Goal: Task Accomplishment & Management: Manage account settings

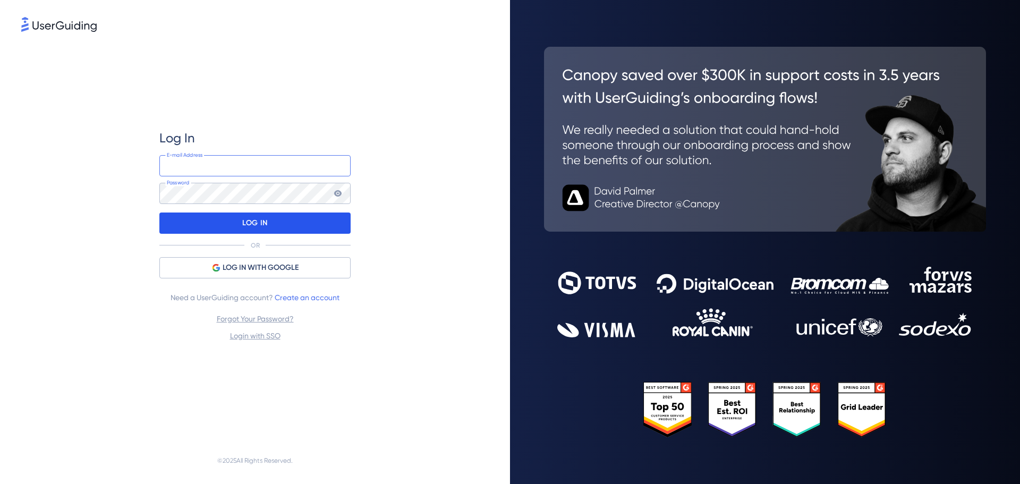
type input "pro.webshop.uk@somfy.com"
click at [287, 217] on div "LOG IN" at bounding box center [254, 223] width 191 height 21
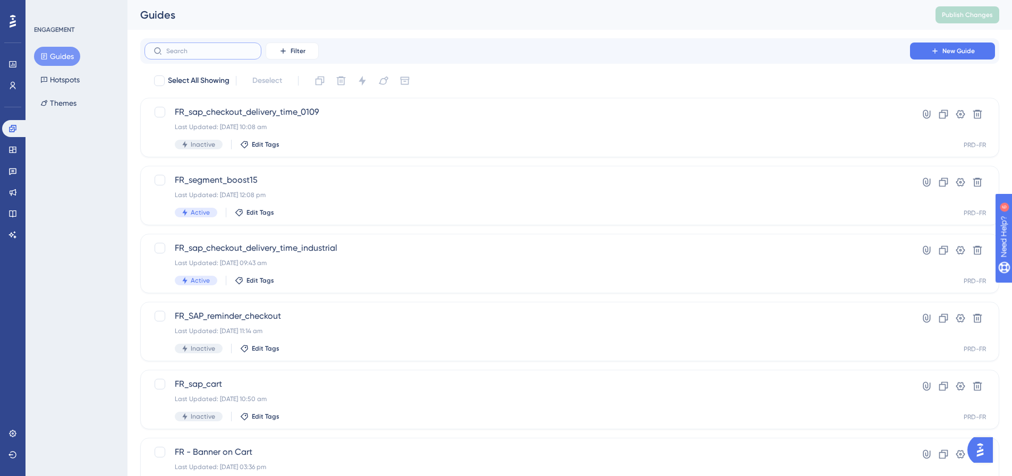
click at [181, 49] on input "text" at bounding box center [209, 50] width 86 height 7
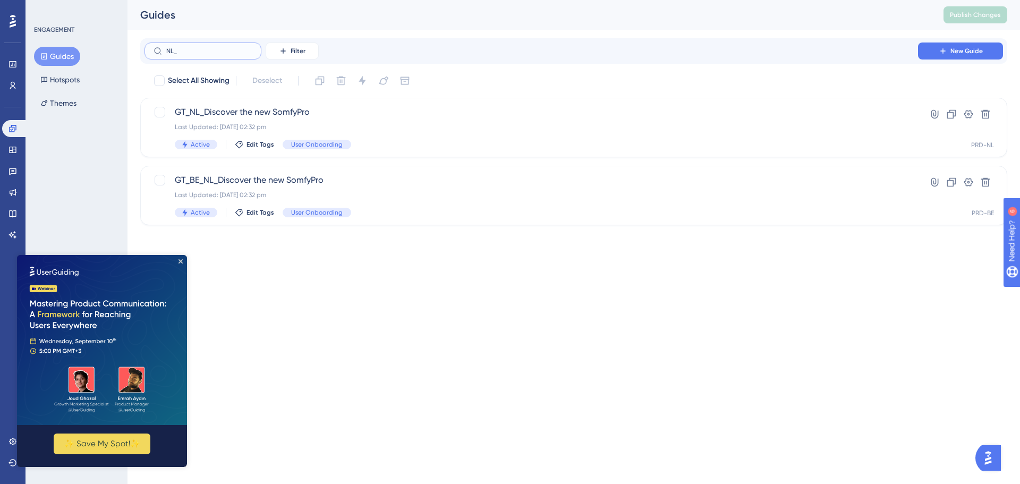
type input "NL_"
click at [273, 0] on html "Performance Users Engagement Widgets Feedback Product Updates Knowledge Base AI…" at bounding box center [510, 0] width 1020 height 0
click at [180, 260] on icon "Close Preview" at bounding box center [181, 261] width 4 height 4
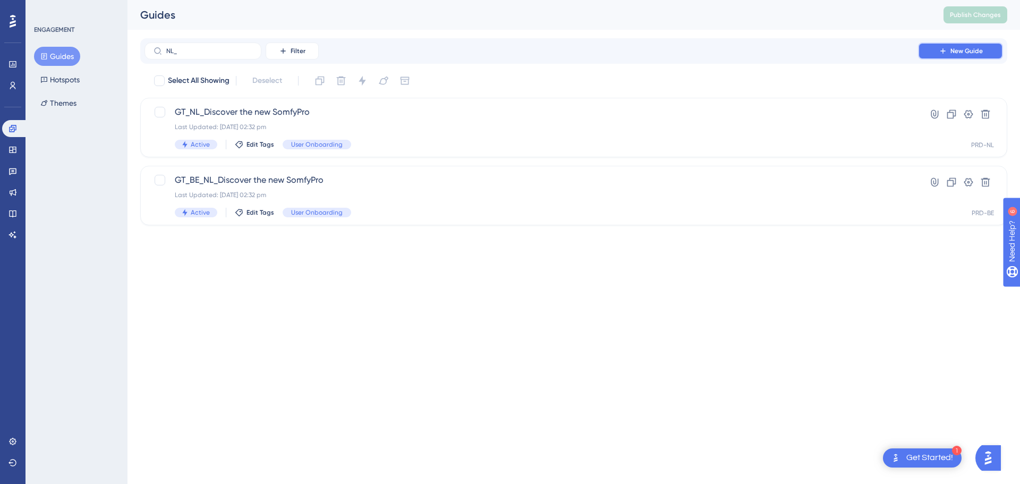
click at [952, 50] on span "New Guide" at bounding box center [967, 51] width 32 height 9
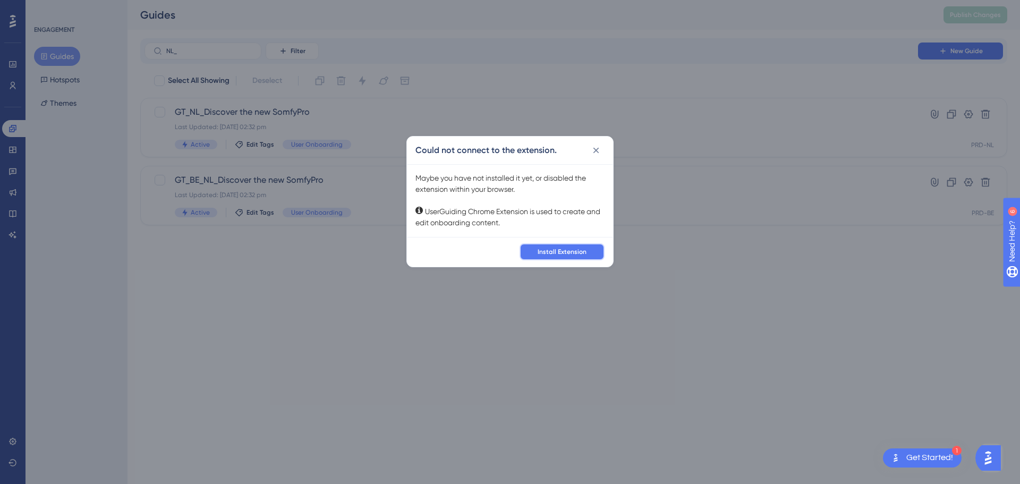
click at [539, 255] on span "Install Extension" at bounding box center [562, 252] width 49 height 9
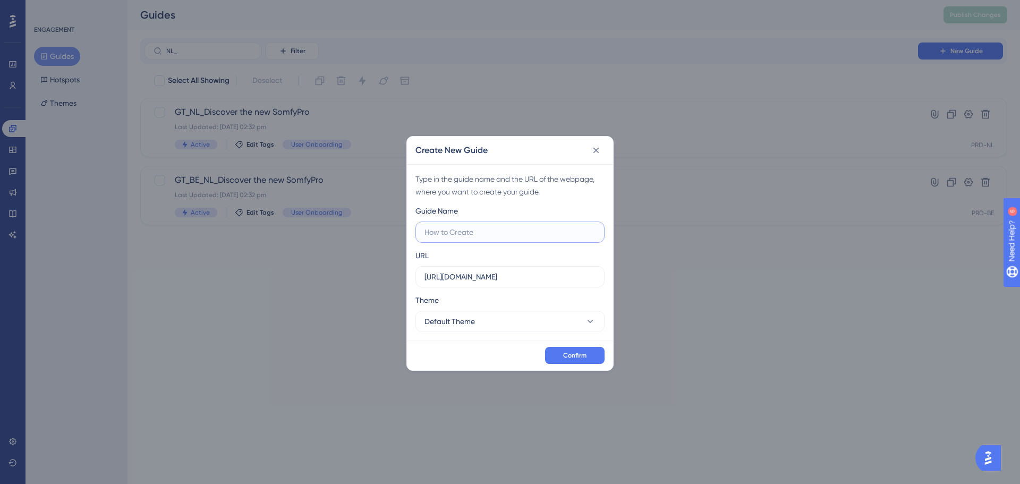
click at [509, 237] on input "text" at bounding box center [510, 232] width 171 height 12
click at [493, 277] on input "https://fr-b2b-pop.test.somfy.com" at bounding box center [510, 277] width 171 height 12
click at [543, 285] on label "https://fr-b2b-pop.test.somfy.com" at bounding box center [510, 276] width 189 height 21
click at [543, 283] on input "https://fr-b2b-pop.test.somfy.com" at bounding box center [510, 277] width 171 height 12
click at [599, 149] on icon at bounding box center [596, 150] width 11 height 11
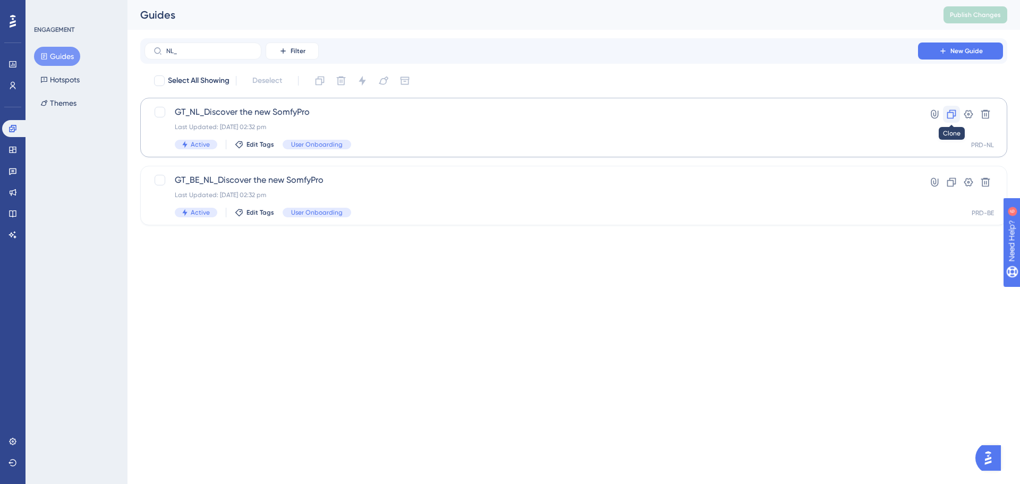
click at [952, 113] on icon at bounding box center [951, 114] width 11 height 11
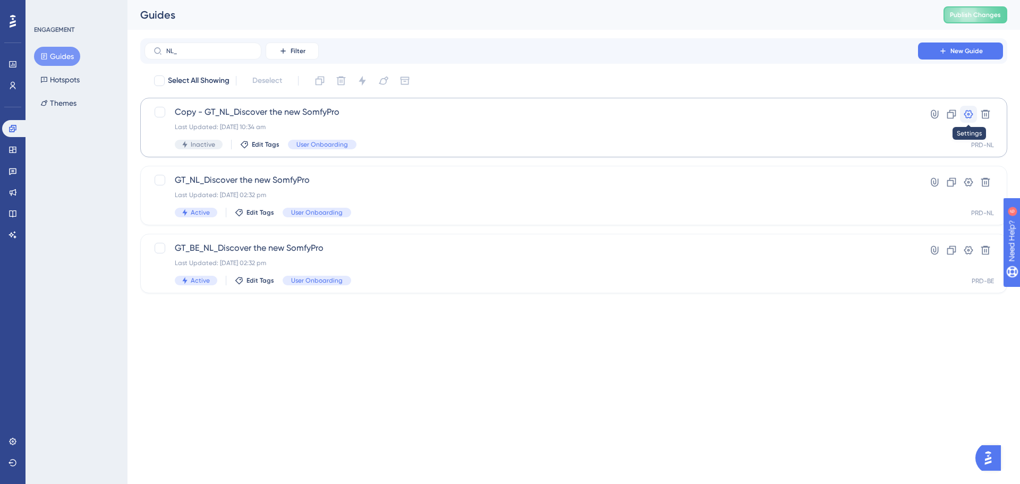
click at [970, 114] on icon at bounding box center [968, 114] width 9 height 9
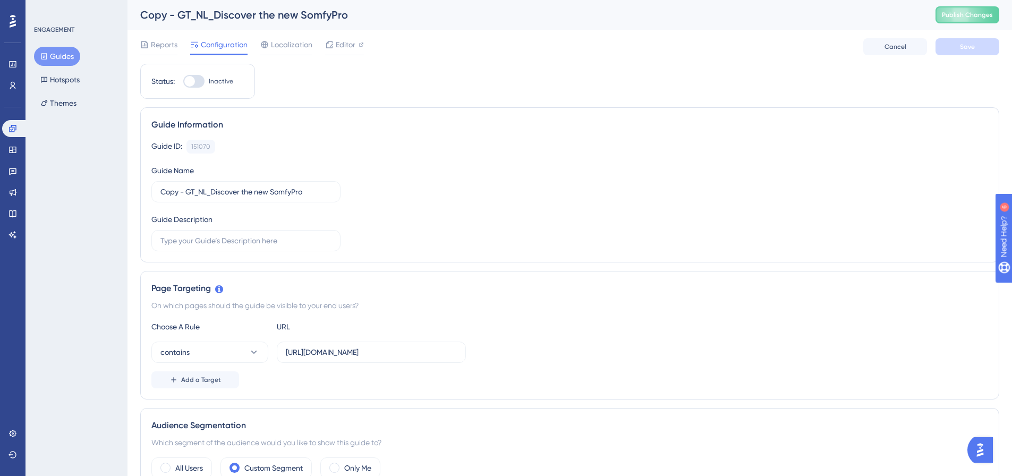
click at [226, 18] on div "Copy - GT_NL_Discover the new SomfyPro" at bounding box center [524, 14] width 769 height 15
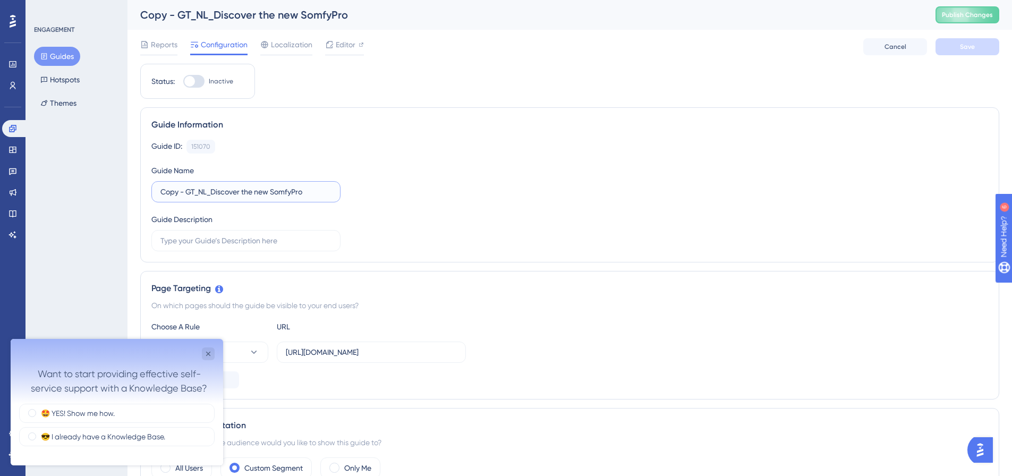
drag, startPoint x: 190, startPoint y: 193, endPoint x: 171, endPoint y: 193, distance: 19.7
click at [171, 191] on input "Copy - GT_NL_Discover the new SomfyPro" at bounding box center [245, 192] width 171 height 12
click at [171, 193] on input "Copy - GT_NL_Discover the new SomfyPro" at bounding box center [245, 192] width 171 height 12
click at [185, 196] on input "Copy - GT_NL_Discover the new SomfyPro" at bounding box center [245, 192] width 171 height 12
drag, startPoint x: 186, startPoint y: 194, endPoint x: 141, endPoint y: 188, distance: 45.2
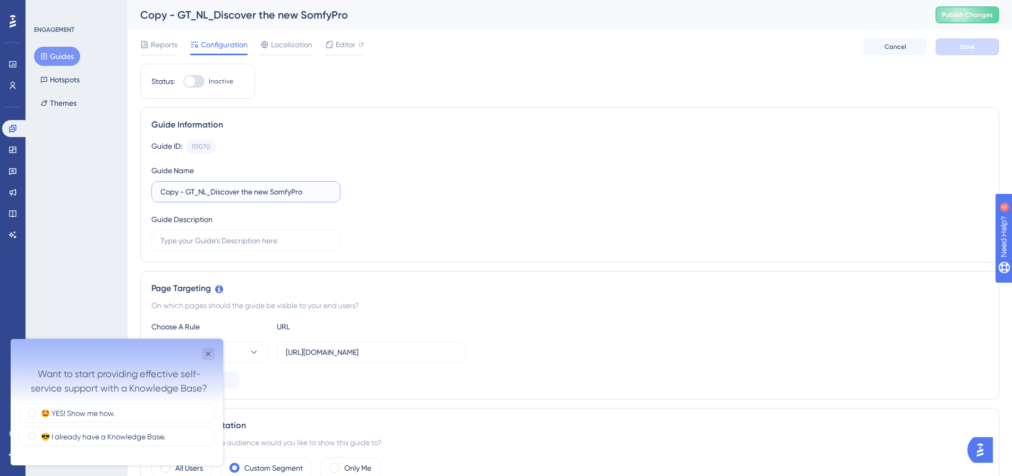
click at [141, 188] on div "Guide Information Guide ID: 151070 Copy Guide Name Copy - GT_NL_Discover the ne…" at bounding box center [569, 184] width 859 height 155
drag, startPoint x: 188, startPoint y: 193, endPoint x: 298, endPoint y: 196, distance: 110.5
click at [298, 196] on input "GT_NL_Discover the new SomfyPro" at bounding box center [245, 192] width 171 height 12
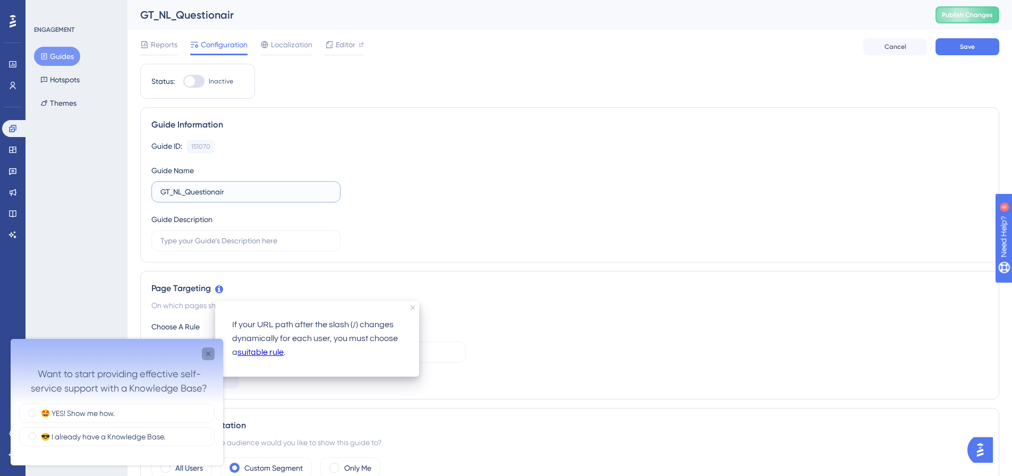
type input "GT_NL_Questionair"
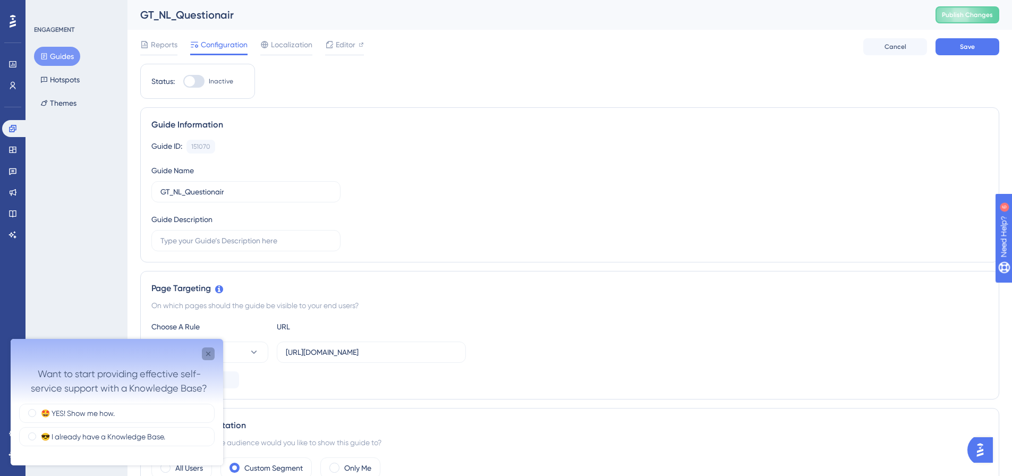
click at [207, 352] on icon "Close survey" at bounding box center [208, 354] width 4 height 4
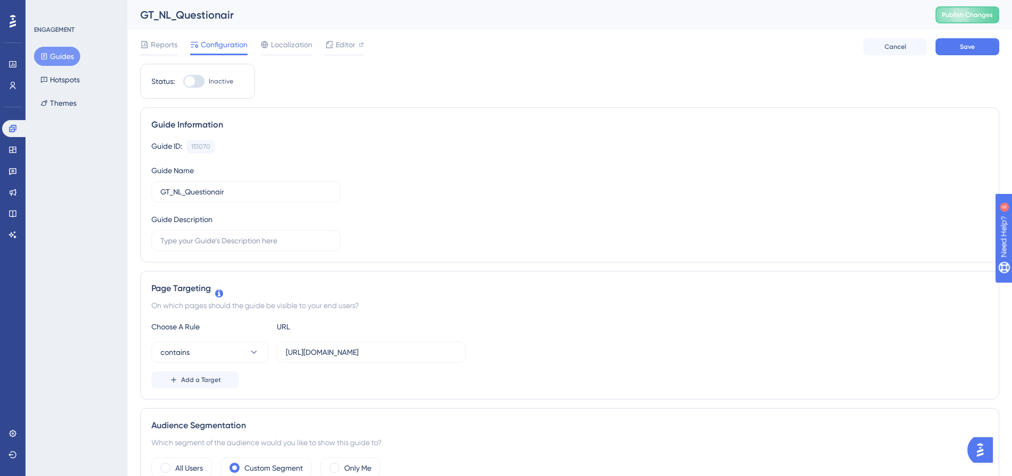
click at [197, 80] on div at bounding box center [193, 81] width 21 height 13
click at [183, 81] on input "Inactive" at bounding box center [183, 81] width 1 height 1
click at [196, 82] on div at bounding box center [198, 81] width 11 height 11
click at [183, 82] on input "Active" at bounding box center [183, 81] width 1 height 1
checkbox input "false"
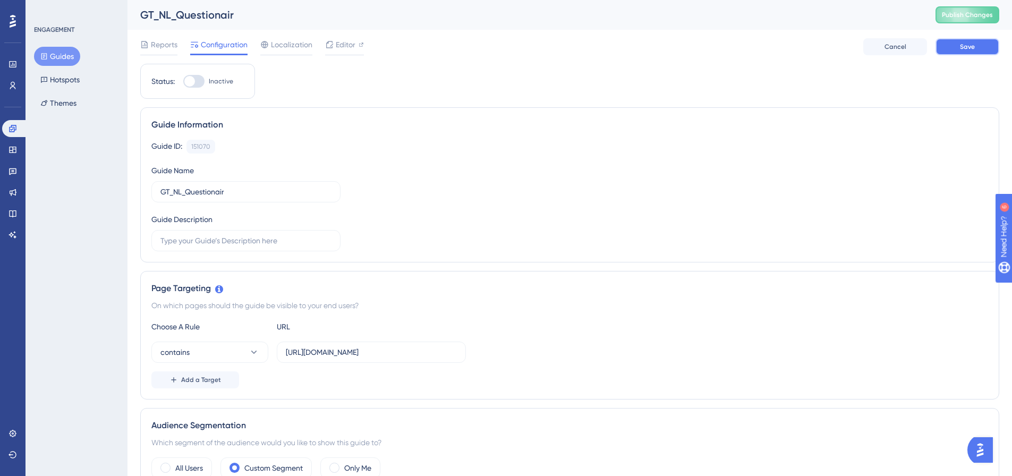
click at [964, 47] on span "Save" at bounding box center [967, 47] width 15 height 9
click at [338, 47] on span "Editor" at bounding box center [346, 44] width 20 height 13
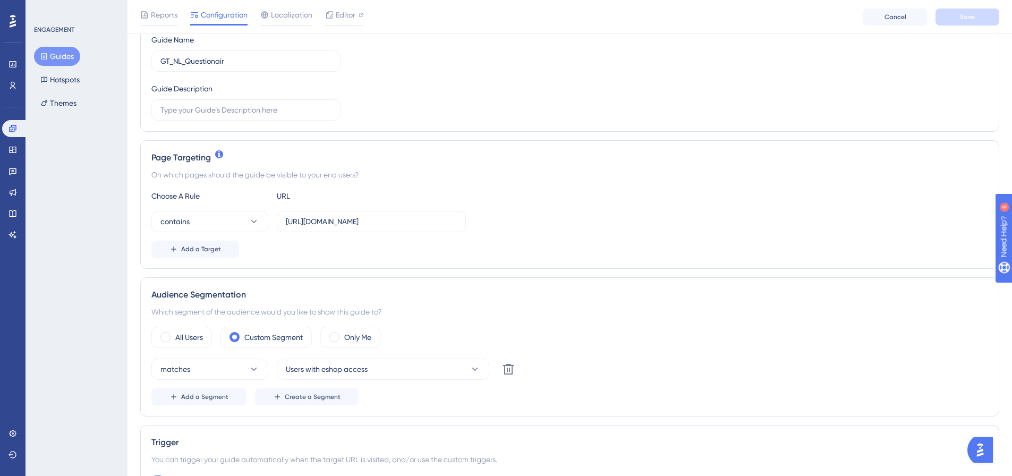
scroll to position [159, 0]
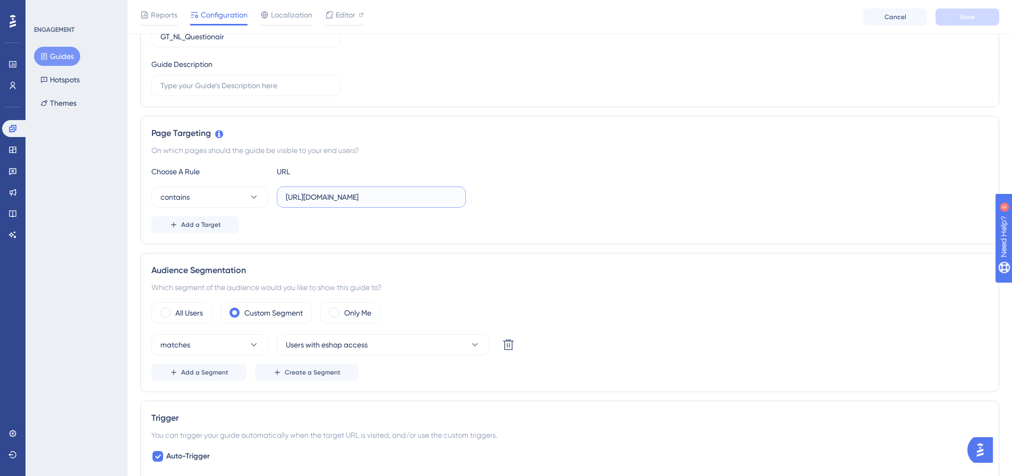
click at [356, 192] on input "https://www.somfypro.nl" at bounding box center [371, 197] width 171 height 12
paste input "/ondersteuning"
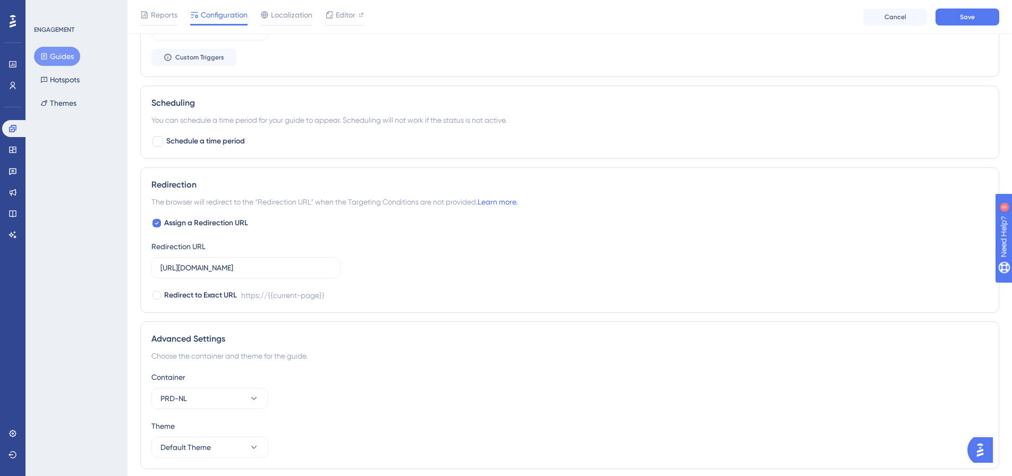
scroll to position [824, 0]
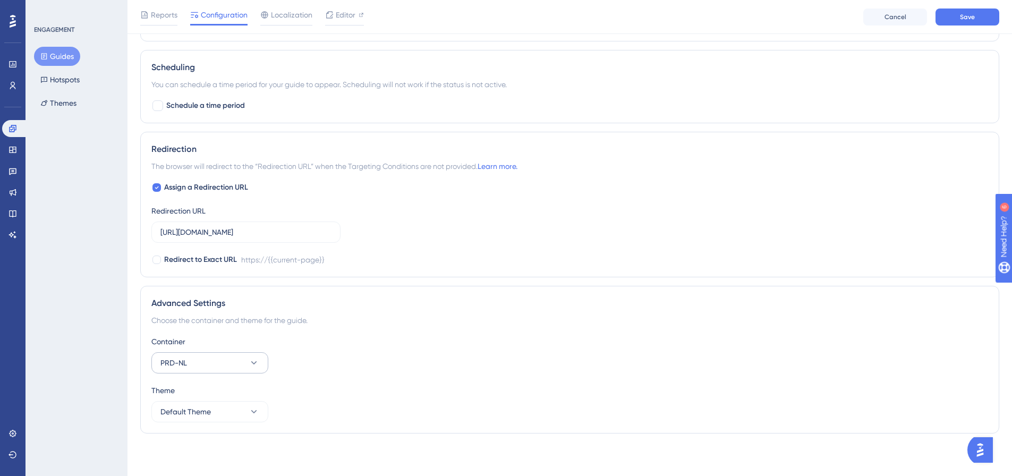
type input "https://www.somfypro.nl/ondersteuning"
click at [249, 357] on button "PRD-NL" at bounding box center [209, 362] width 117 height 21
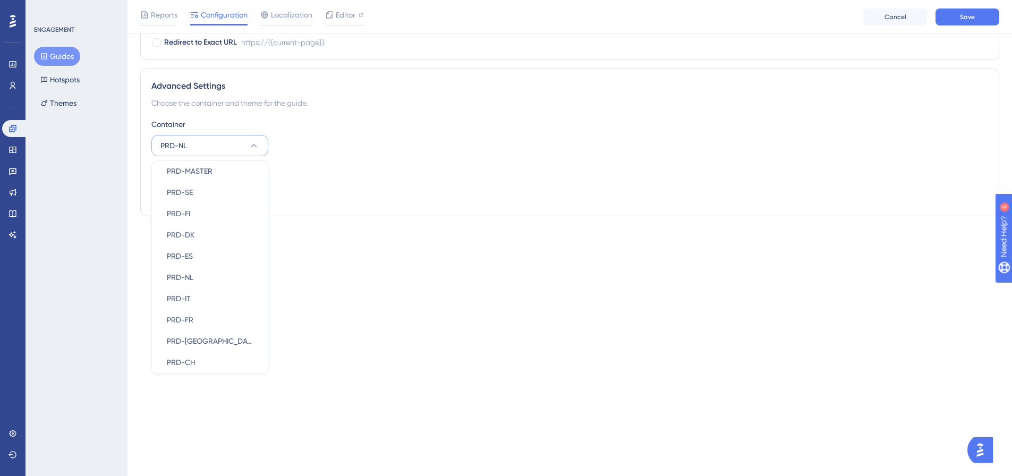
scroll to position [106, 0]
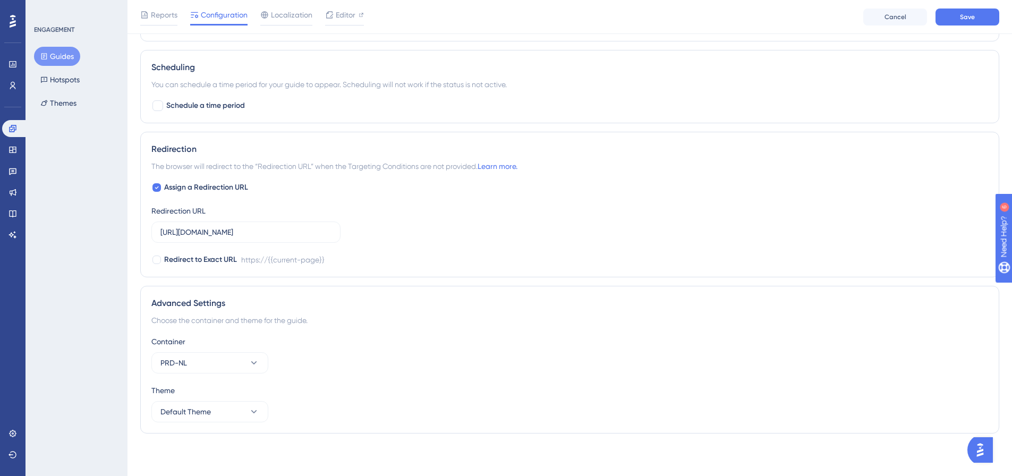
scroll to position [824, 0]
click at [958, 16] on button "Save" at bounding box center [968, 17] width 64 height 17
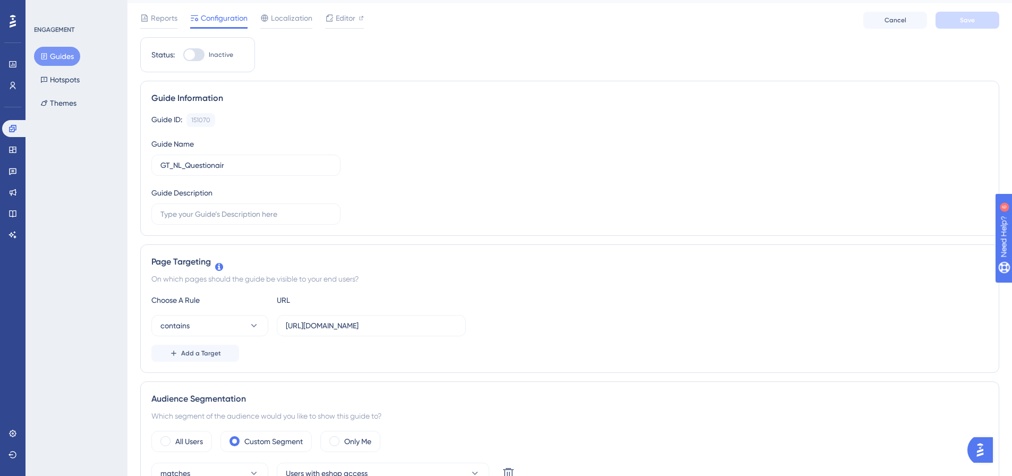
scroll to position [0, 0]
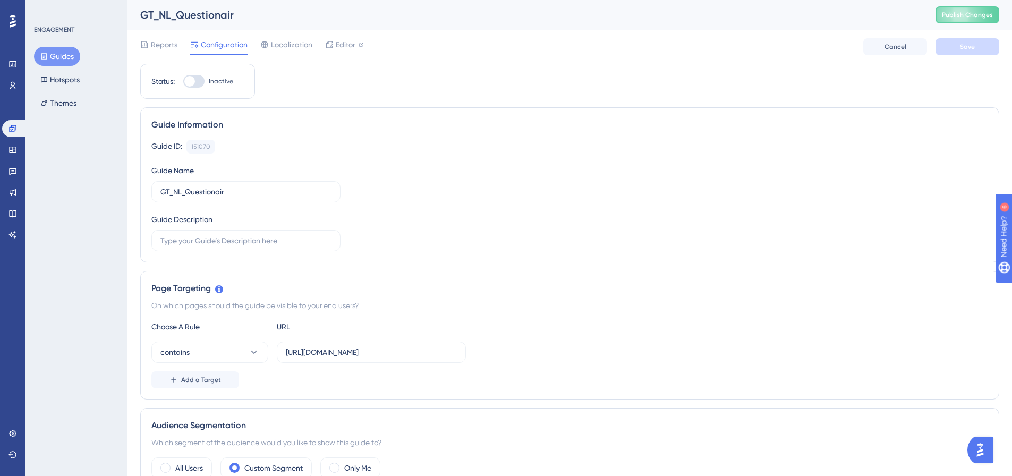
click at [196, 86] on div at bounding box center [193, 81] width 21 height 13
click at [183, 82] on input "Inactive" at bounding box center [183, 81] width 1 height 1
checkbox input "true"
click at [956, 49] on button "Save" at bounding box center [968, 46] width 64 height 17
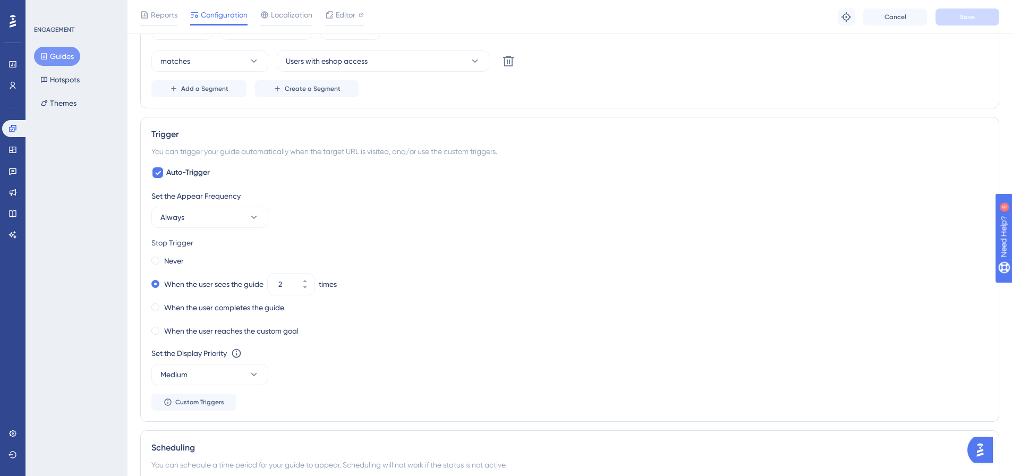
scroll to position [478, 0]
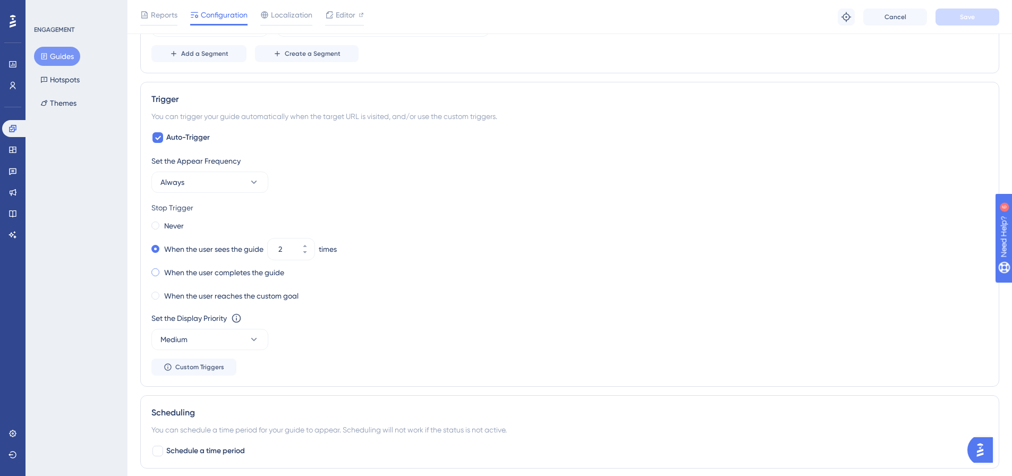
click at [152, 269] on span at bounding box center [155, 272] width 8 height 8
click at [163, 270] on input "radio" at bounding box center [163, 270] width 0 height 0
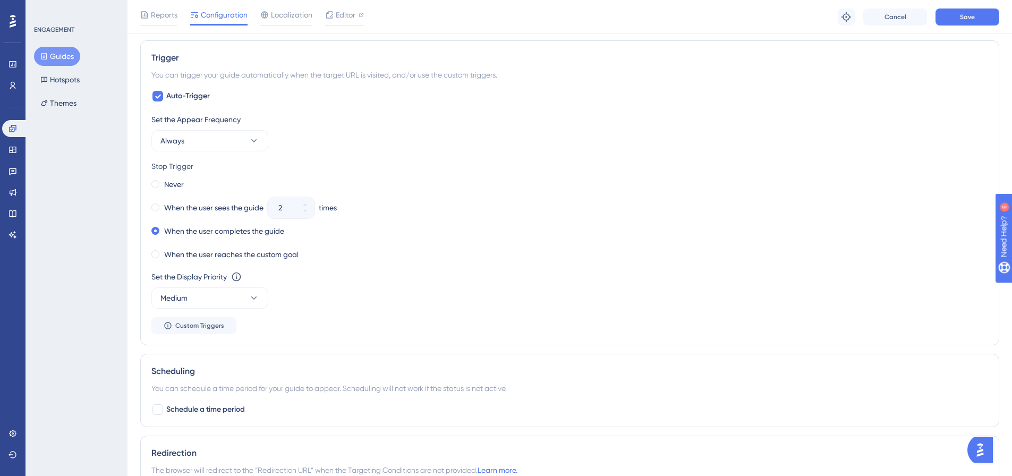
scroll to position [531, 0]
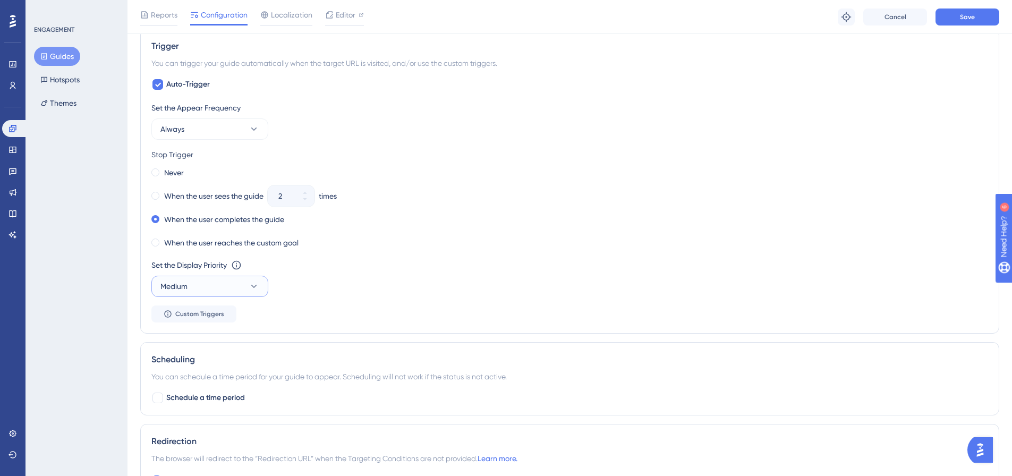
click at [249, 283] on icon at bounding box center [254, 286] width 11 height 11
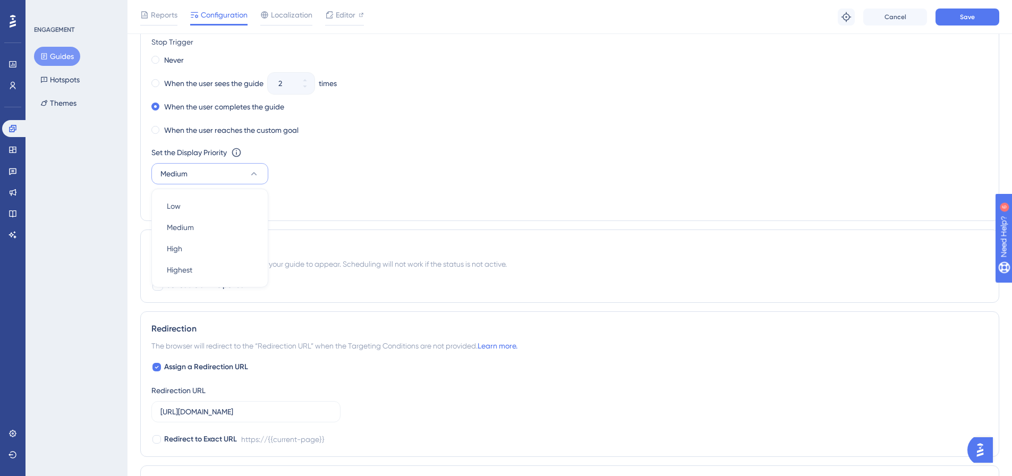
click at [438, 231] on div "Scheduling You can schedule a time period for your guide to appear. Scheduling …" at bounding box center [569, 266] width 859 height 73
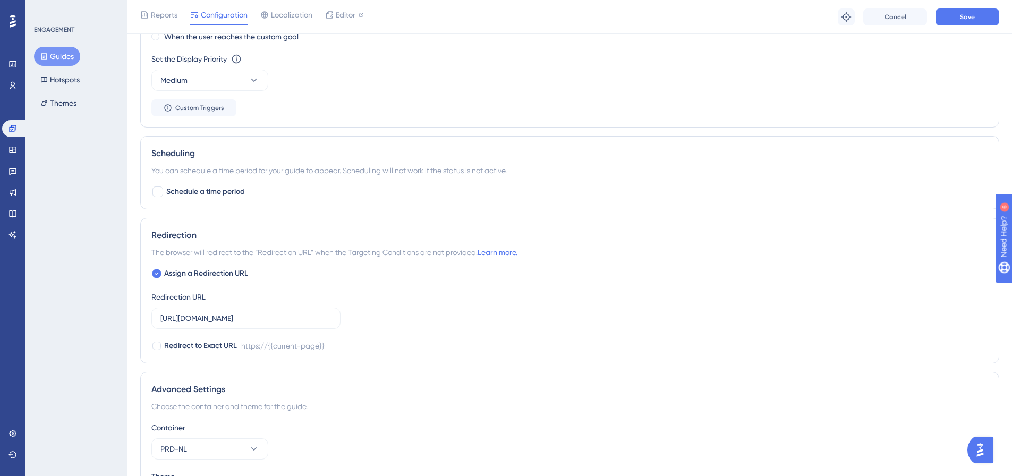
scroll to position [750, 0]
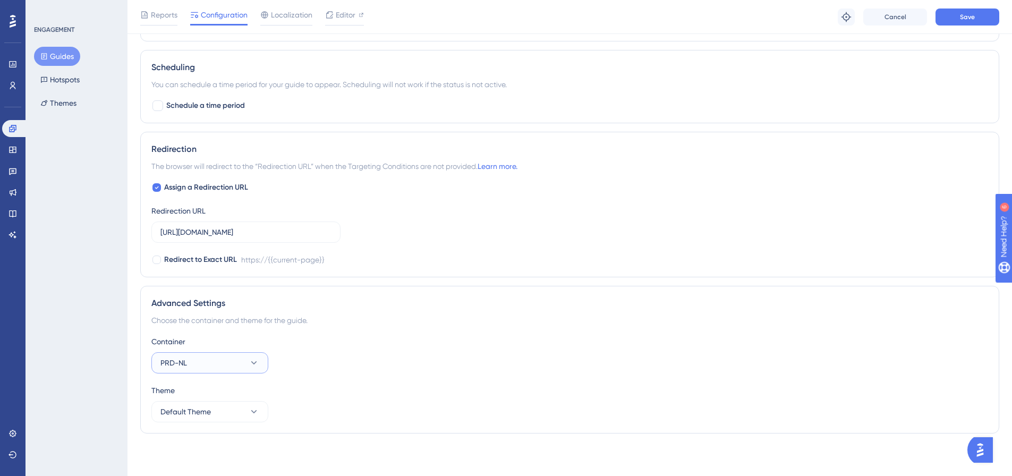
click at [214, 359] on button "PRD-NL" at bounding box center [209, 362] width 117 height 21
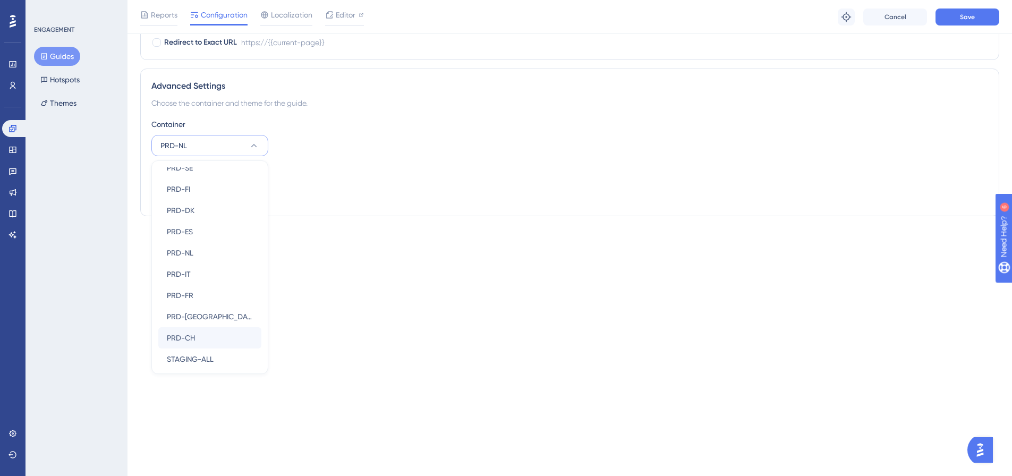
scroll to position [119, 0]
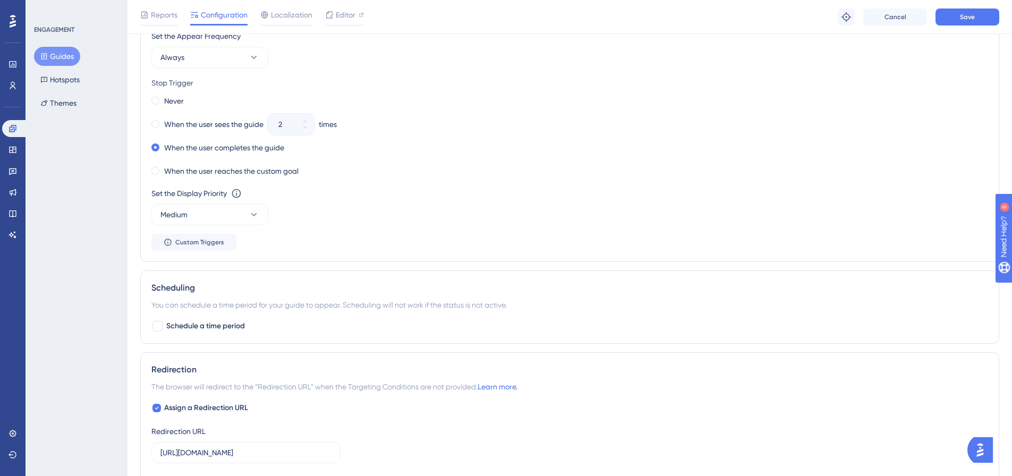
scroll to position [345, 0]
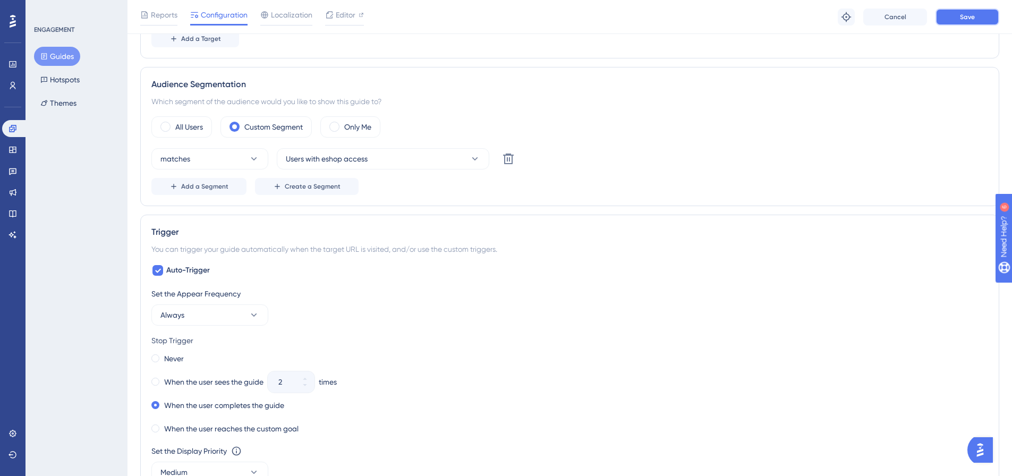
click at [981, 16] on button "Save" at bounding box center [968, 17] width 64 height 17
click at [391, 28] on div "Reports Configuration Localization Editor Troubleshoot Cancel Save" at bounding box center [570, 17] width 885 height 34
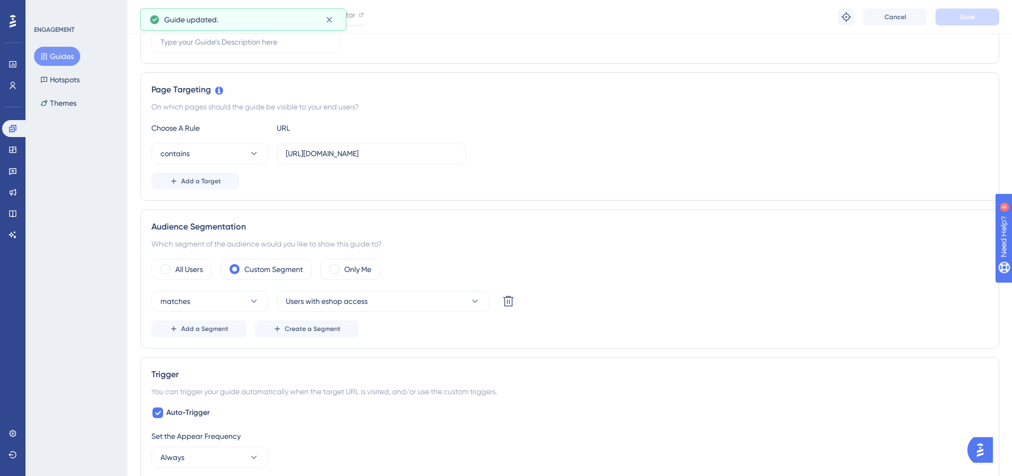
scroll to position [133, 0]
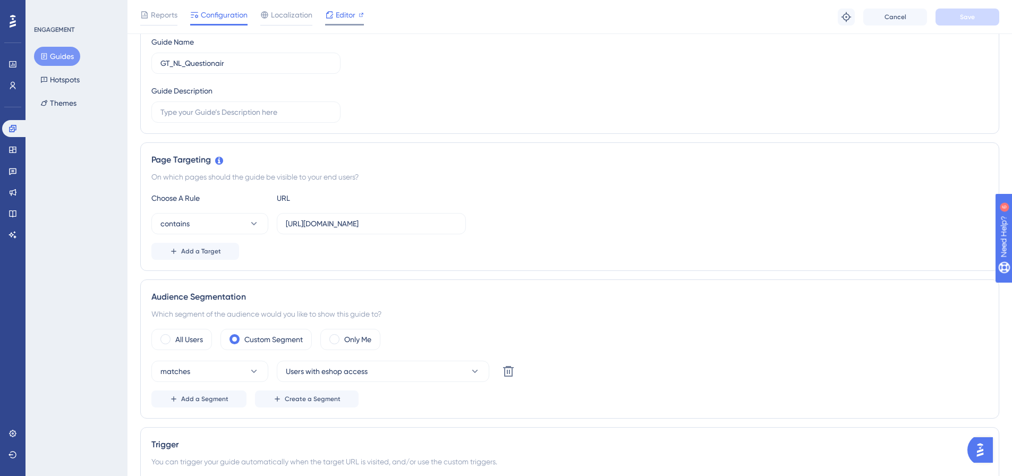
click at [337, 12] on span "Editor" at bounding box center [346, 15] width 20 height 13
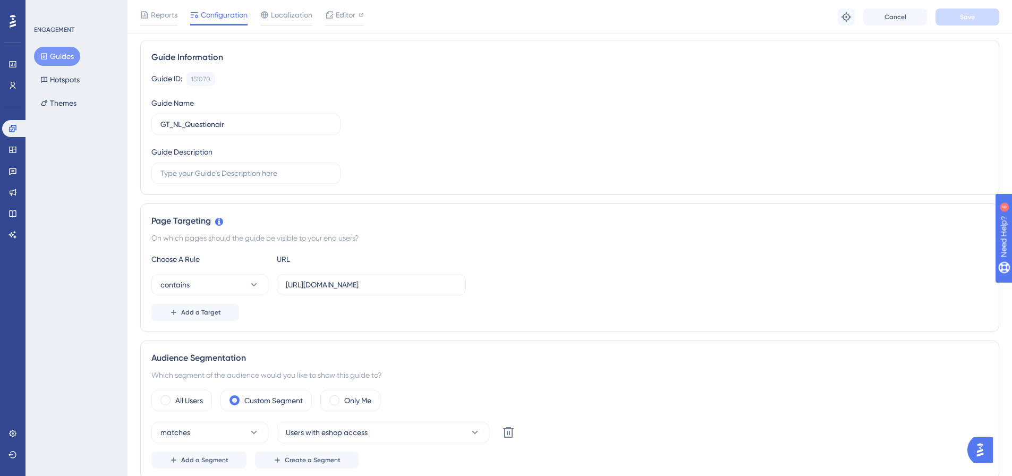
scroll to position [0, 0]
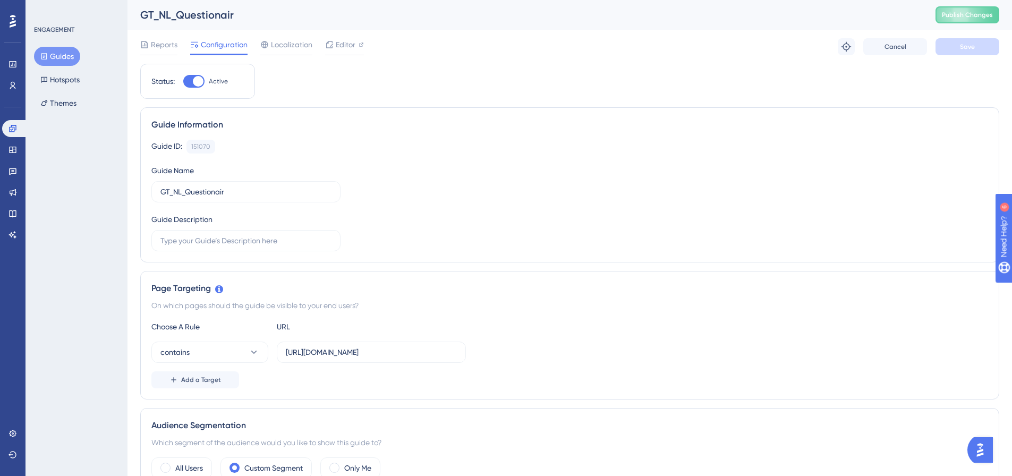
drag, startPoint x: 56, startPoint y: 60, endPoint x: 53, endPoint y: 54, distance: 6.5
click at [57, 60] on button "Guides" at bounding box center [57, 56] width 46 height 19
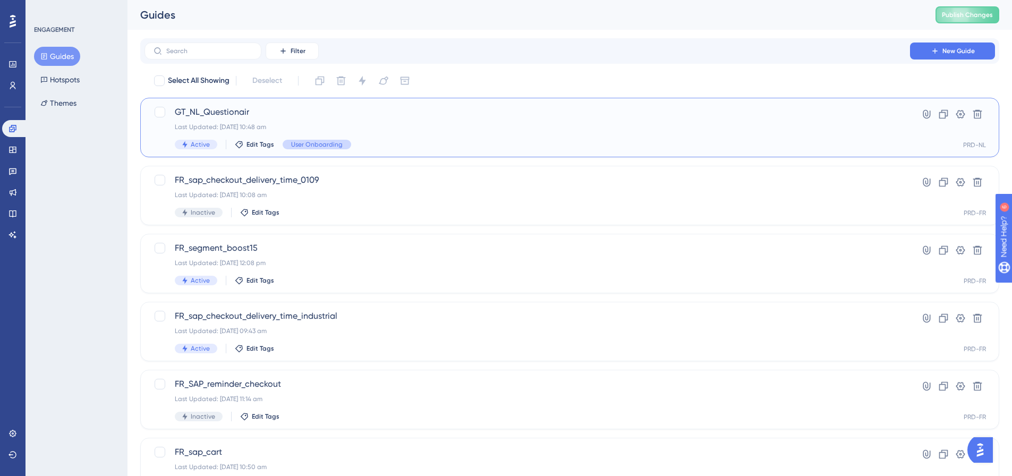
click at [304, 143] on span "User Onboarding" at bounding box center [317, 144] width 52 height 9
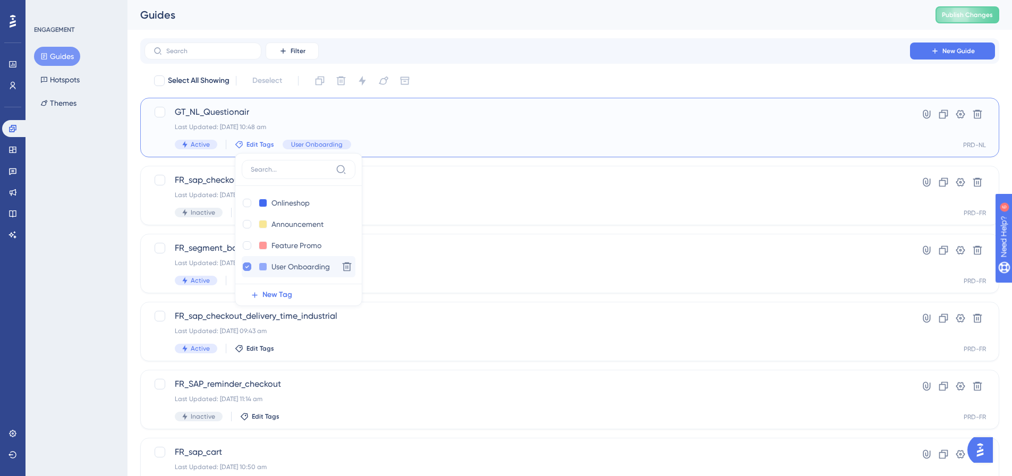
click at [247, 265] on icon at bounding box center [247, 266] width 4 height 7
checkbox input "false"
click at [248, 224] on div at bounding box center [247, 224] width 9 height 9
checkbox input "true"
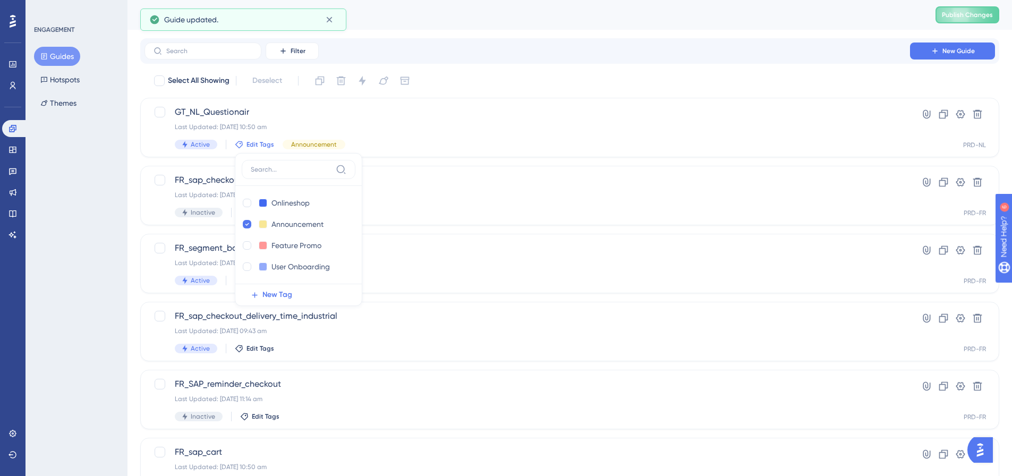
click at [523, 73] on div "Select All Showing Deselect" at bounding box center [576, 80] width 846 height 17
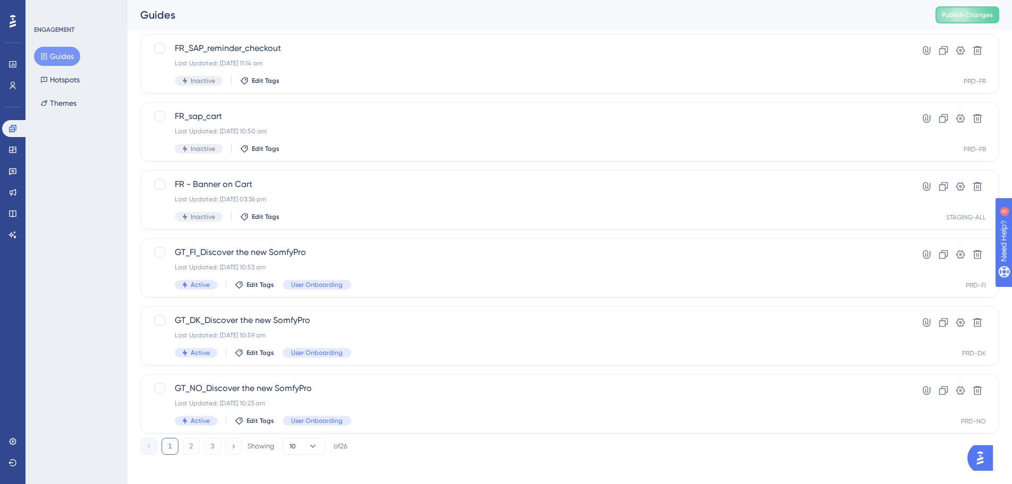
scroll to position [341, 0]
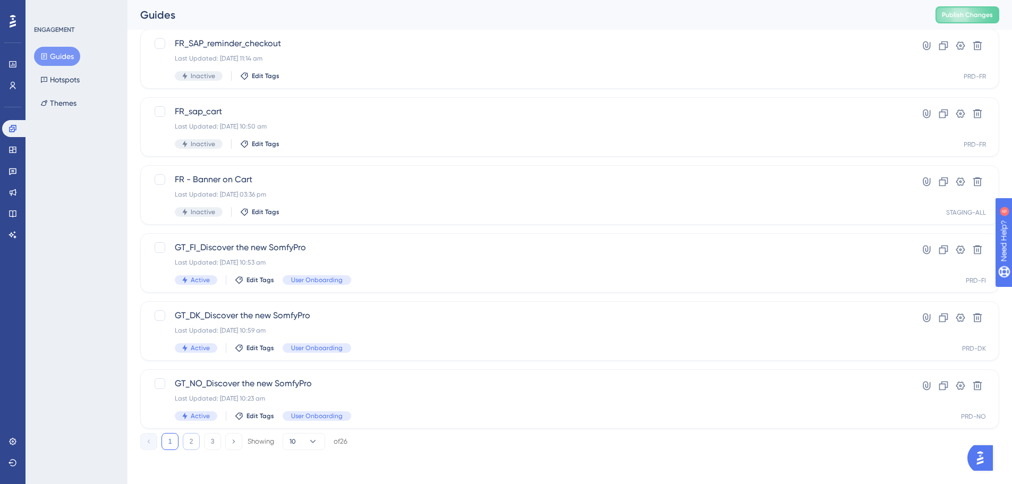
click at [192, 443] on button "2" at bounding box center [191, 441] width 17 height 17
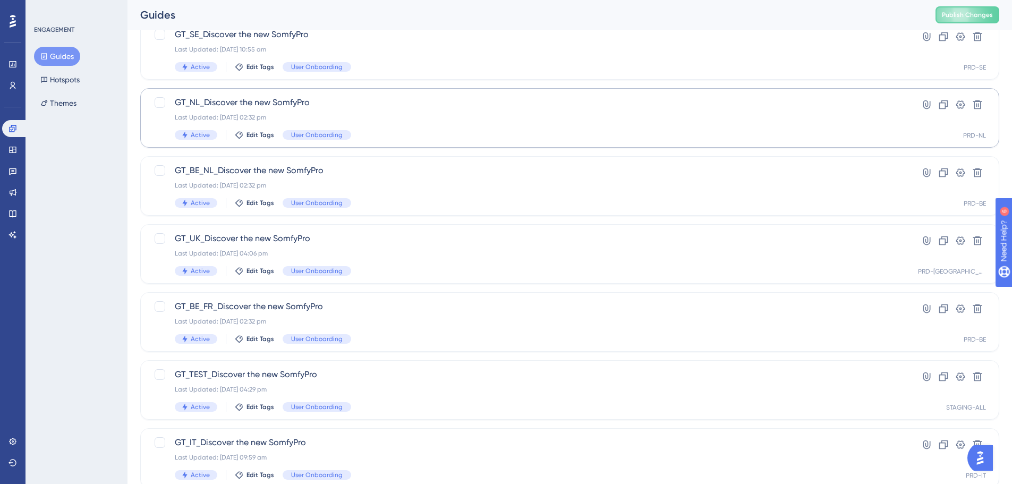
scroll to position [75, 0]
click at [265, 104] on span "GT_NL_Discover the new SomfyPro" at bounding box center [527, 105] width 705 height 13
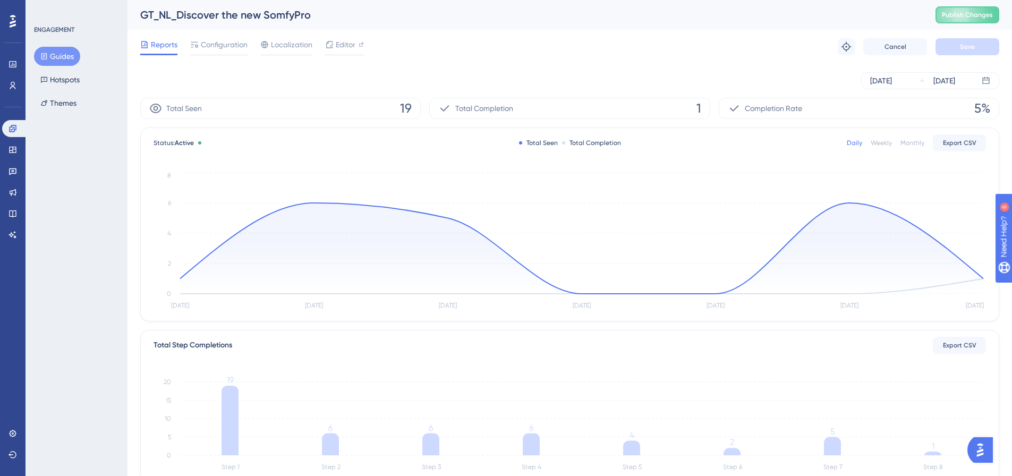
click at [921, 141] on div "Monthly" at bounding box center [913, 143] width 24 height 9
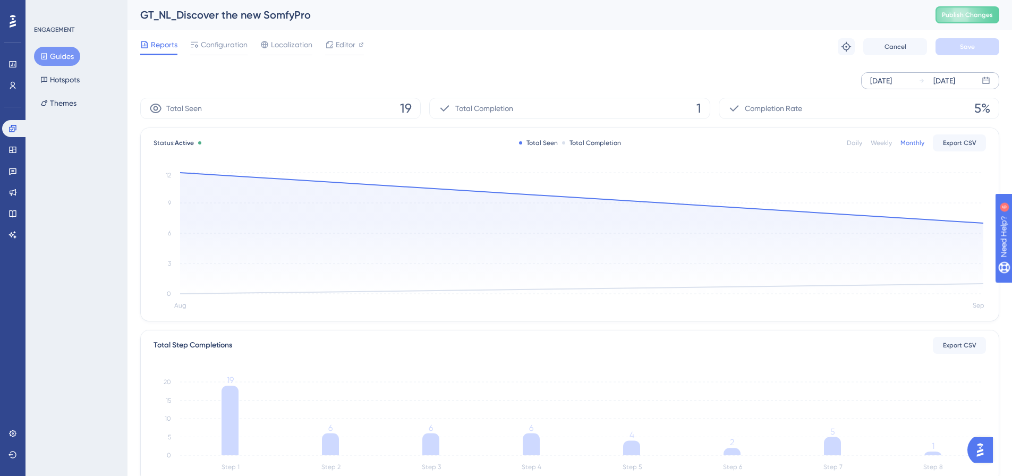
click at [987, 75] on div "Aug 27 2025 Sep 02 2025" at bounding box center [930, 80] width 138 height 17
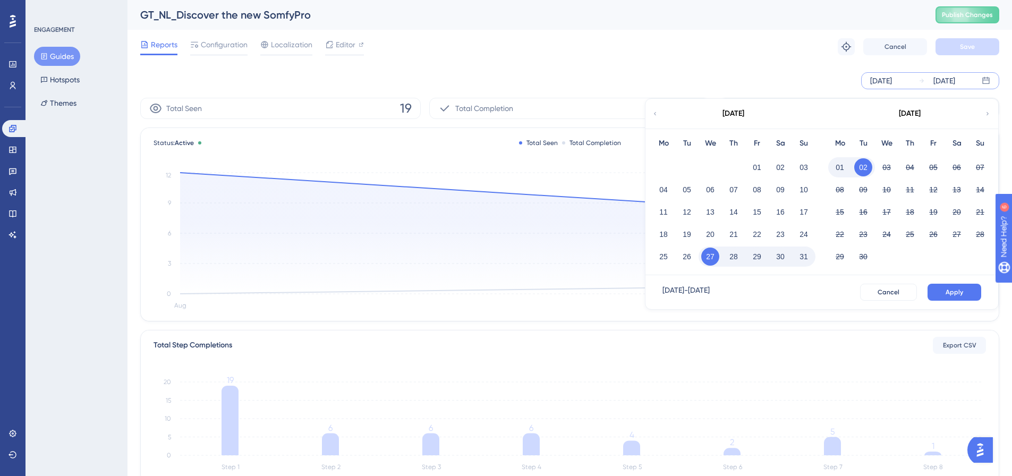
click at [655, 116] on icon at bounding box center [655, 114] width 6 height 10
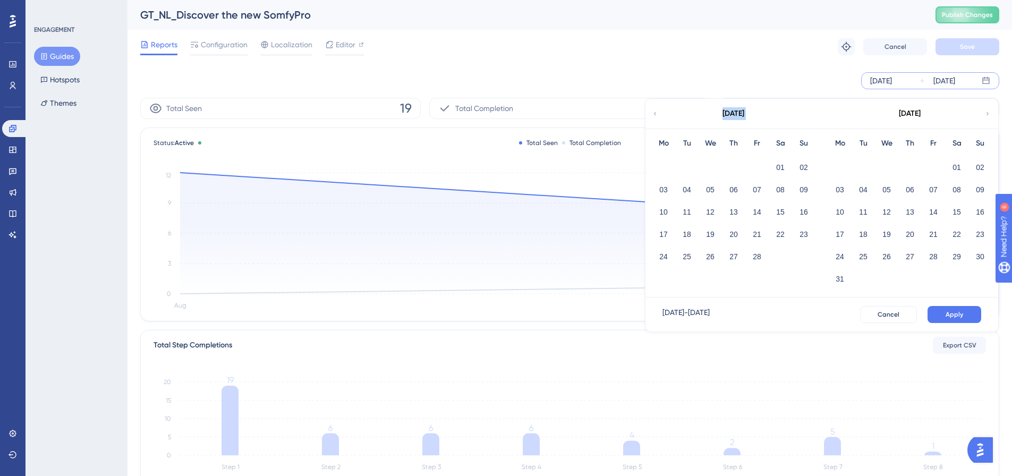
click at [655, 116] on icon at bounding box center [655, 114] width 6 height 10
click at [987, 111] on icon at bounding box center [988, 114] width 6 height 10
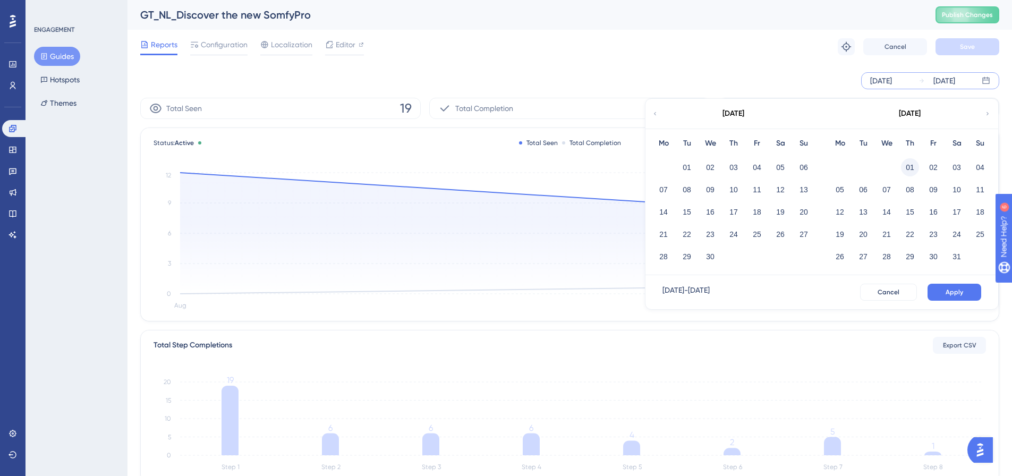
click at [911, 166] on button "01" at bounding box center [910, 167] width 18 height 18
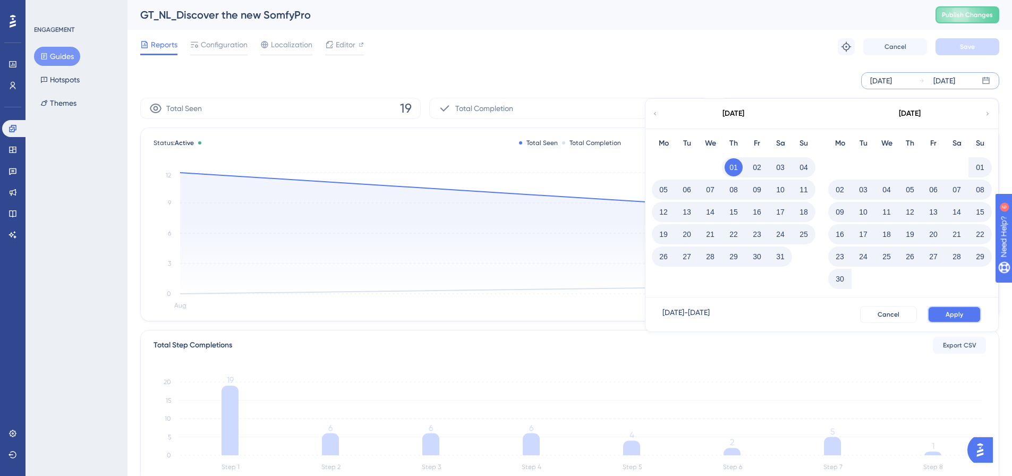
click at [963, 315] on button "Apply" at bounding box center [955, 314] width 54 height 17
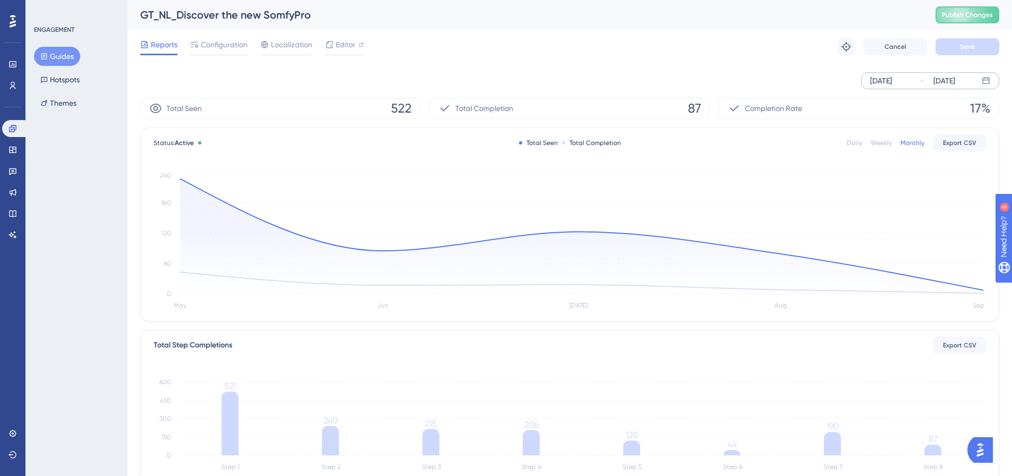
click at [877, 145] on div "Weekly" at bounding box center [881, 143] width 21 height 9
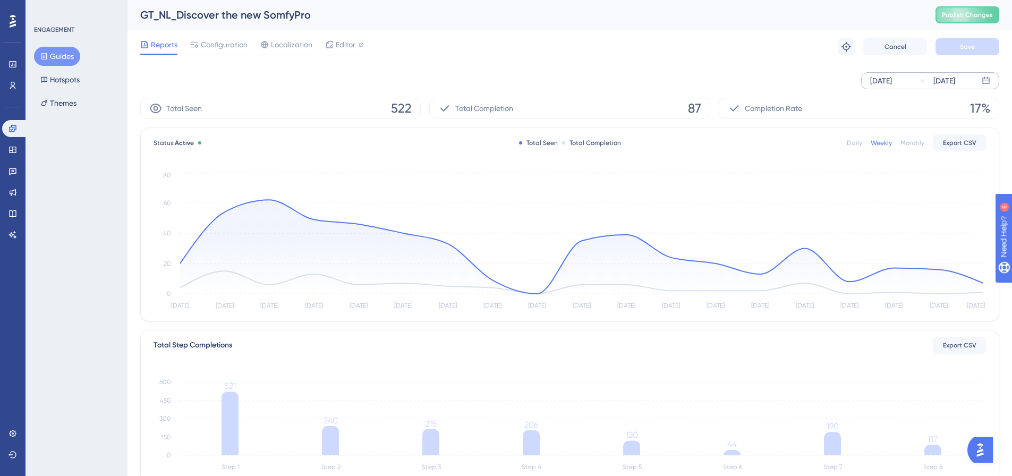
click at [849, 143] on div "Daily" at bounding box center [854, 143] width 15 height 9
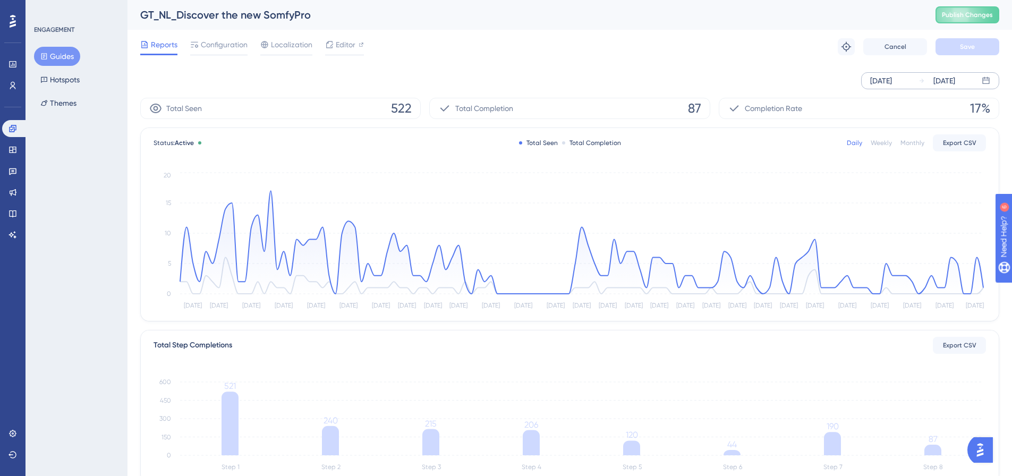
click at [61, 58] on button "Guides" at bounding box center [57, 56] width 46 height 19
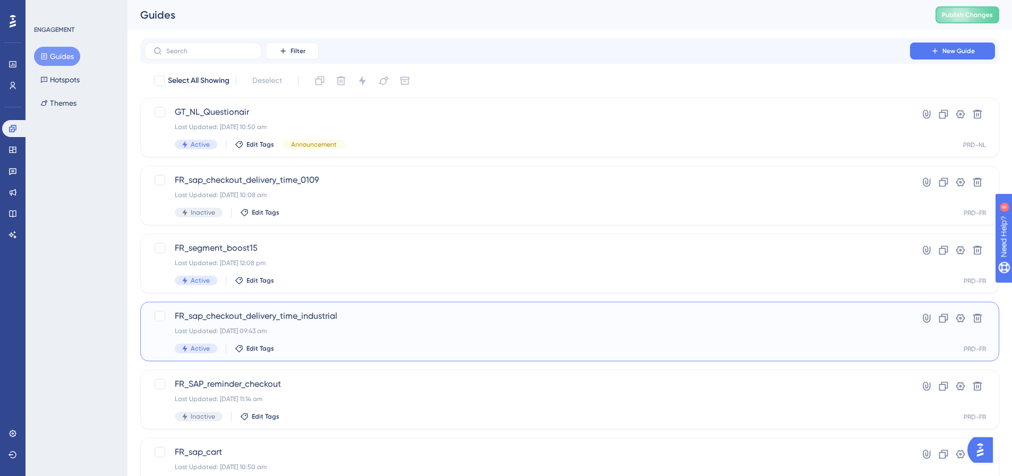
click at [285, 312] on span "FR_sap_checkout_delivery_time_industrial" at bounding box center [527, 316] width 705 height 13
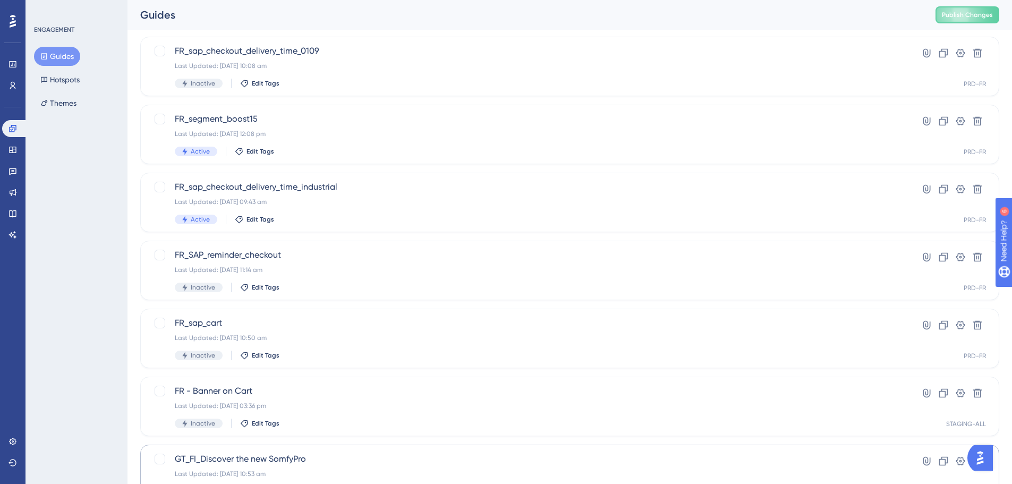
scroll to position [128, 0]
click at [286, 270] on div "Last Updated: 23 Jul 2025 11:14 am" at bounding box center [527, 271] width 705 height 9
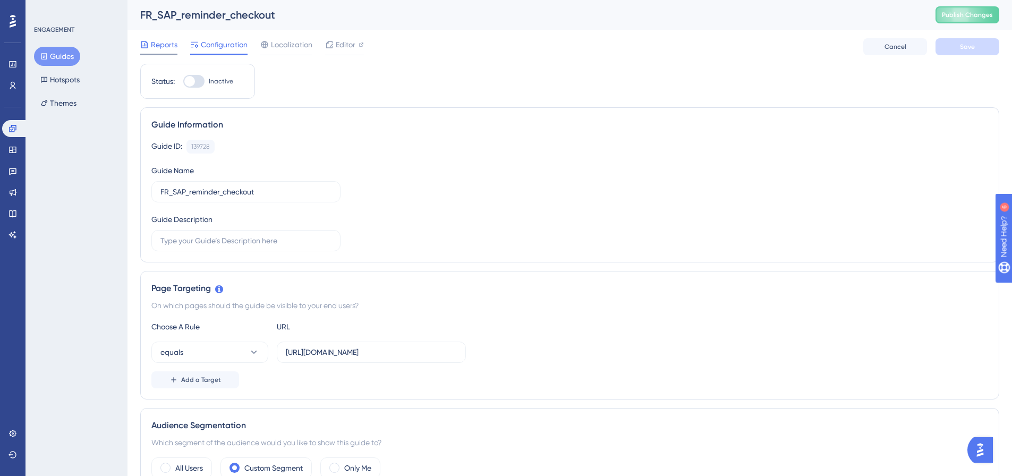
click at [156, 39] on span "Reports" at bounding box center [164, 44] width 27 height 13
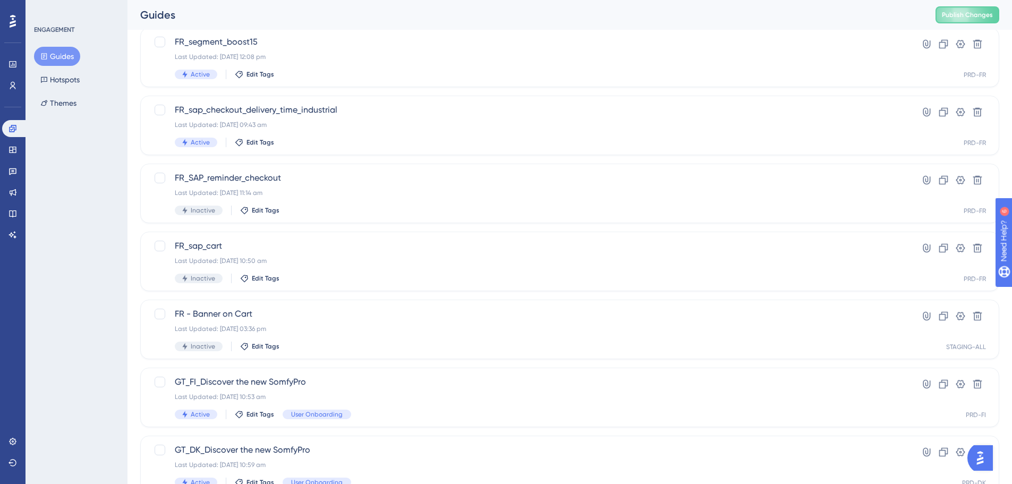
scroll to position [341, 0]
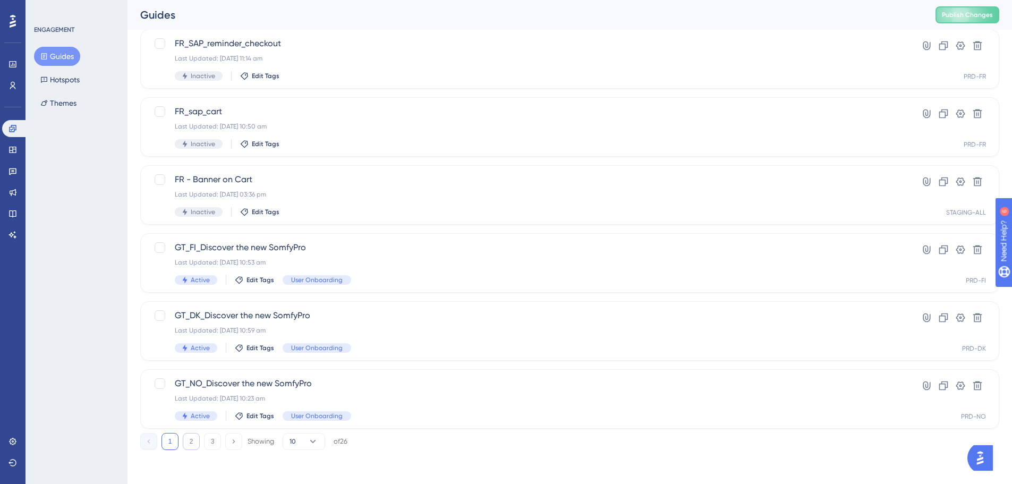
click at [189, 438] on button "2" at bounding box center [191, 441] width 17 height 17
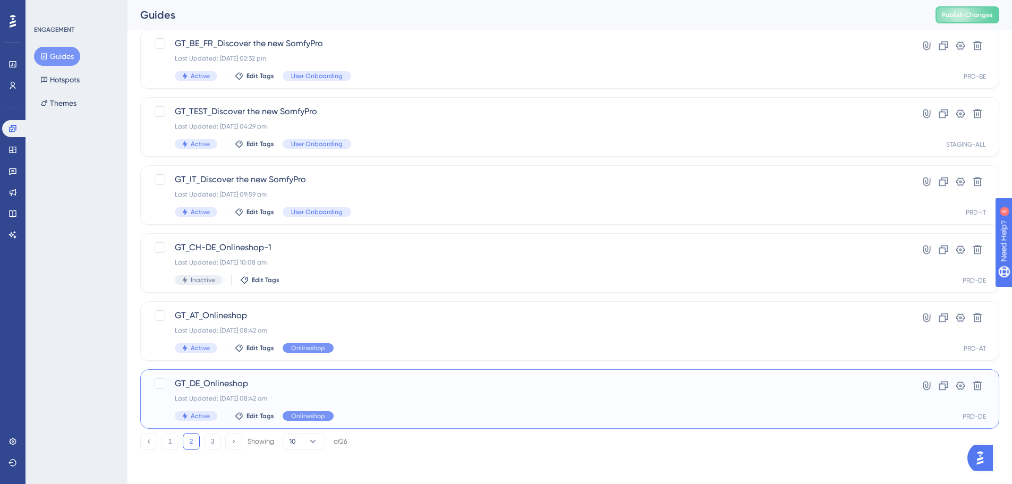
click at [239, 382] on span "GT_DE_Onlineshop" at bounding box center [527, 383] width 705 height 13
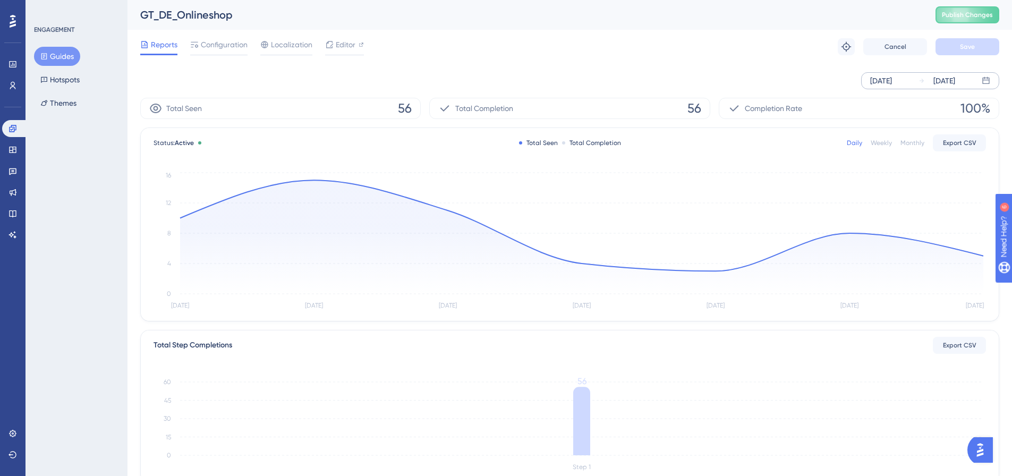
click at [892, 80] on div "Aug 27 2025" at bounding box center [881, 80] width 22 height 13
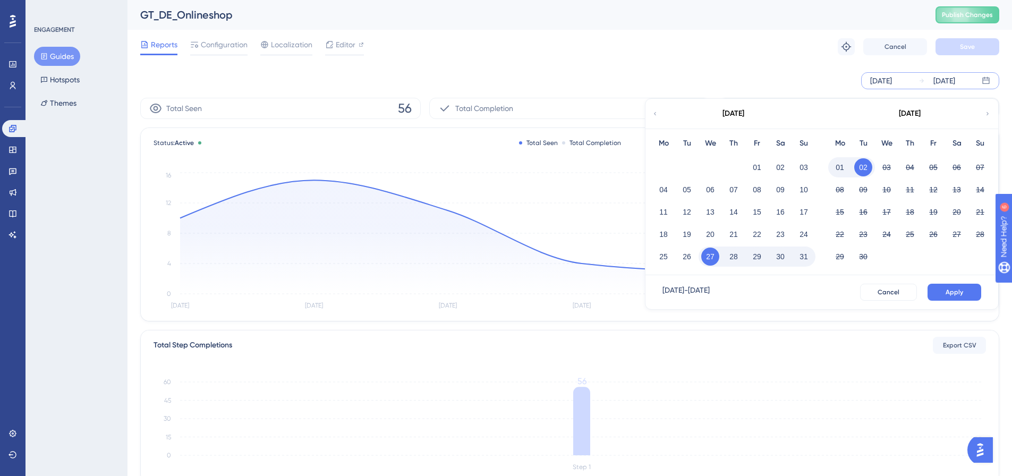
click at [651, 115] on div "August 2025" at bounding box center [733, 114] width 175 height 30
click at [653, 114] on div "August 2025" at bounding box center [733, 114] width 175 height 30
click at [654, 113] on icon at bounding box center [655, 114] width 6 height 10
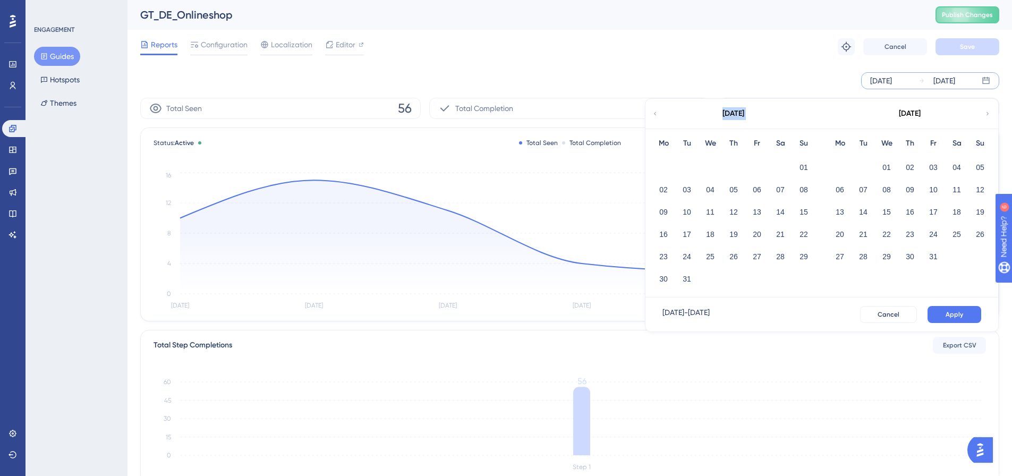
click at [654, 113] on icon at bounding box center [655, 114] width 6 height 10
click at [756, 160] on button "01" at bounding box center [757, 167] width 18 height 18
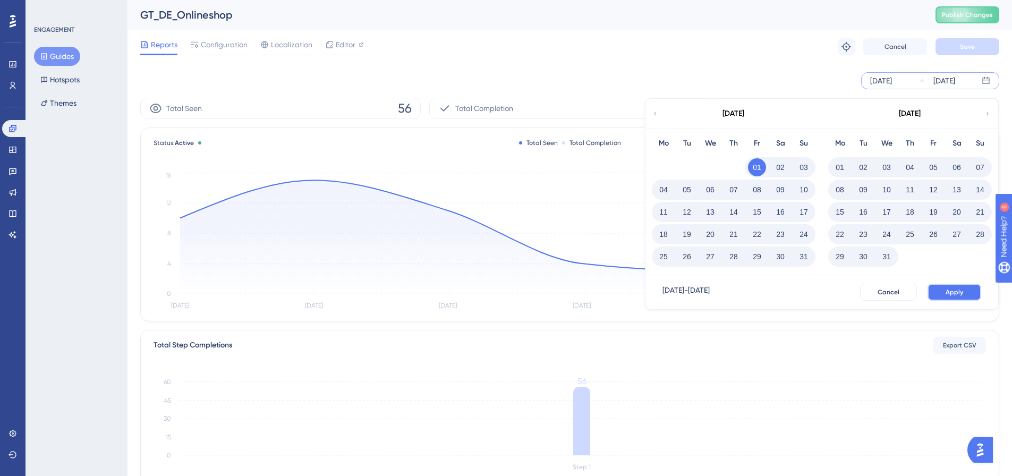
click at [954, 284] on button "Apply" at bounding box center [955, 292] width 54 height 17
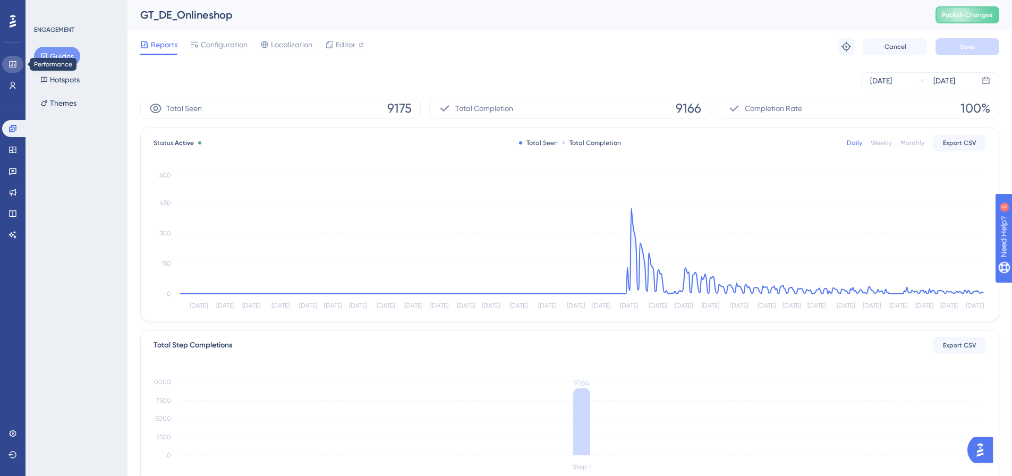
click at [12, 65] on icon at bounding box center [13, 64] width 9 height 9
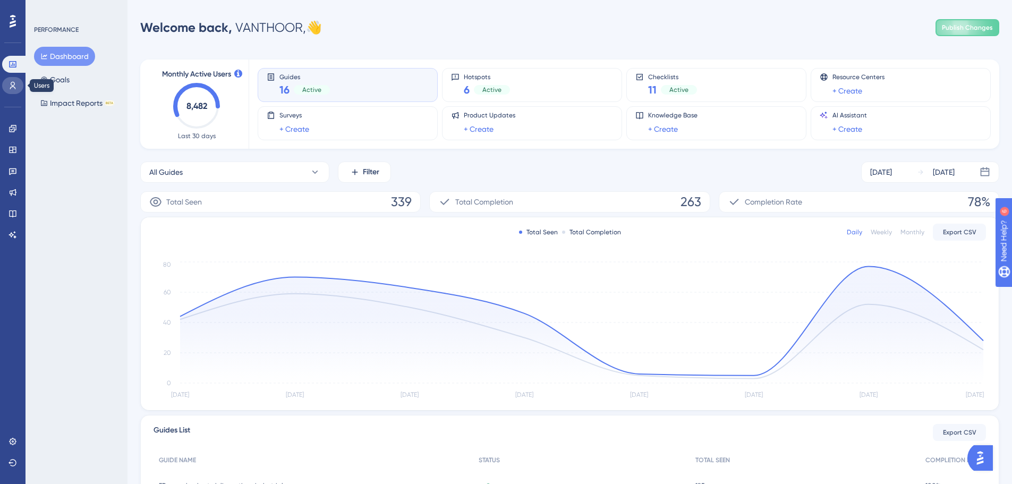
click at [15, 83] on icon at bounding box center [13, 85] width 9 height 9
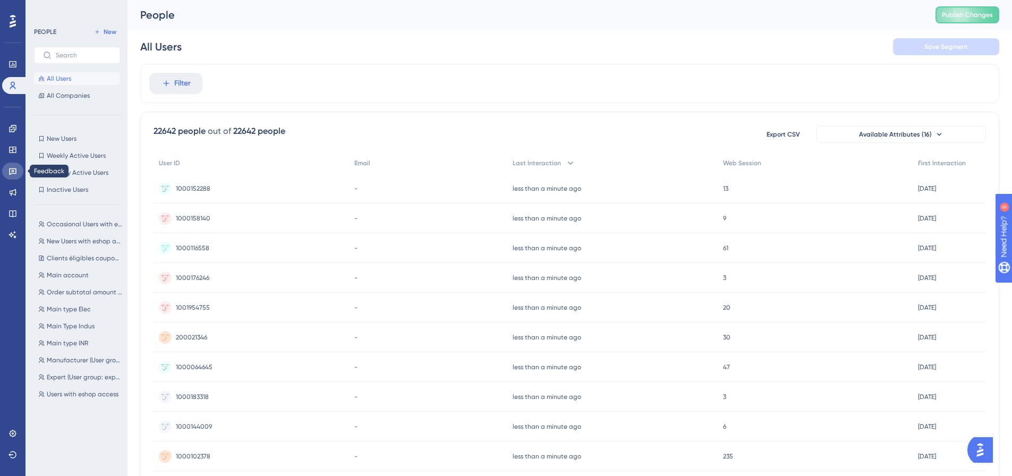
click at [13, 175] on link at bounding box center [12, 171] width 21 height 17
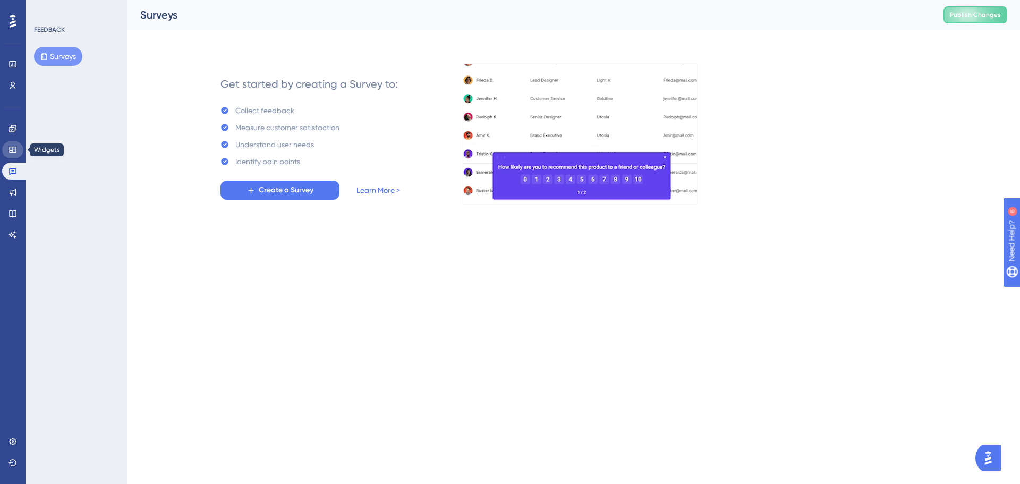
click at [14, 152] on icon at bounding box center [13, 150] width 9 height 9
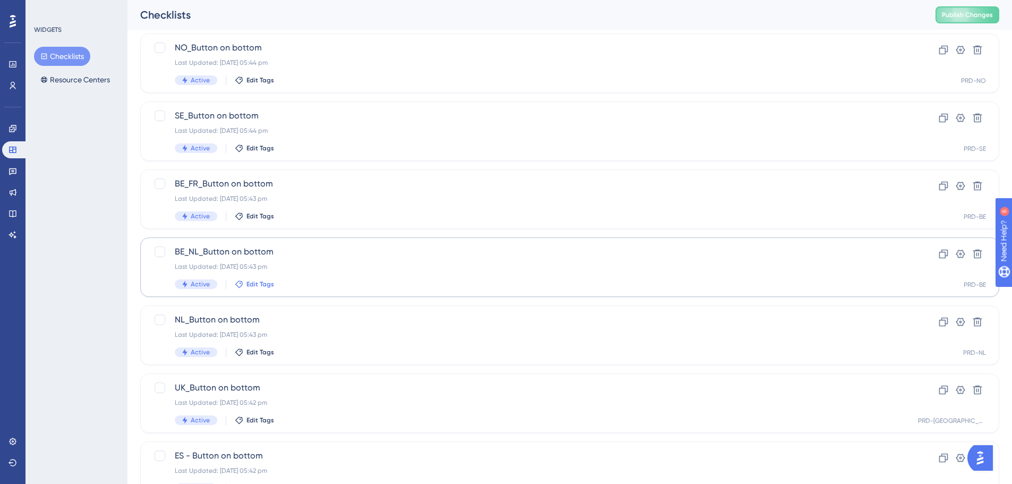
scroll to position [213, 0]
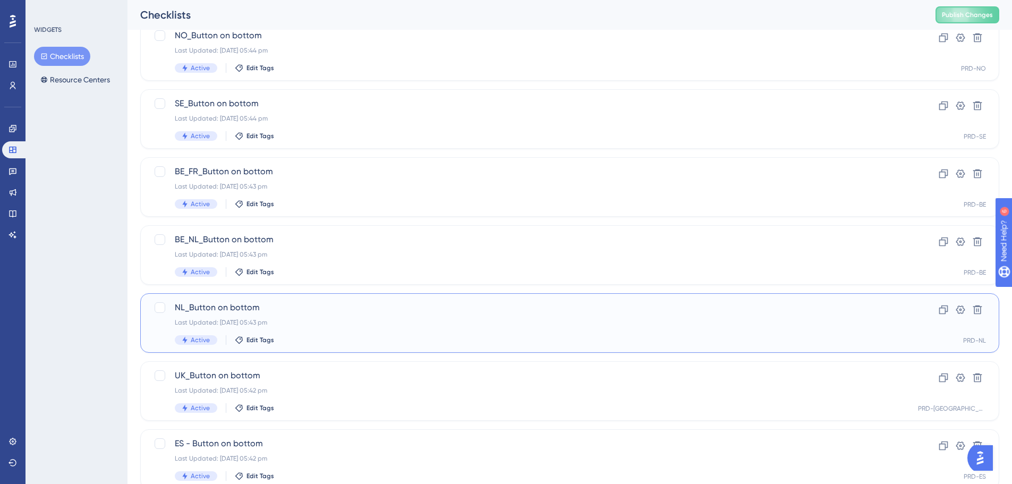
click at [244, 306] on span "NL_Button on bottom" at bounding box center [527, 307] width 705 height 13
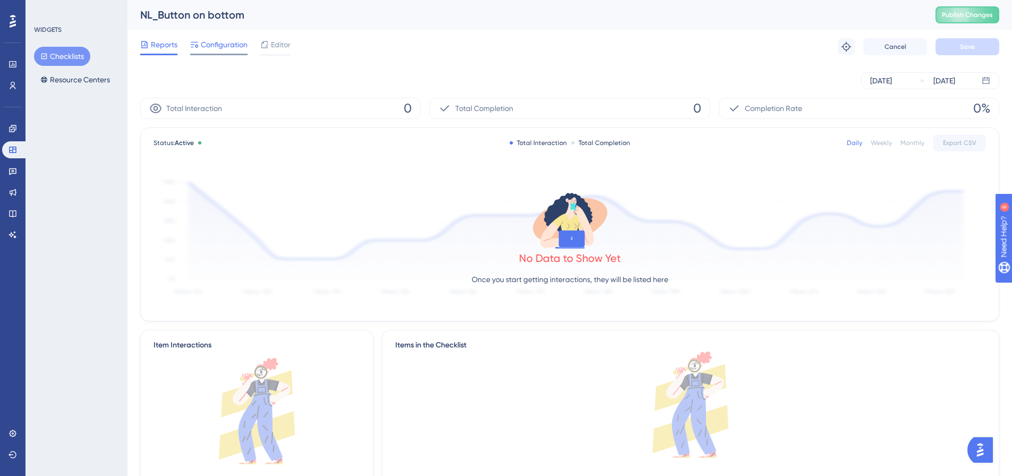
click at [226, 40] on span "Configuration" at bounding box center [224, 44] width 47 height 13
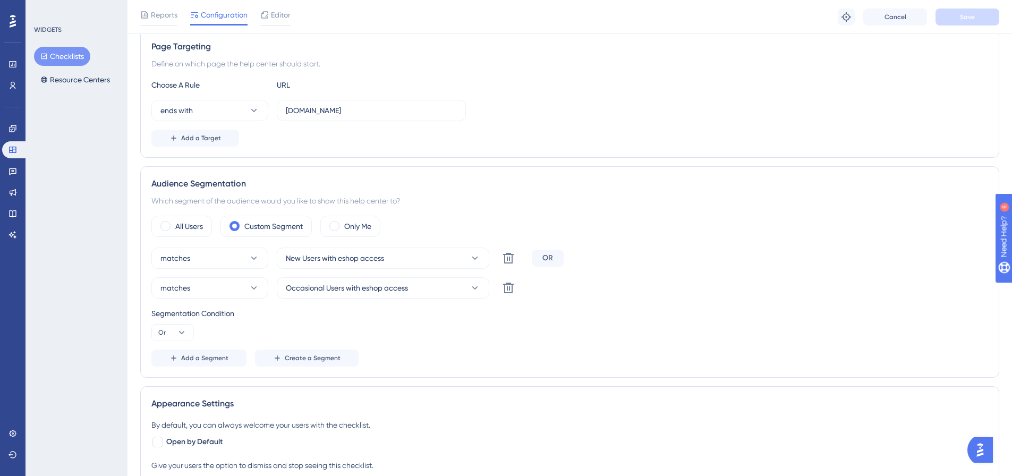
scroll to position [213, 0]
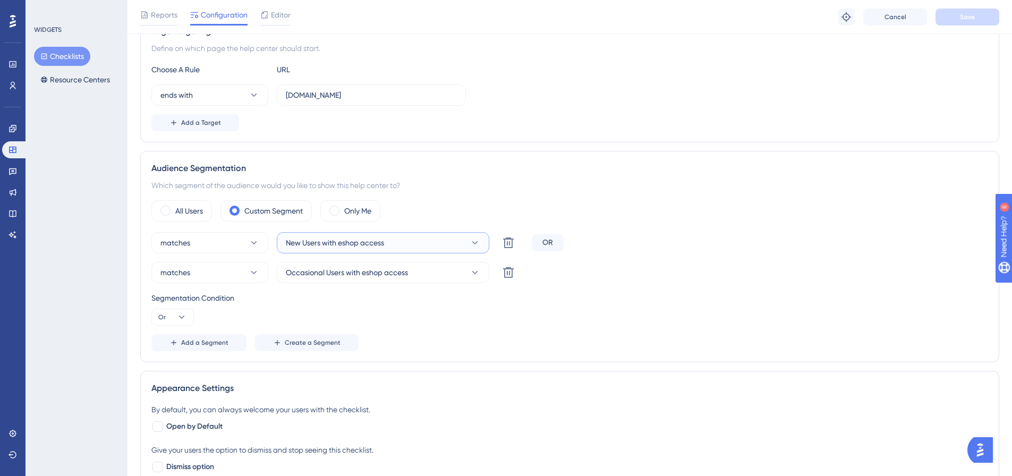
click at [326, 247] on span "New Users with eshop access" at bounding box center [335, 242] width 98 height 13
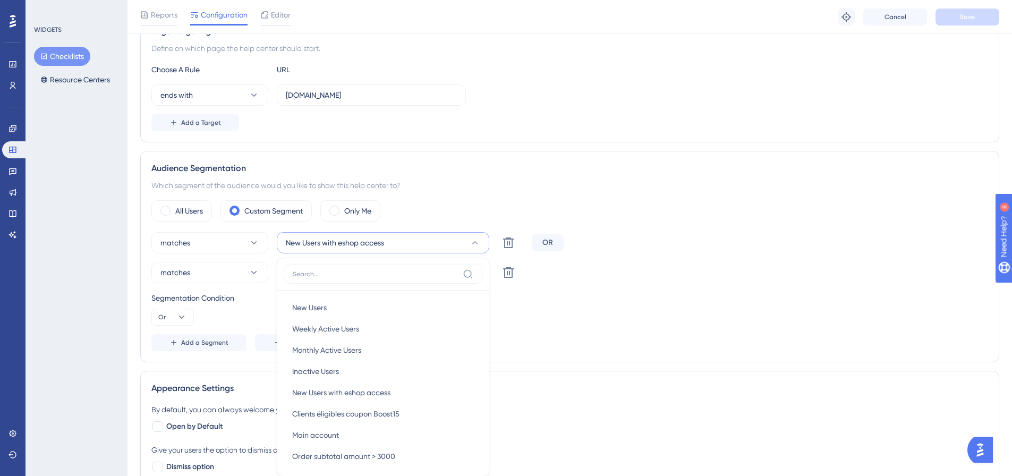
scroll to position [342, 0]
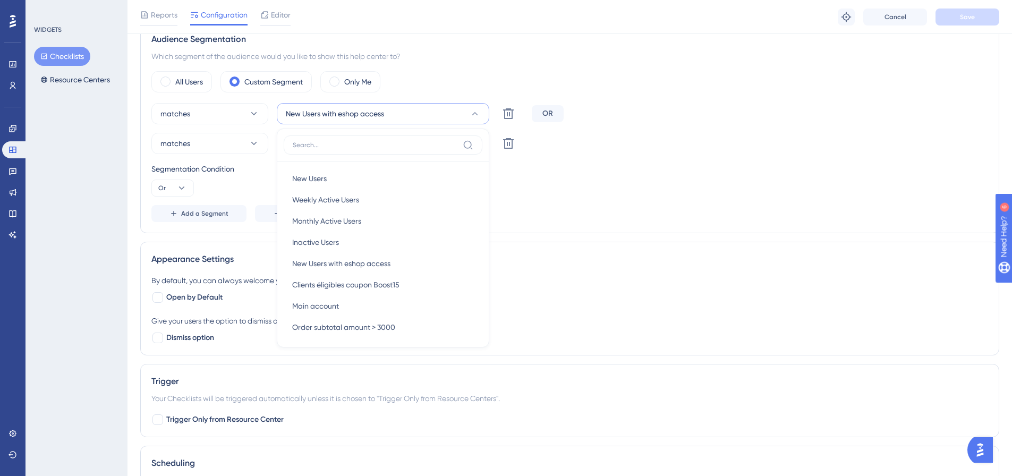
click at [523, 209] on div "Add a Segment Create a Segment" at bounding box center [569, 213] width 837 height 17
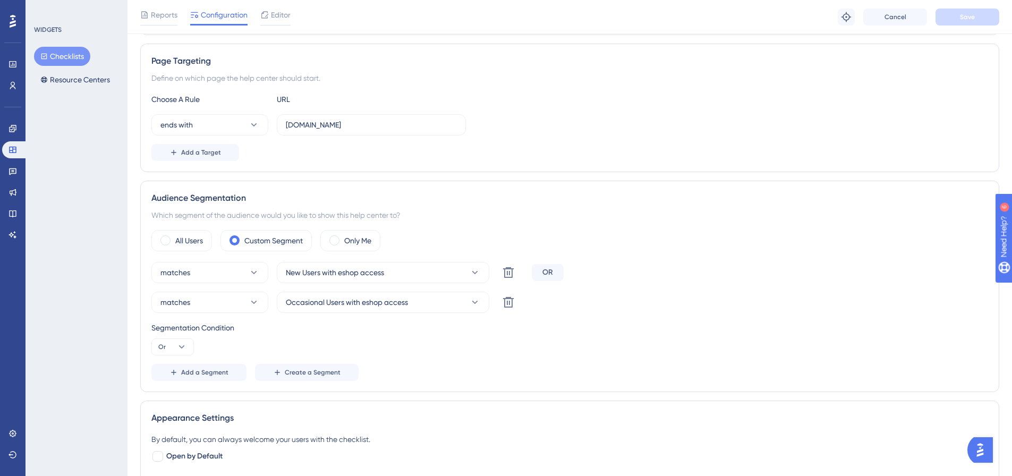
scroll to position [182, 0]
click at [14, 148] on icon at bounding box center [13, 150] width 9 height 9
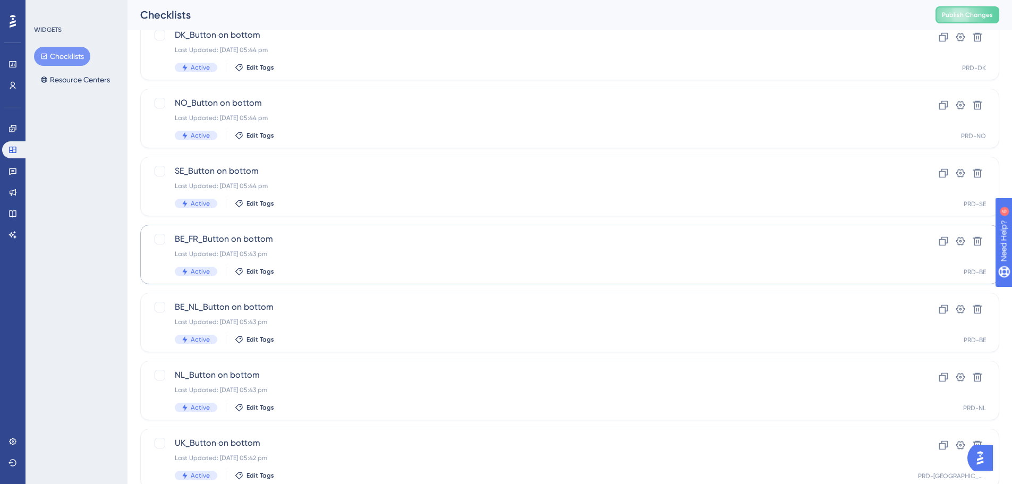
scroll to position [213, 0]
click at [11, 132] on icon at bounding box center [13, 128] width 9 height 9
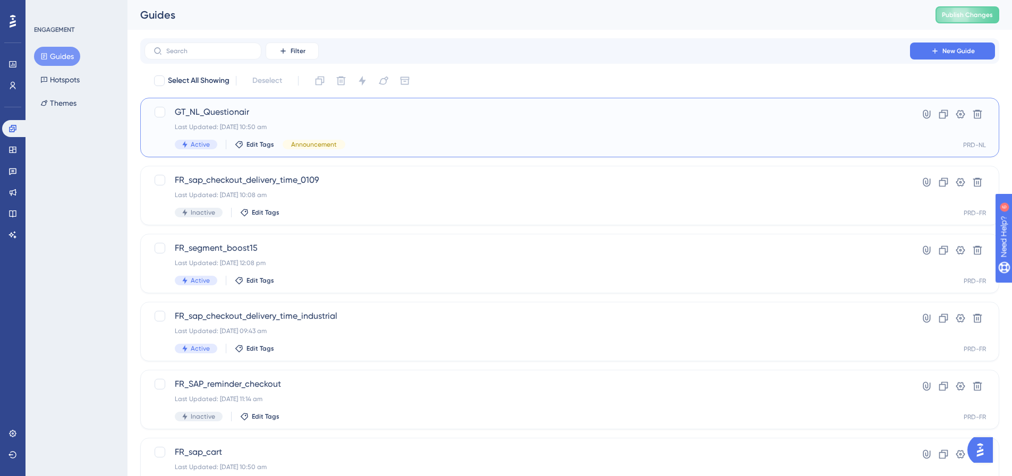
click at [217, 113] on span "GT_NL_Questionair" at bounding box center [527, 112] width 705 height 13
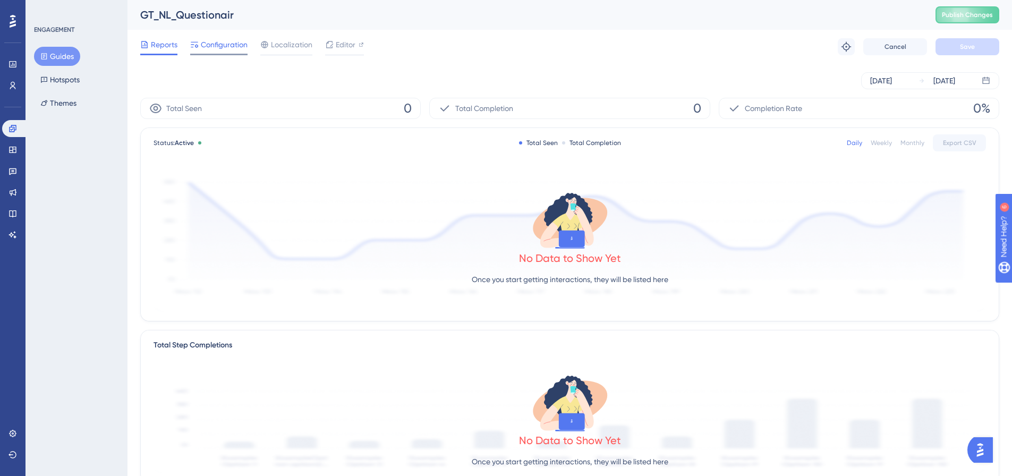
click at [225, 43] on span "Configuration" at bounding box center [224, 44] width 47 height 13
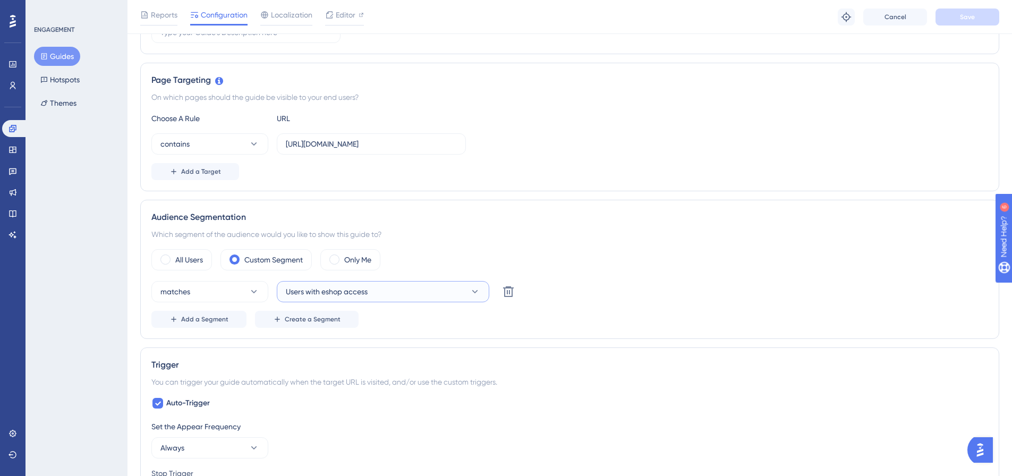
click at [353, 291] on span "Users with eshop access" at bounding box center [327, 291] width 82 height 13
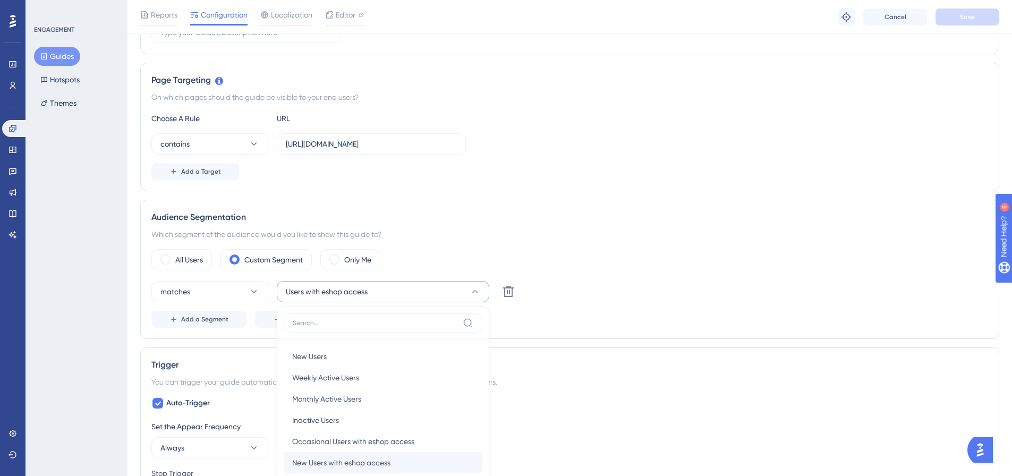
scroll to position [388, 0]
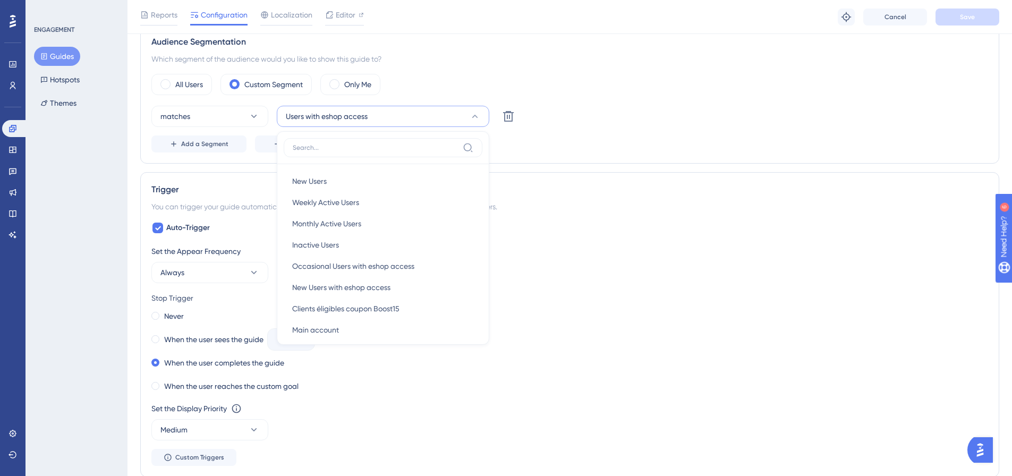
click at [570, 247] on div "Set the Appear Frequency" at bounding box center [569, 251] width 837 height 13
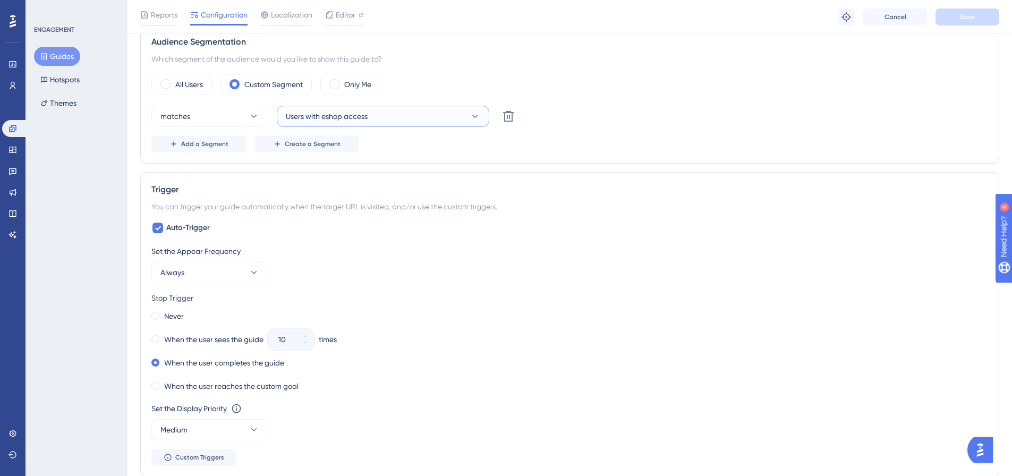
click at [345, 111] on span "Users with eshop access" at bounding box center [327, 116] width 82 height 13
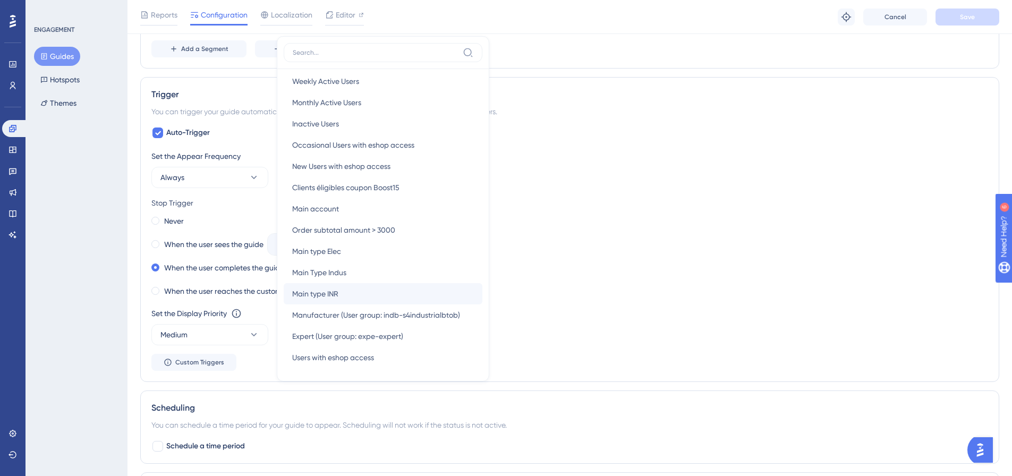
scroll to position [507, 0]
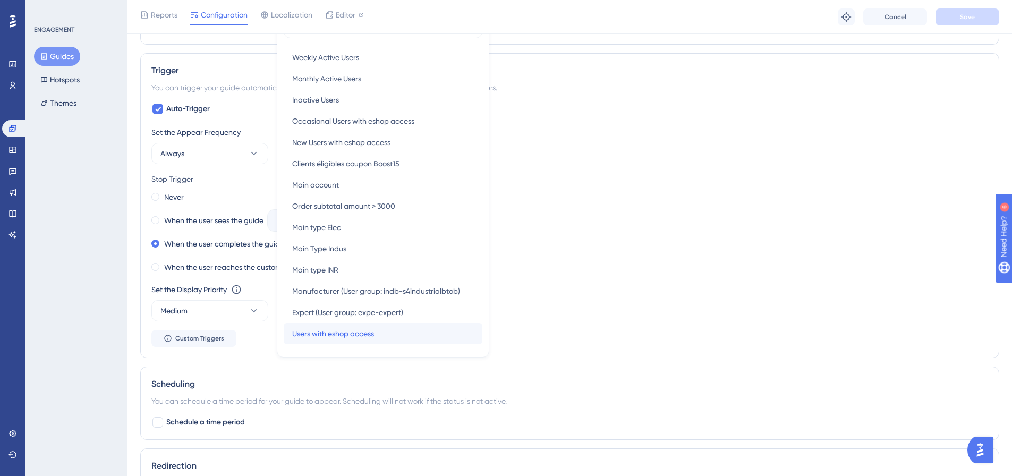
click at [372, 332] on span "Users with eshop access" at bounding box center [333, 333] width 82 height 13
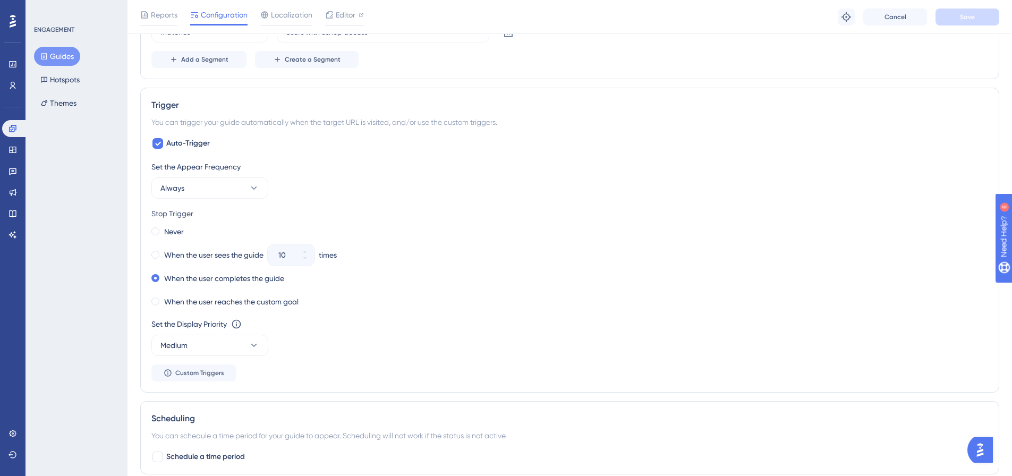
scroll to position [454, 0]
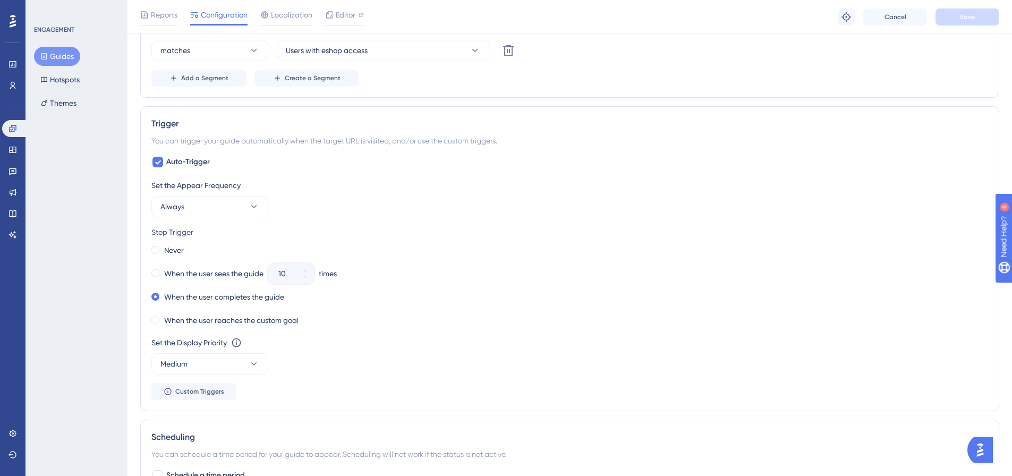
click at [382, 234] on div "Stop Trigger" at bounding box center [569, 232] width 837 height 13
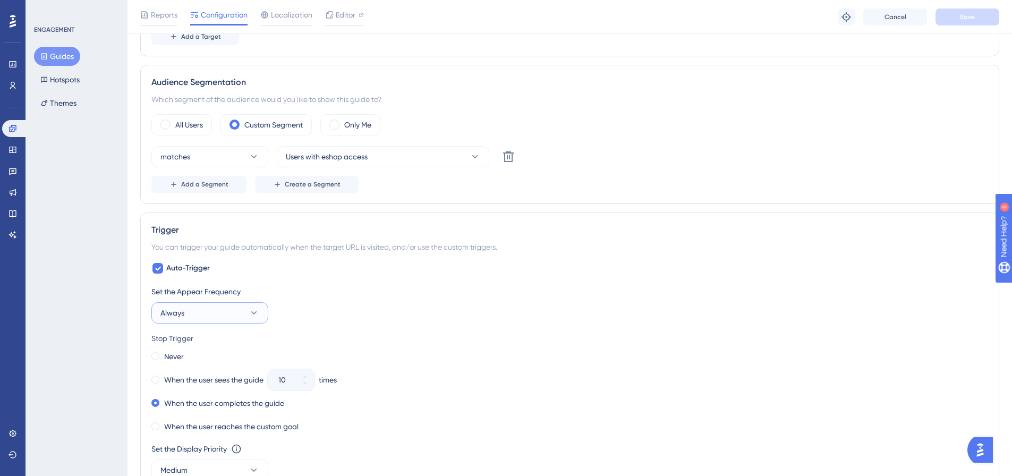
click at [221, 312] on button "Always" at bounding box center [209, 312] width 117 height 21
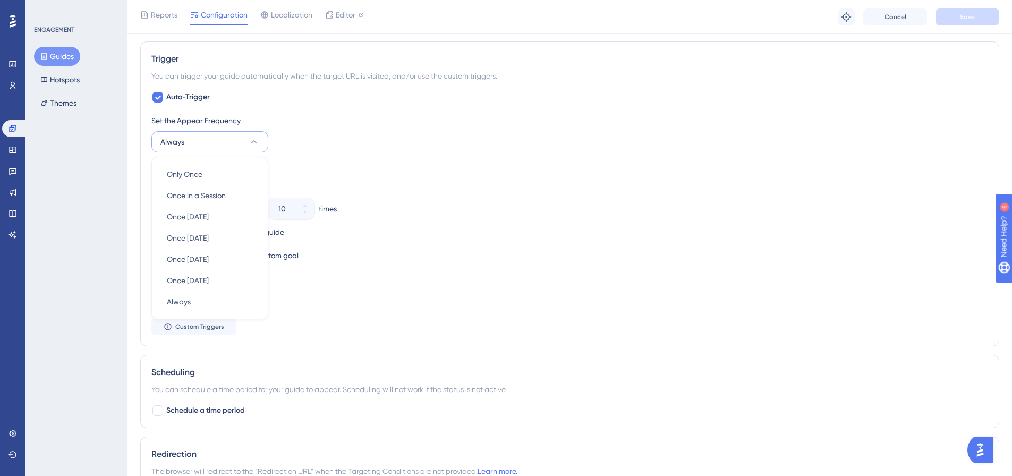
click at [314, 148] on div "Set the Appear Frequency Always Only Once Only Once Once in a Session Once in a…" at bounding box center [569, 133] width 837 height 38
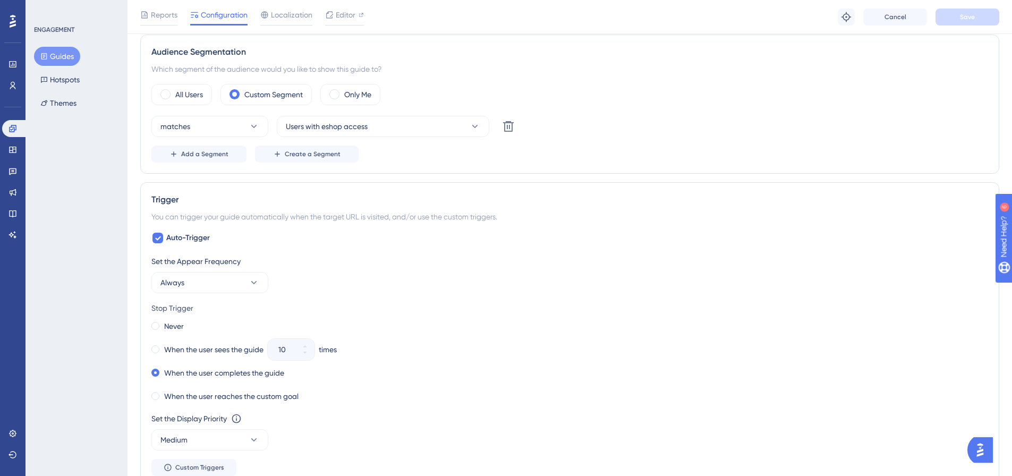
scroll to position [359, 0]
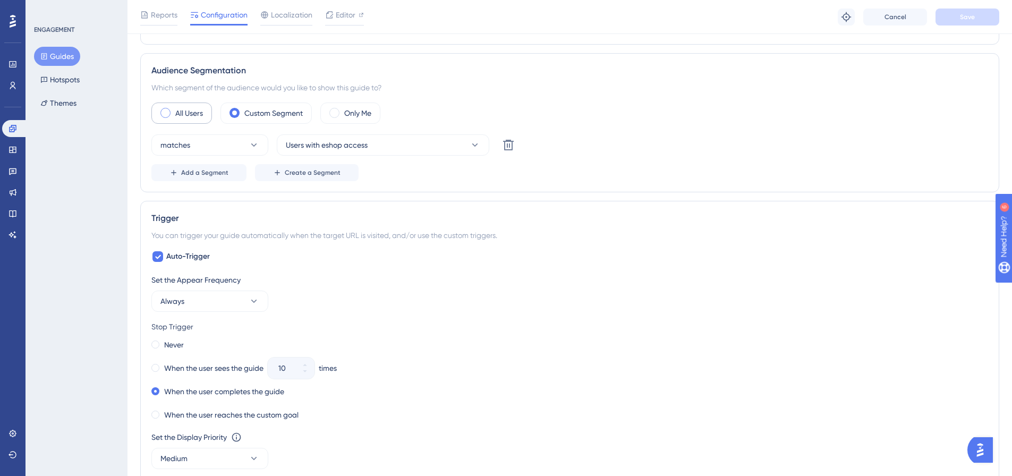
click at [189, 111] on label "All Users" at bounding box center [189, 113] width 28 height 13
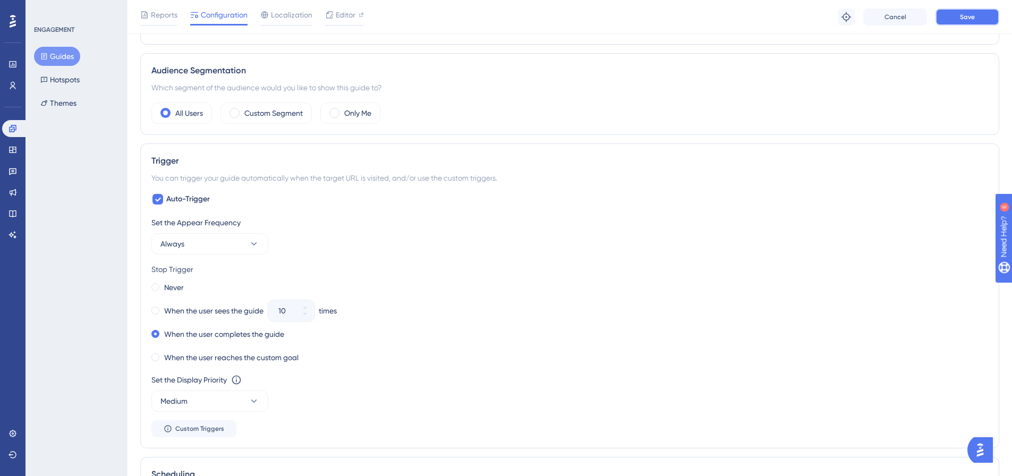
click at [963, 13] on span "Save" at bounding box center [967, 17] width 15 height 9
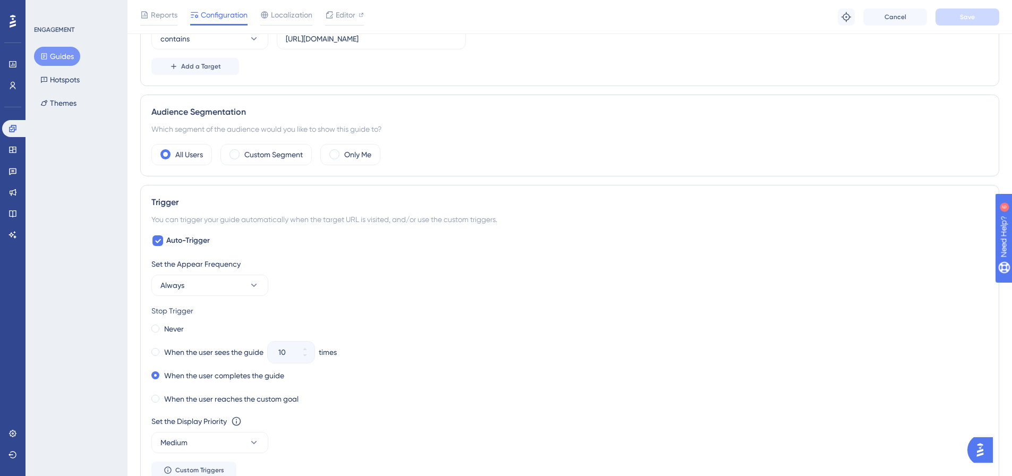
scroll to position [253, 0]
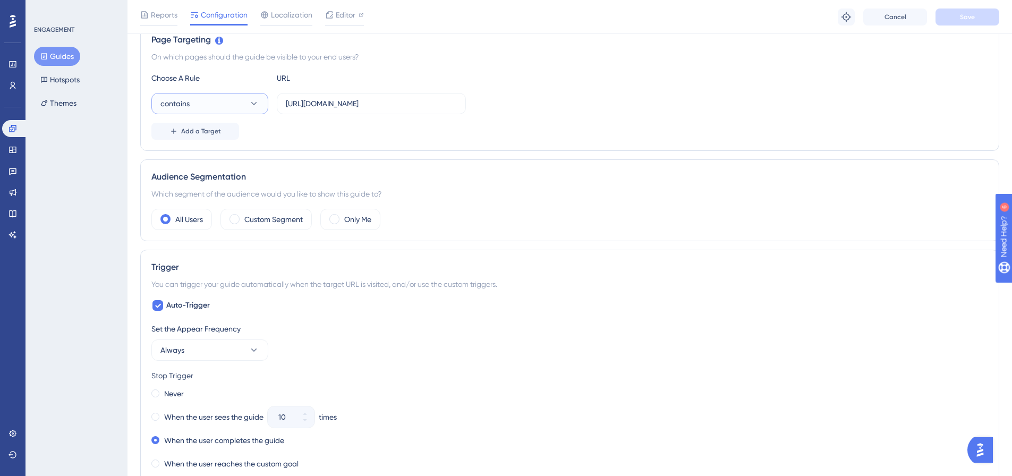
click at [241, 102] on button "contains" at bounding box center [209, 103] width 117 height 21
click at [222, 136] on div "equals equals" at bounding box center [210, 135] width 86 height 21
click at [962, 12] on button "Save" at bounding box center [968, 17] width 64 height 17
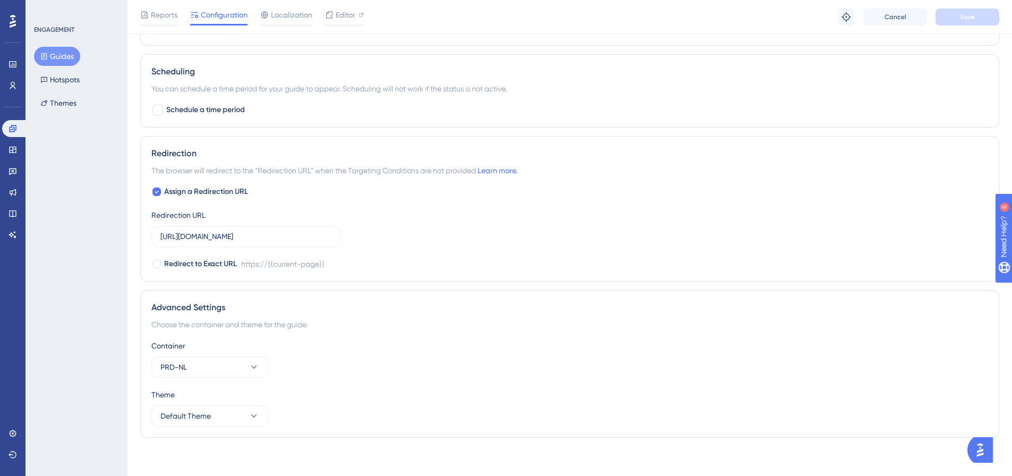
scroll to position [766, 0]
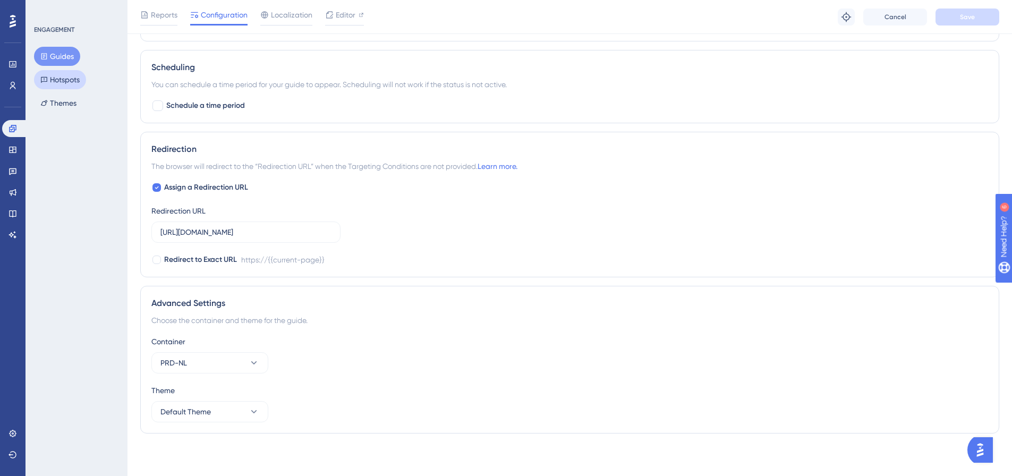
click at [80, 79] on button "Hotspots" at bounding box center [60, 79] width 52 height 19
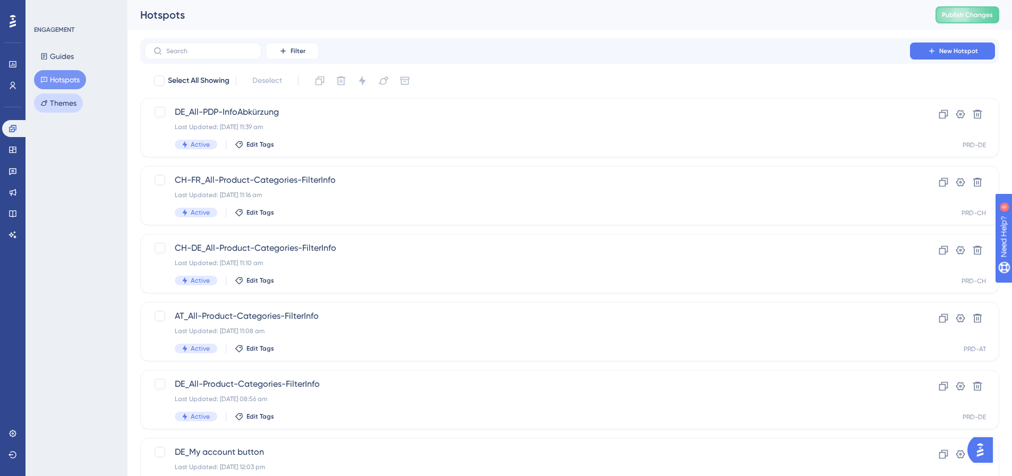
click at [56, 105] on button "Themes" at bounding box center [58, 103] width 49 height 19
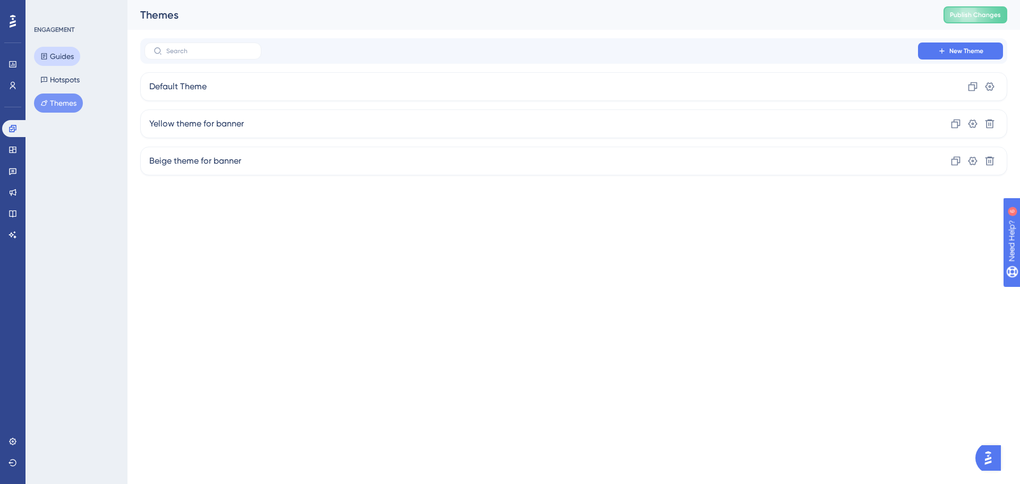
click at [60, 54] on button "Guides" at bounding box center [57, 56] width 46 height 19
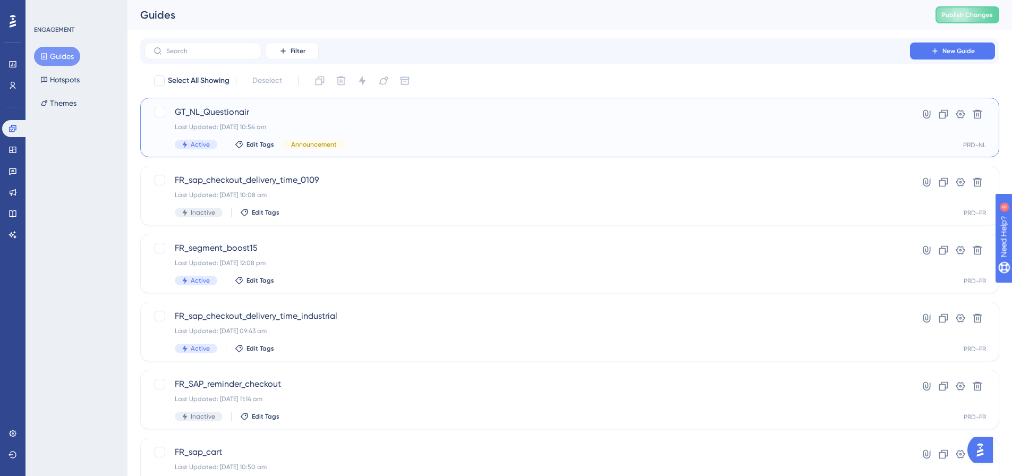
click at [210, 113] on span "GT_NL_Questionair" at bounding box center [527, 112] width 705 height 13
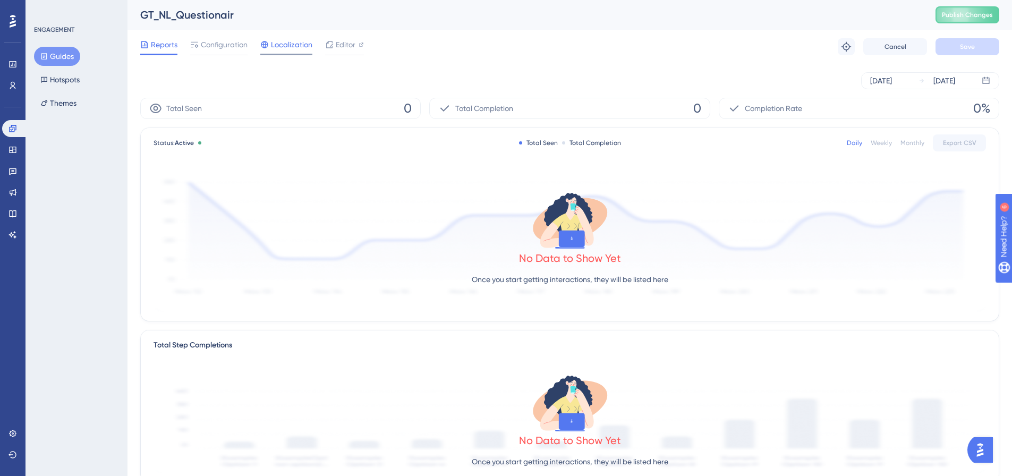
click at [284, 42] on span "Localization" at bounding box center [291, 44] width 41 height 13
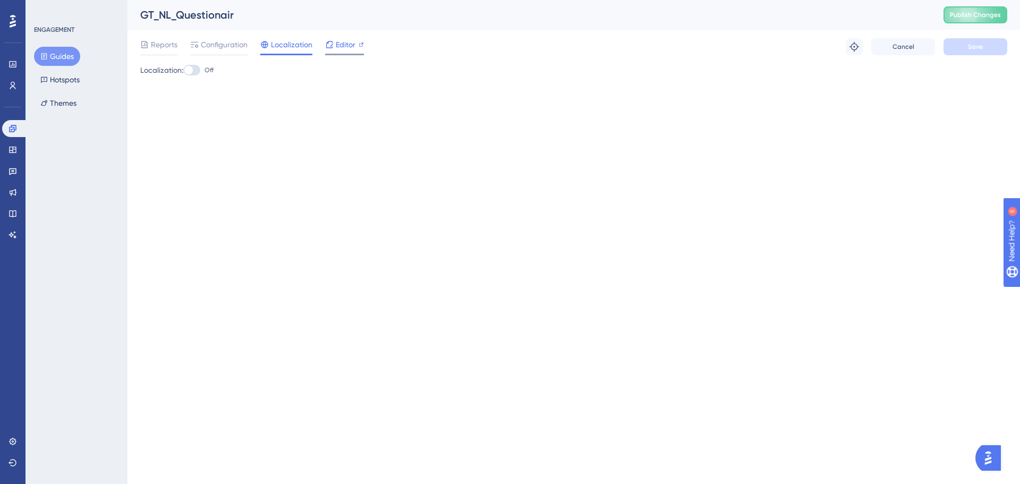
click at [338, 48] on span "Editor" at bounding box center [346, 44] width 20 height 13
click at [18, 125] on link at bounding box center [15, 128] width 26 height 17
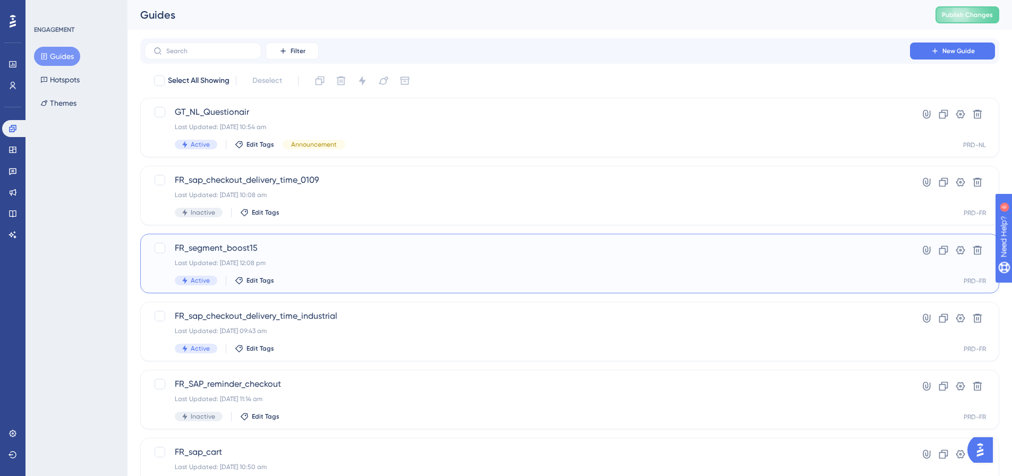
click at [244, 254] on span "FR_segment_boost15" at bounding box center [527, 248] width 705 height 13
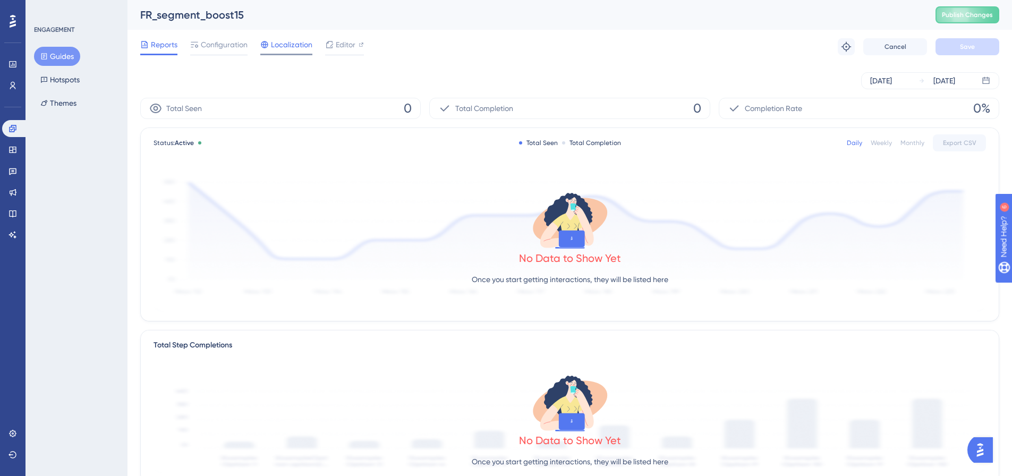
click at [288, 43] on span "Localization" at bounding box center [291, 44] width 41 height 13
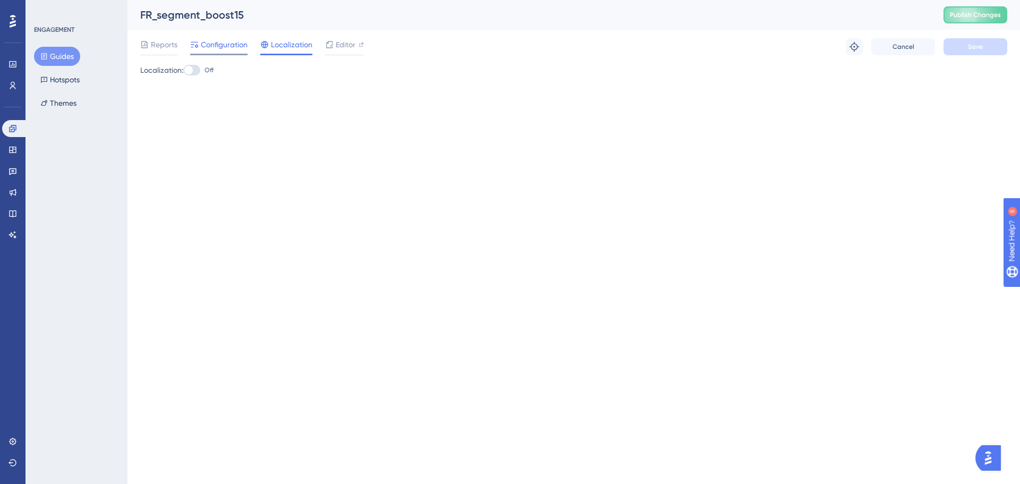
click at [247, 46] on span "Configuration" at bounding box center [224, 44] width 47 height 13
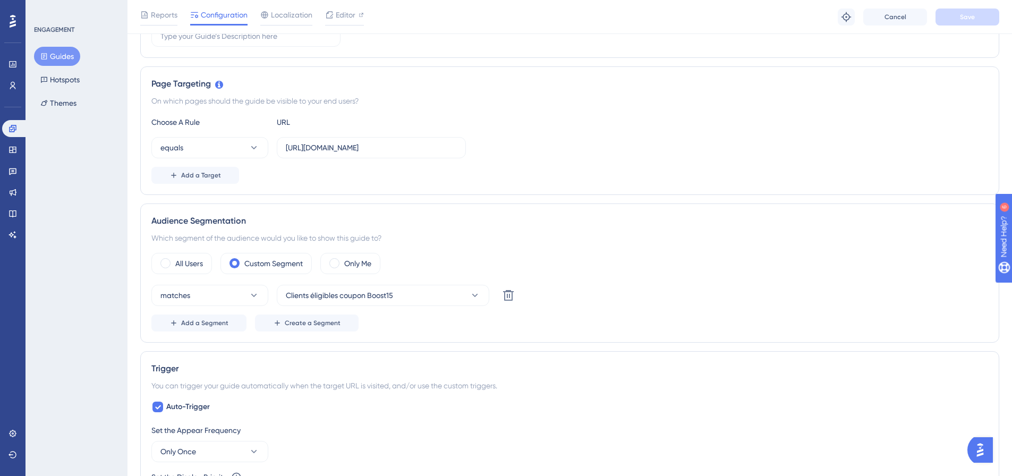
scroll to position [213, 0]
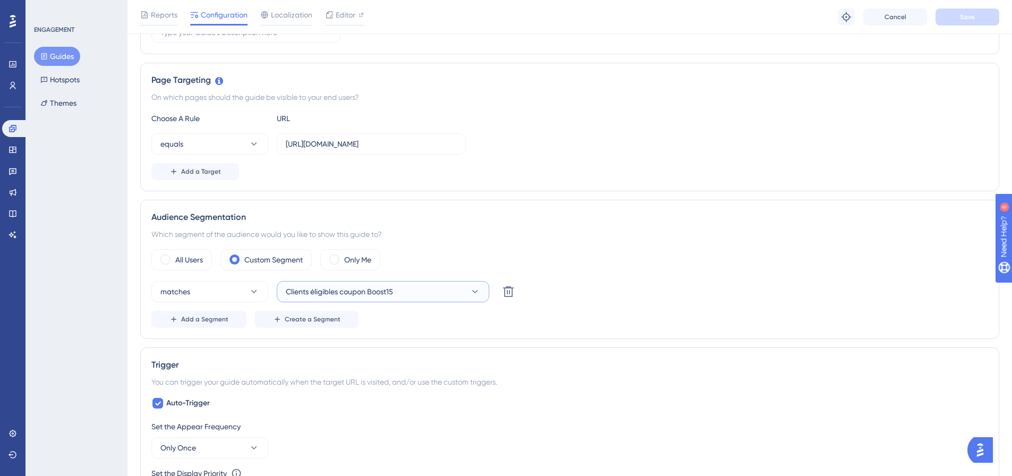
click at [471, 291] on icon at bounding box center [475, 291] width 11 height 11
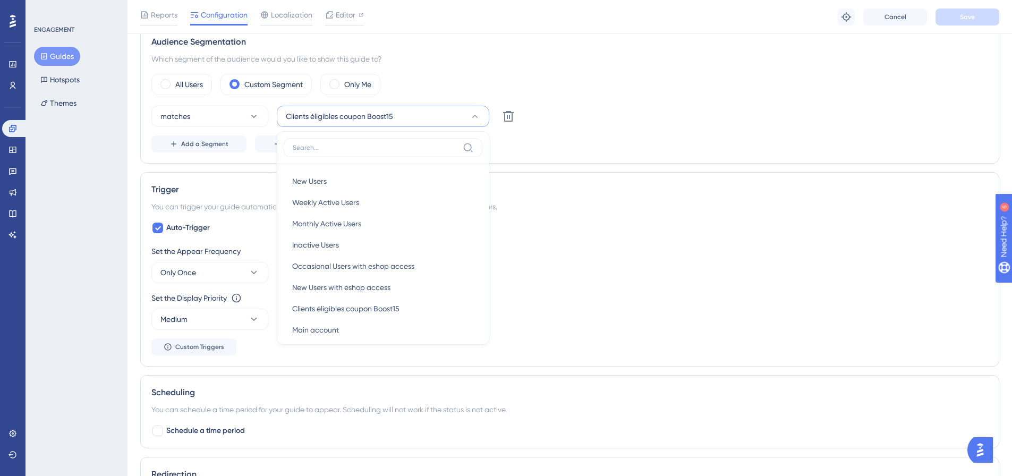
click at [602, 191] on div "Trigger" at bounding box center [569, 189] width 837 height 13
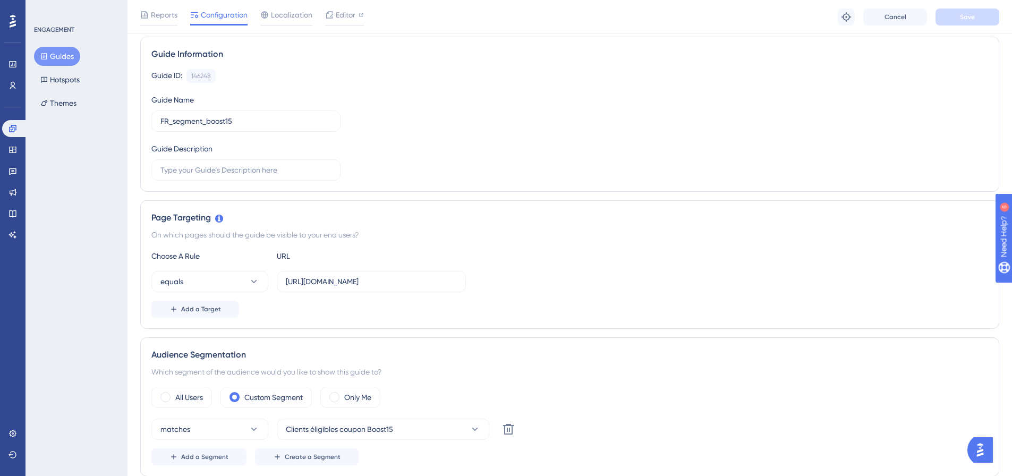
scroll to position [0, 0]
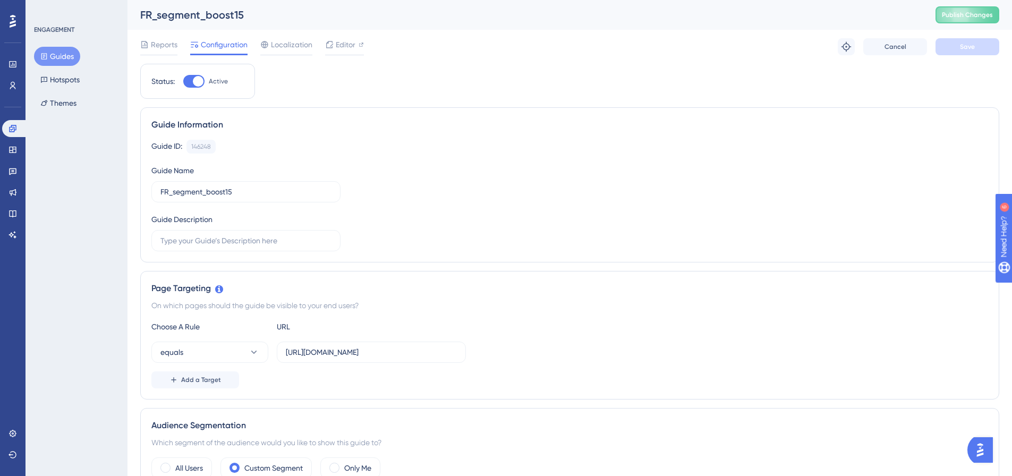
click at [63, 55] on button "Guides" at bounding box center [57, 56] width 46 height 19
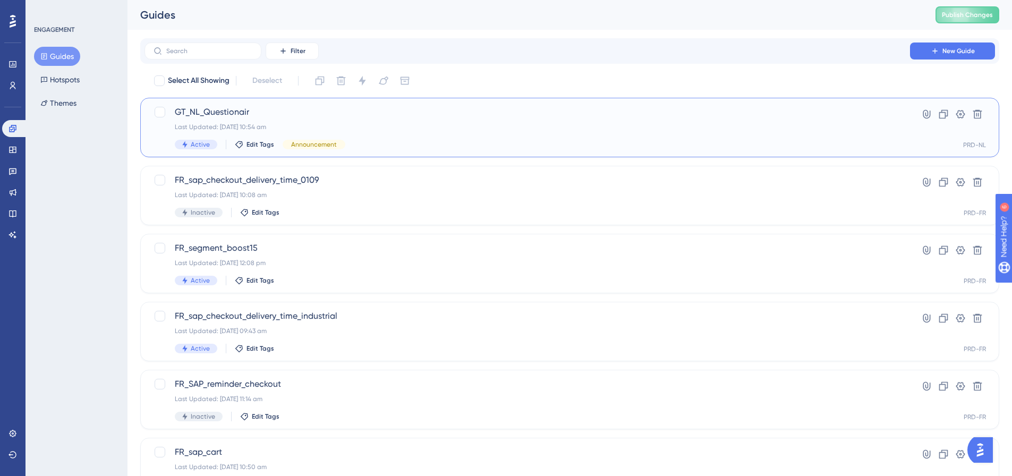
click at [214, 114] on span "GT_NL_Questionair" at bounding box center [527, 112] width 705 height 13
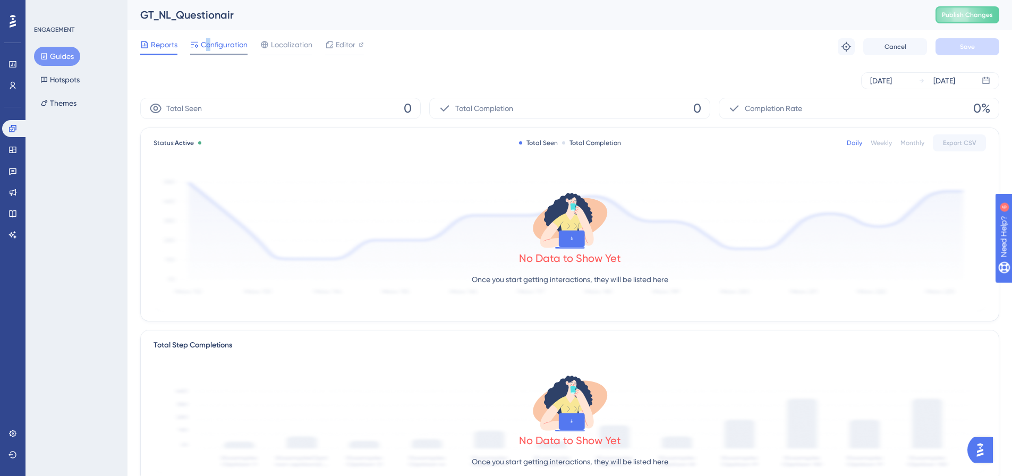
click at [210, 46] on span "Configuration" at bounding box center [224, 44] width 47 height 13
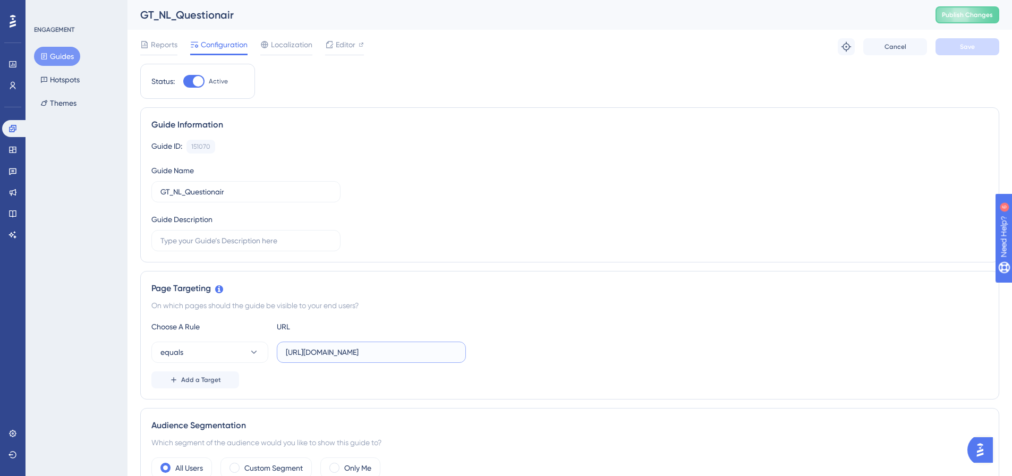
click at [399, 354] on input "https://www.somfypro.nl/ondersteuning" at bounding box center [371, 352] width 171 height 12
click at [253, 349] on icon at bounding box center [254, 352] width 11 height 11
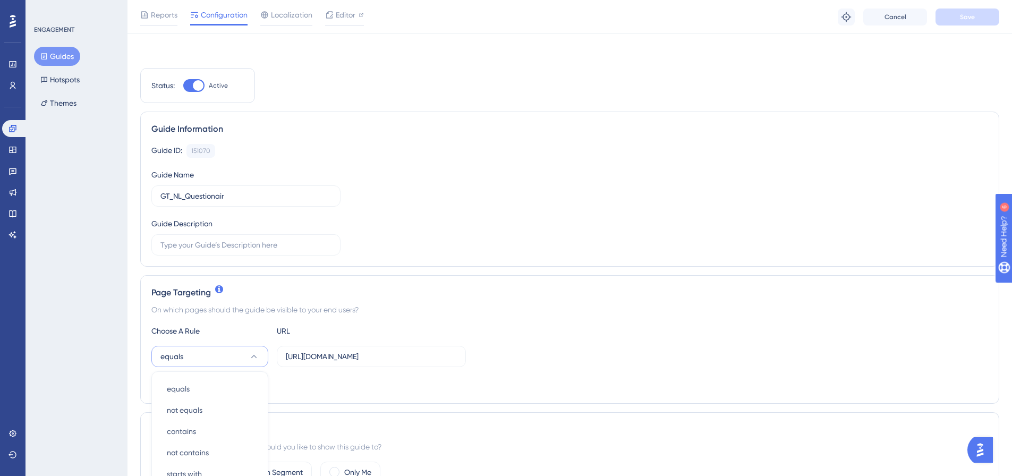
scroll to position [215, 0]
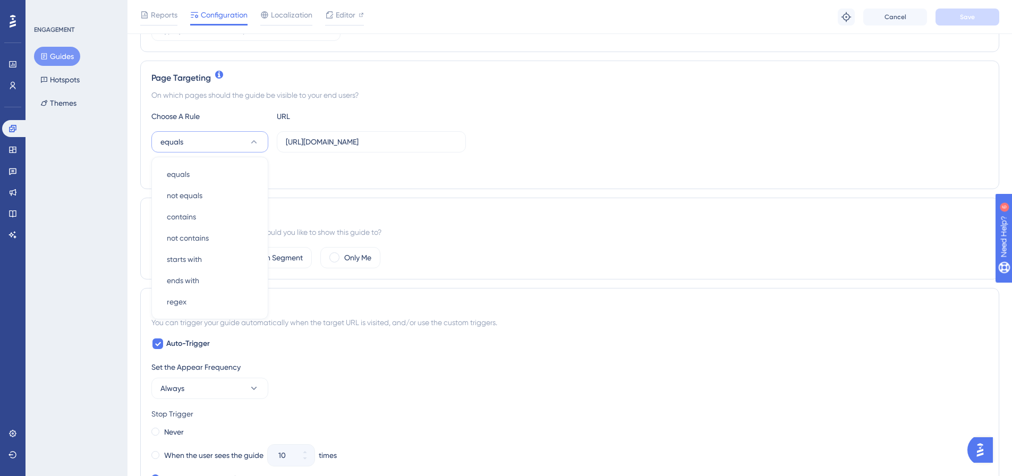
click at [685, 126] on div "Choose A Rule URL equals equals equals not equals not equals contains contains …" at bounding box center [569, 144] width 837 height 68
click at [202, 178] on div "Page Targeting On which pages should the guide be visible to your end users? Ch…" at bounding box center [569, 125] width 859 height 129
click at [202, 173] on span "Add a Target" at bounding box center [201, 169] width 40 height 9
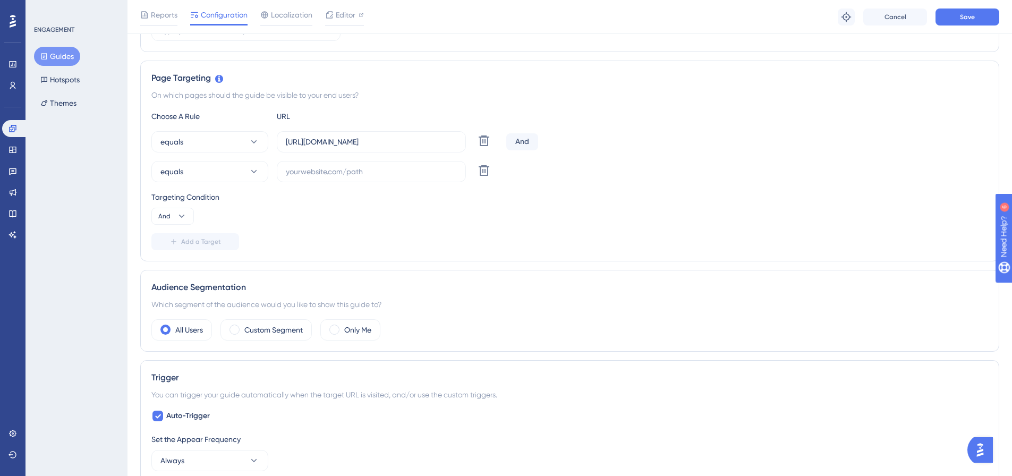
click at [525, 145] on div "And" at bounding box center [522, 141] width 32 height 17
click at [184, 216] on icon at bounding box center [181, 216] width 11 height 11
click at [174, 259] on div "Or Or" at bounding box center [173, 267] width 20 height 21
click at [318, 171] on input "text" at bounding box center [371, 172] width 171 height 12
paste input "https://www.somfypro.nl/diensten/mobile-apps"
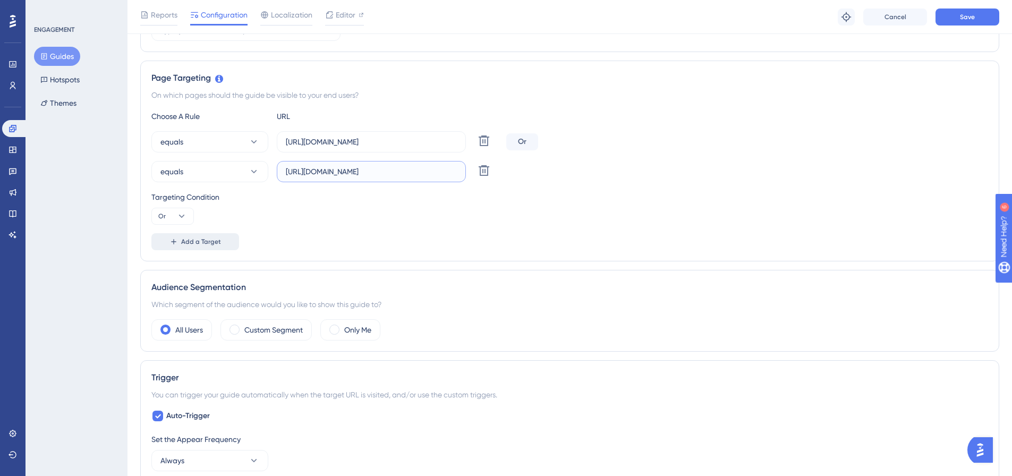
type input "https://www.somfypro.nl/diensten/mobile-apps"
click at [206, 245] on span "Add a Target" at bounding box center [201, 242] width 40 height 9
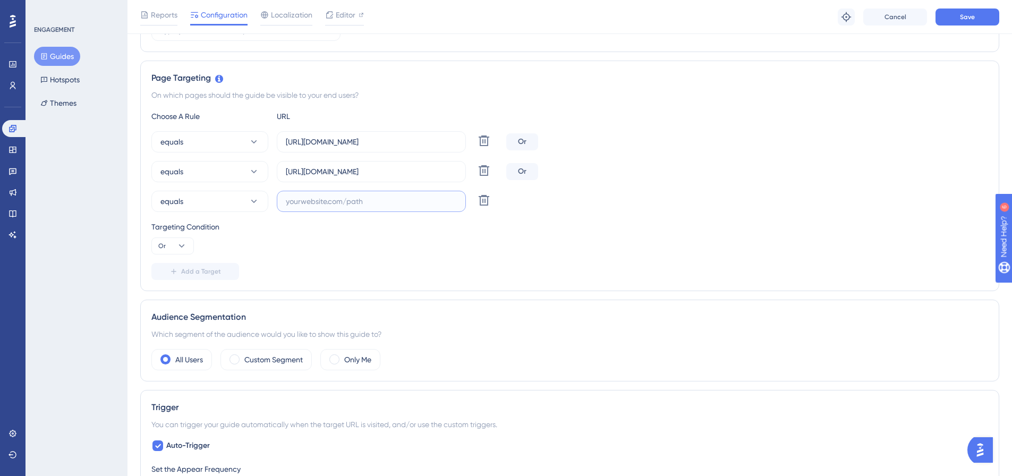
click at [396, 205] on input "text" at bounding box center [371, 202] width 171 height 12
paste input "https://www.somfypro.nl/diensten/training"
type input "https://www.somfypro.nl/diensten/training"
click at [463, 243] on div "Targeting Condition Or" at bounding box center [569, 238] width 837 height 34
click at [966, 20] on button "Save" at bounding box center [968, 17] width 64 height 17
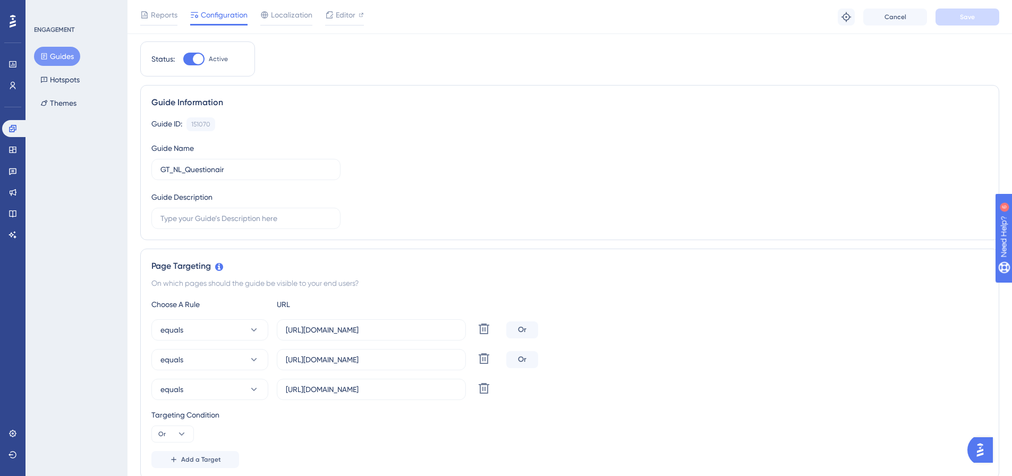
scroll to position [0, 0]
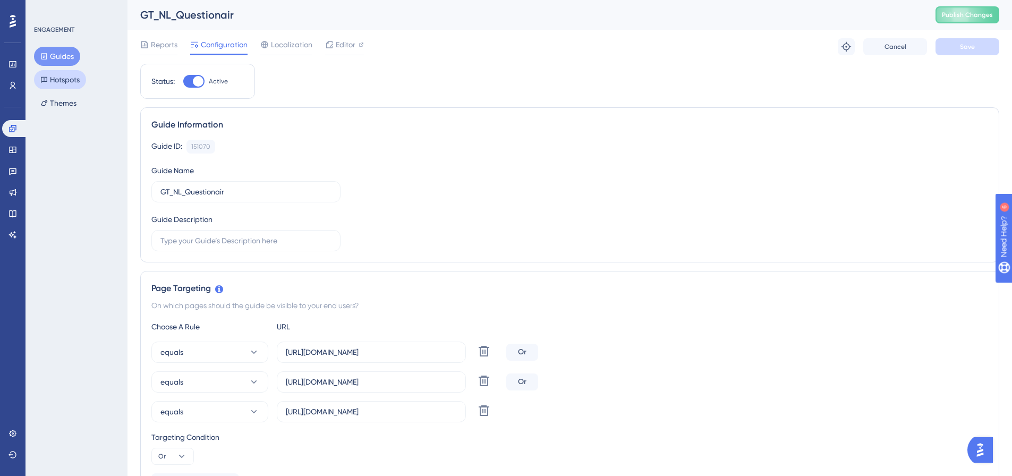
click at [62, 80] on button "Hotspots" at bounding box center [60, 79] width 52 height 19
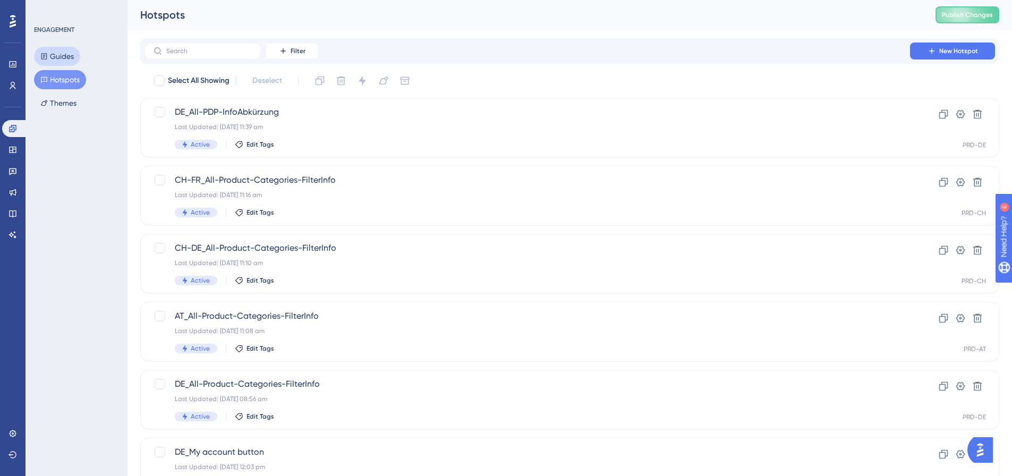
click at [70, 47] on button "Guides" at bounding box center [57, 56] width 46 height 19
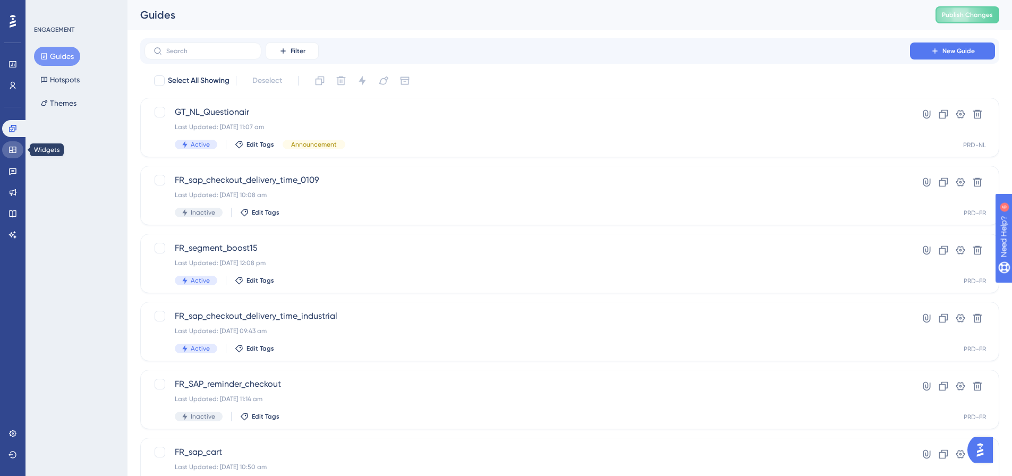
click at [11, 154] on icon at bounding box center [13, 150] width 9 height 9
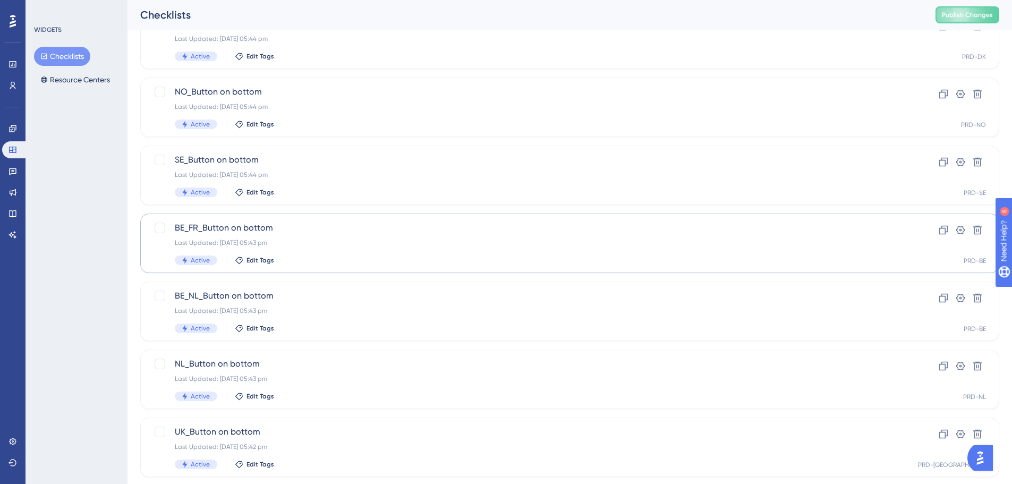
scroll to position [159, 0]
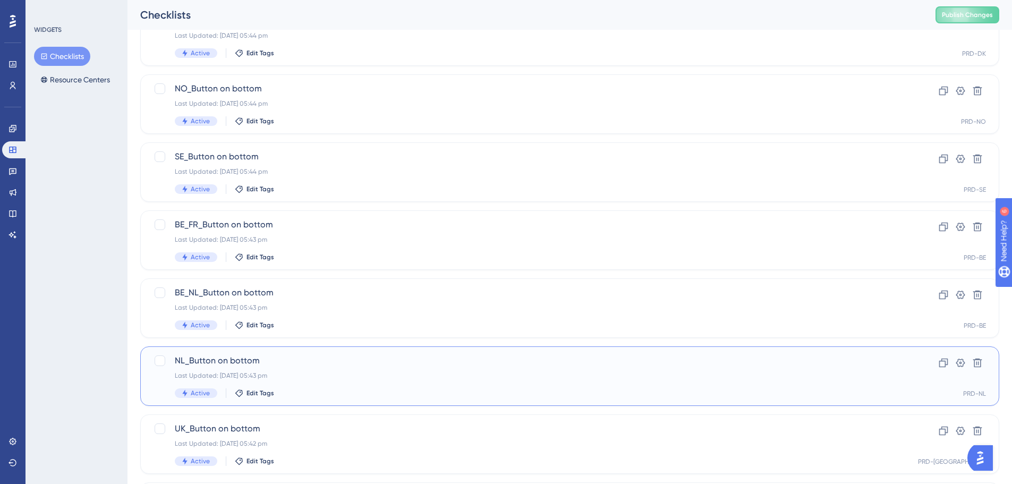
click at [207, 363] on span "NL_Button on bottom" at bounding box center [527, 360] width 705 height 13
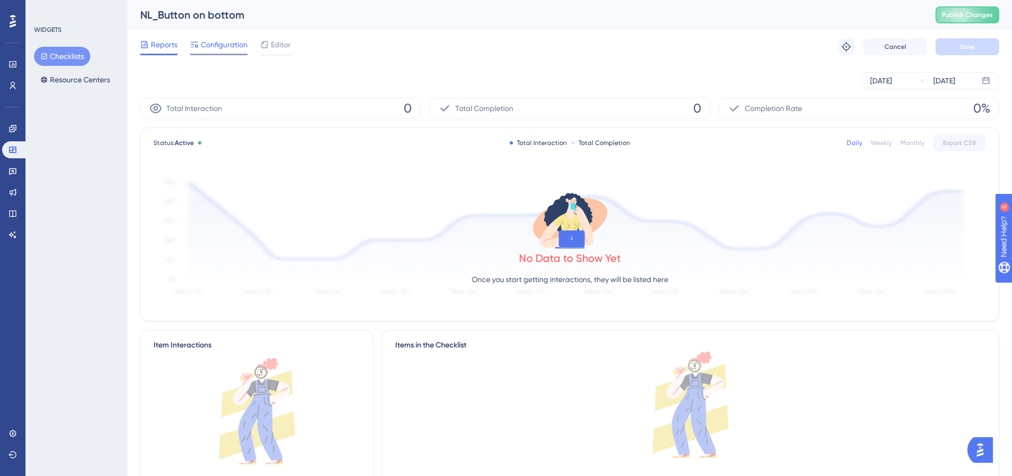
click at [224, 45] on span "Configuration" at bounding box center [224, 44] width 47 height 13
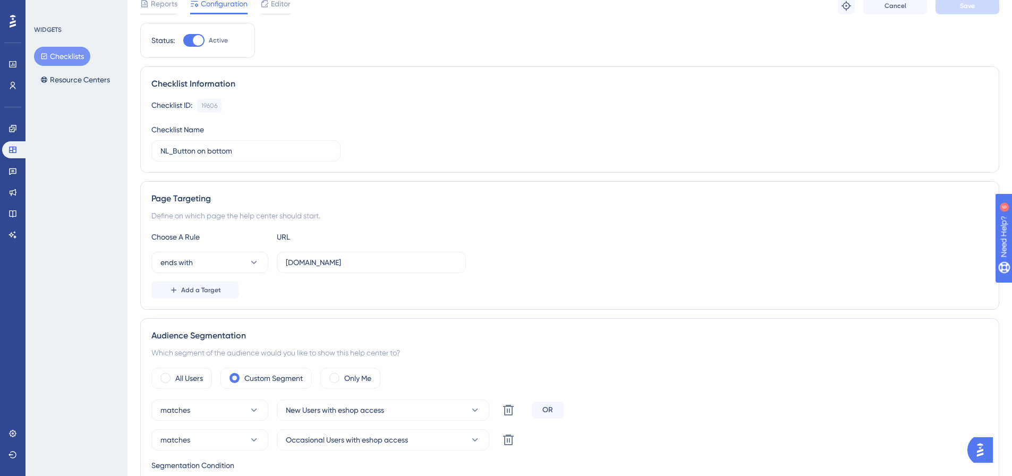
scroll to position [53, 0]
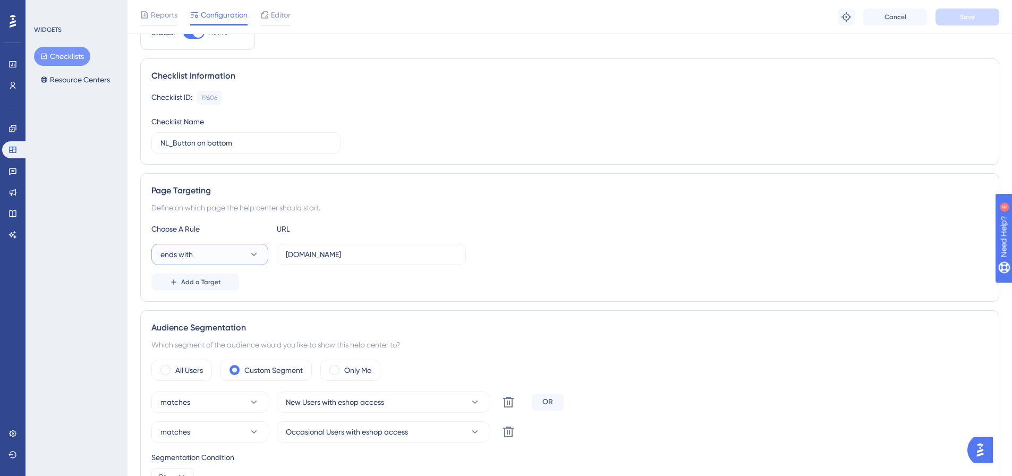
click at [236, 256] on button "ends with" at bounding box center [209, 254] width 117 height 21
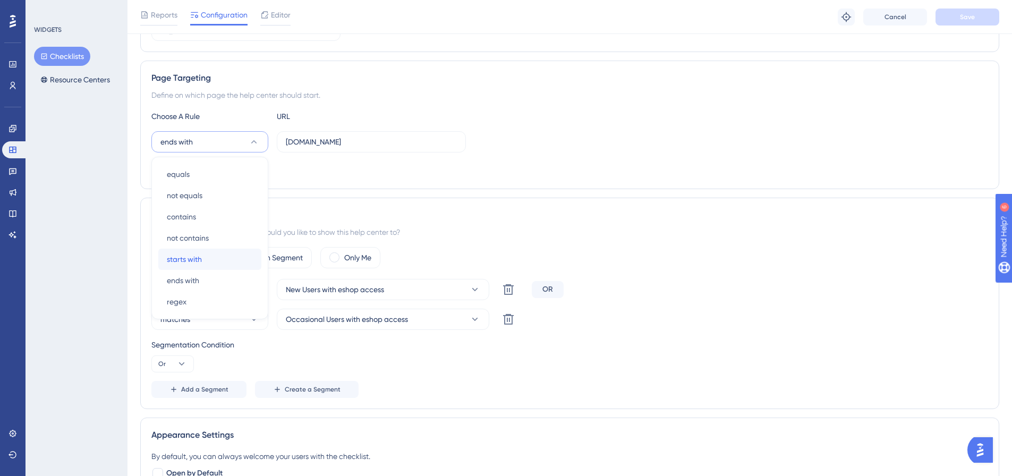
click at [213, 256] on div "starts with starts with" at bounding box center [210, 259] width 86 height 21
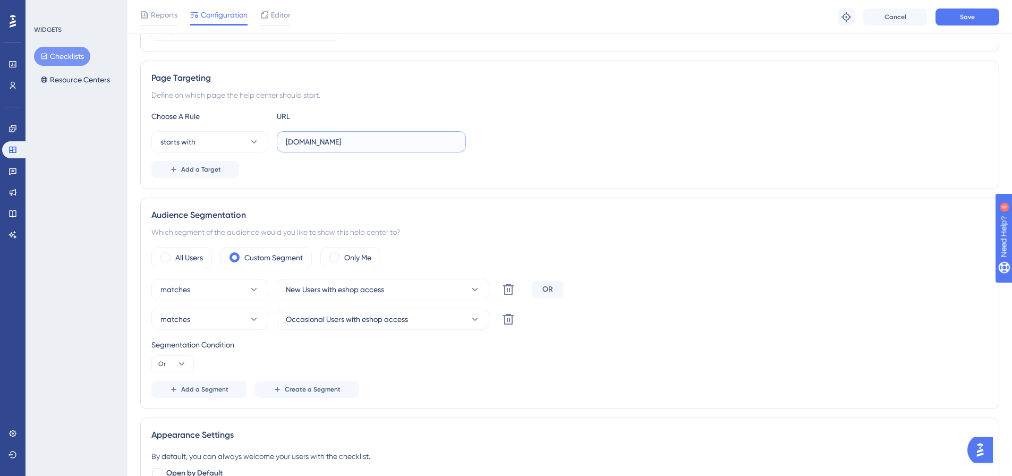
click at [358, 143] on input "www.somfypro.nl" at bounding box center [371, 142] width 171 height 12
click at [358, 141] on input "www.somfypro.nl" at bounding box center [371, 142] width 171 height 12
click at [359, 140] on input "www.somfypro.nl" at bounding box center [371, 142] width 171 height 12
paste input "https://www.somfypro.nl/"
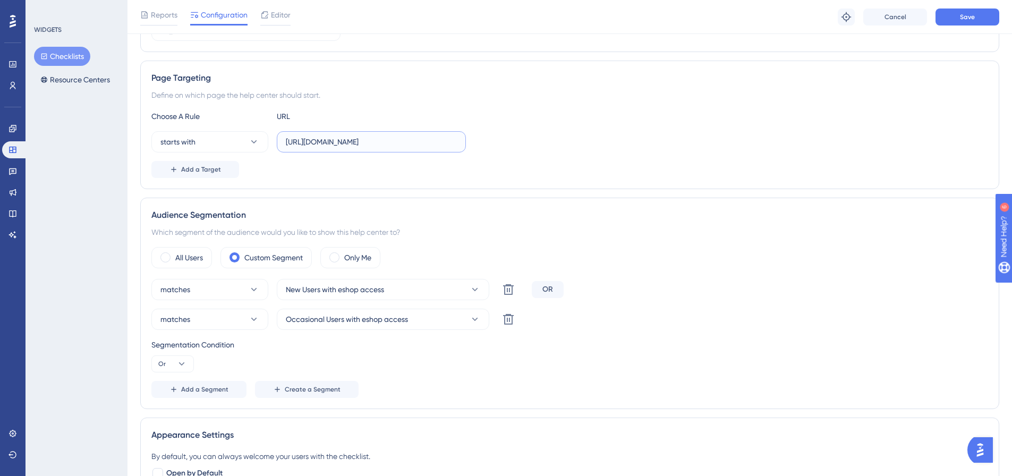
type input "https://www.somfypro.nl/"
click at [390, 172] on div "Add a Target" at bounding box center [569, 169] width 837 height 17
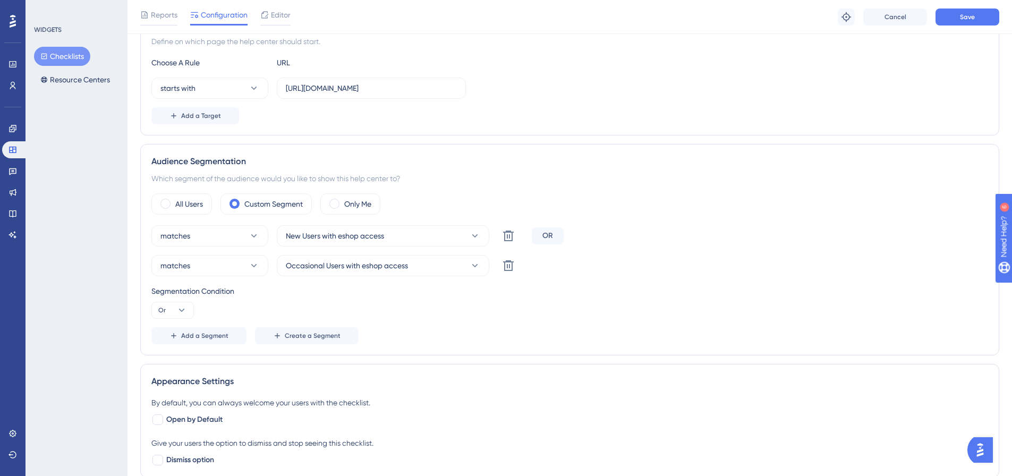
scroll to position [113, 0]
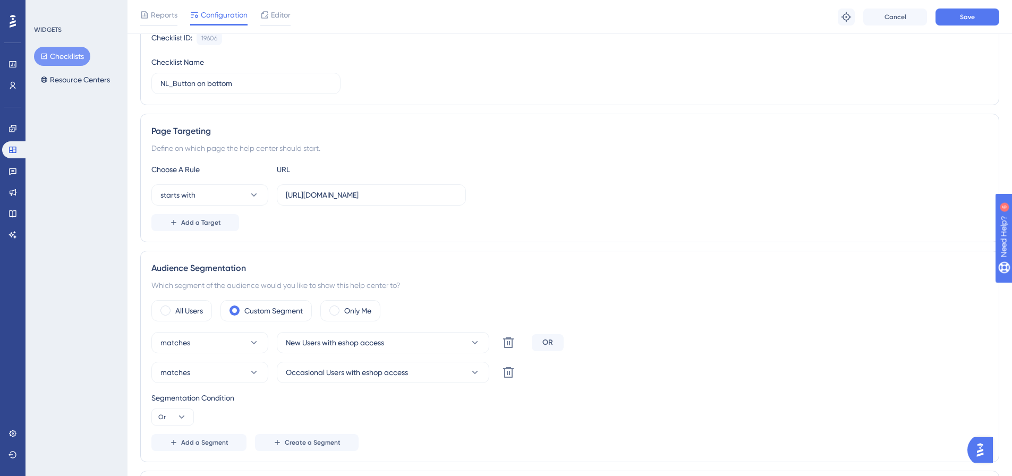
click at [214, 308] on div "All Users Custom Segment Only Me" at bounding box center [569, 310] width 837 height 21
click at [203, 310] on label "All Users" at bounding box center [189, 310] width 28 height 13
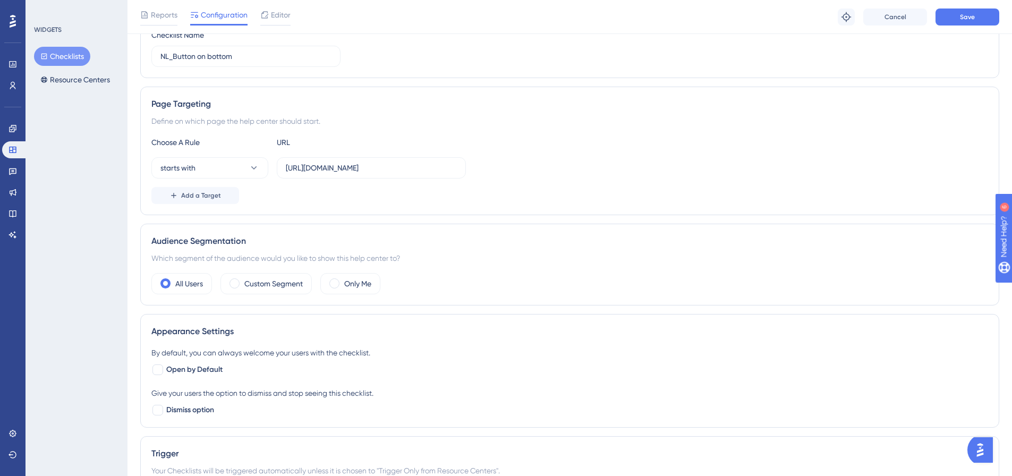
scroll to position [166, 0]
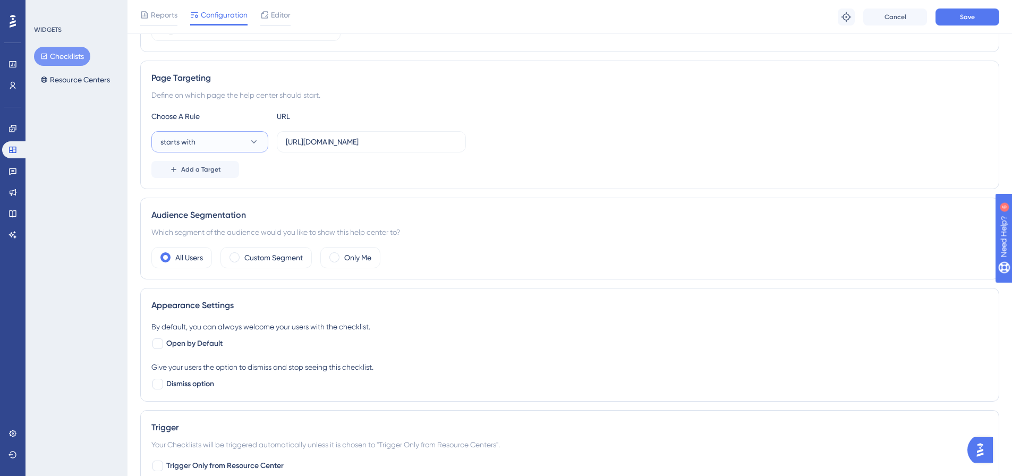
click at [250, 135] on button "starts with" at bounding box center [209, 141] width 117 height 21
click at [307, 167] on div "Add a Target" at bounding box center [569, 169] width 837 height 17
click at [214, 139] on button "starts with" at bounding box center [209, 141] width 117 height 21
click at [209, 172] on div "equals equals" at bounding box center [210, 174] width 86 height 21
click at [289, 259] on label "Custom Segment" at bounding box center [273, 257] width 58 height 13
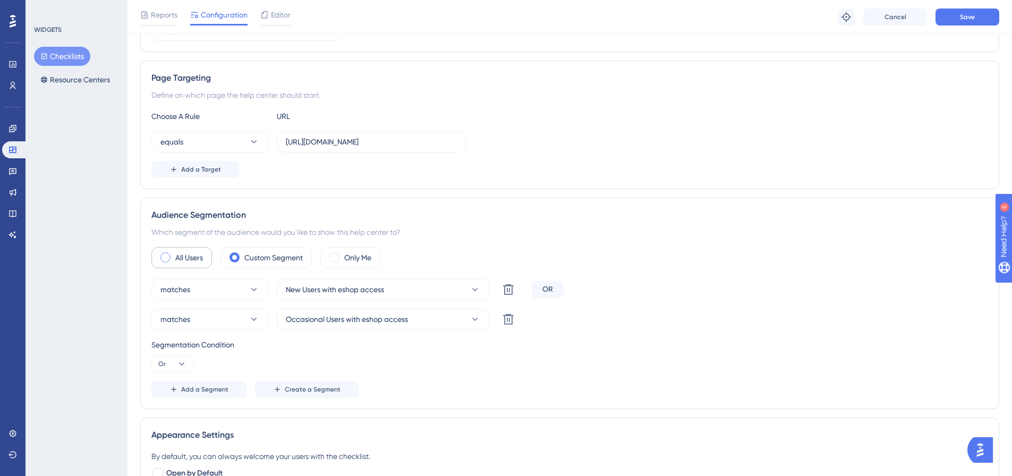
click at [193, 258] on label "All Users" at bounding box center [189, 257] width 28 height 13
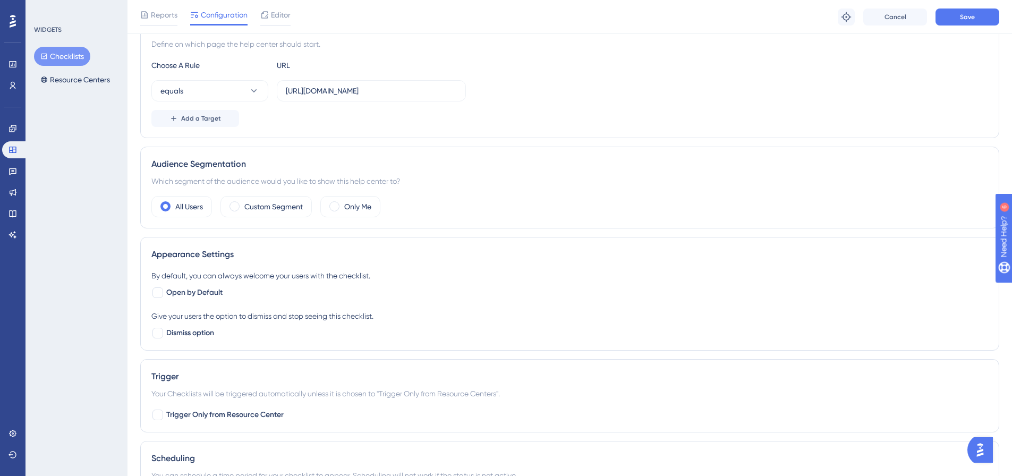
scroll to position [272, 0]
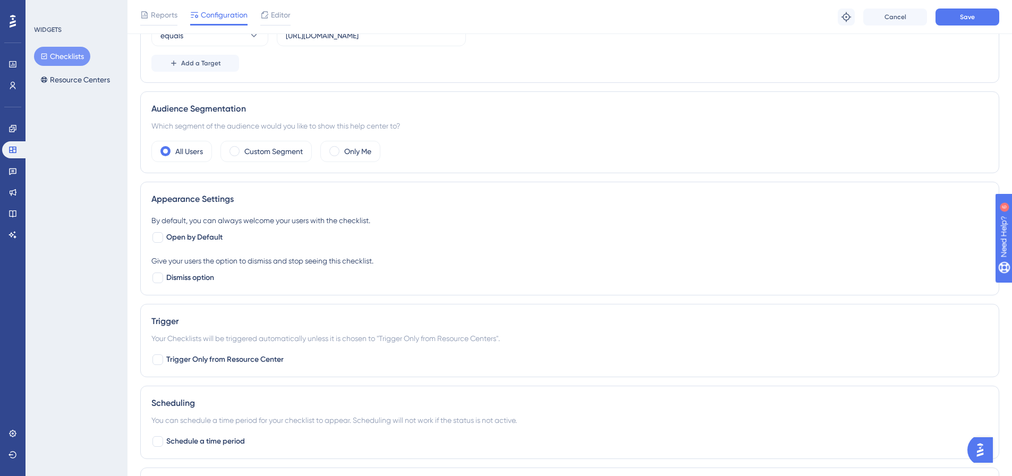
click at [164, 285] on div "Appearance Settings By default, you can always welcome your users with the chec…" at bounding box center [569, 239] width 859 height 114
click at [156, 281] on div at bounding box center [158, 278] width 11 height 11
checkbox input "true"
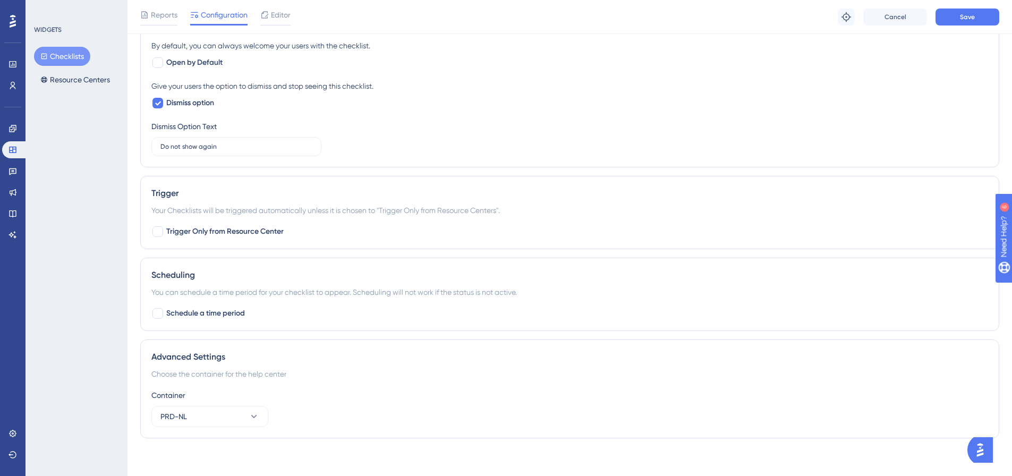
scroll to position [452, 0]
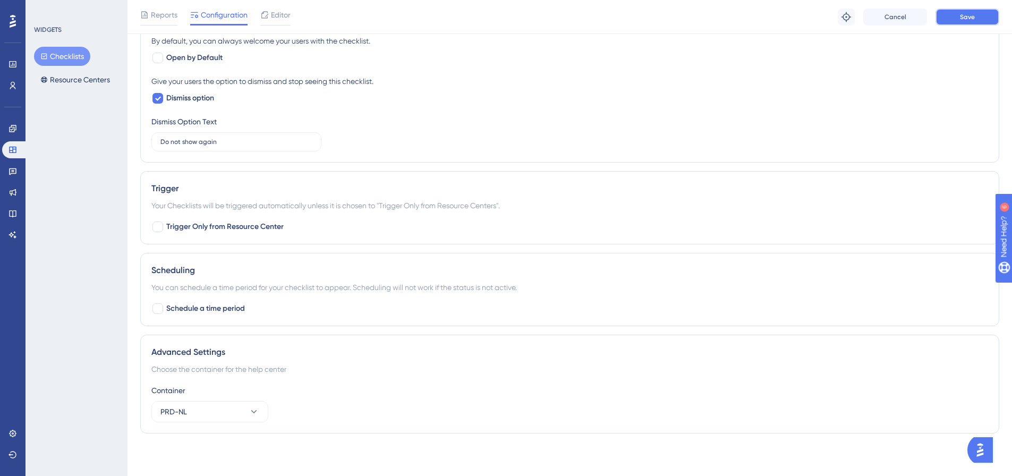
click at [965, 13] on span "Save" at bounding box center [967, 17] width 15 height 9
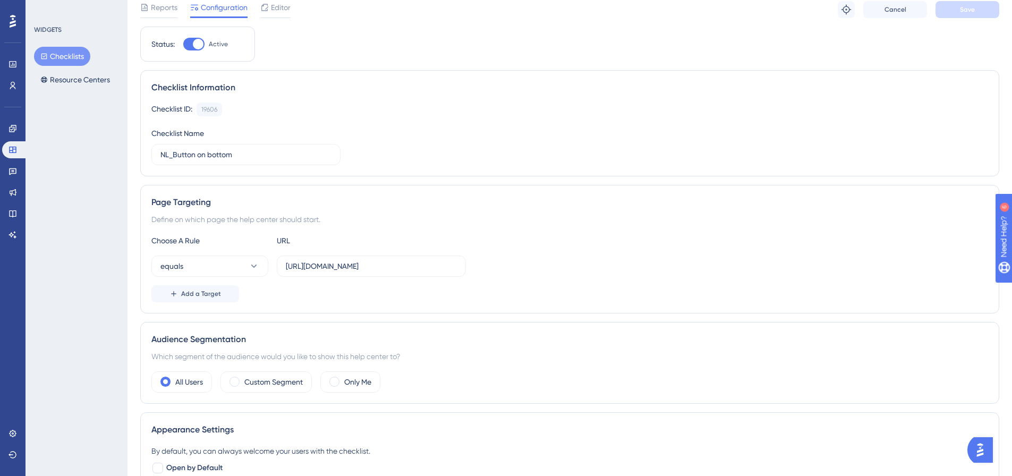
scroll to position [0, 0]
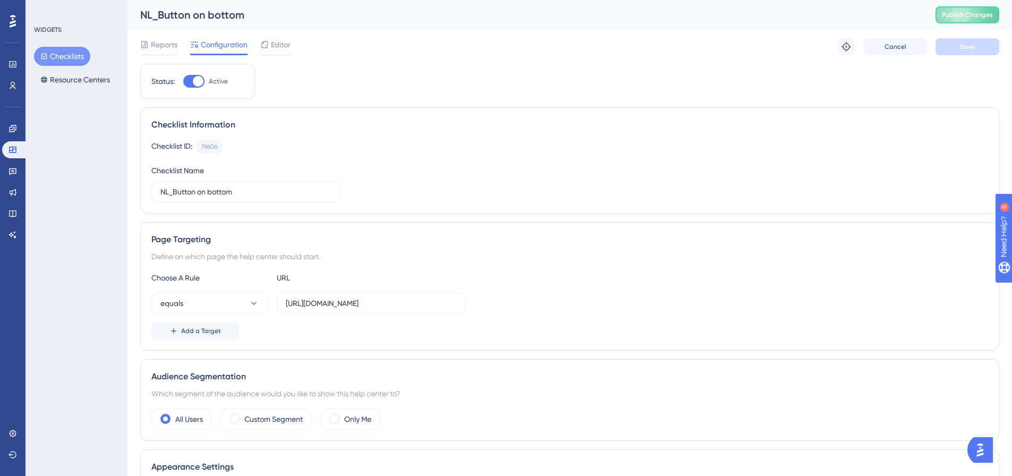
click at [190, 82] on div at bounding box center [193, 81] width 21 height 13
click at [183, 82] on input "Active" at bounding box center [183, 81] width 1 height 1
checkbox input "false"
click at [961, 40] on button "Save" at bounding box center [968, 46] width 64 height 17
click at [15, 130] on icon at bounding box center [12, 128] width 7 height 7
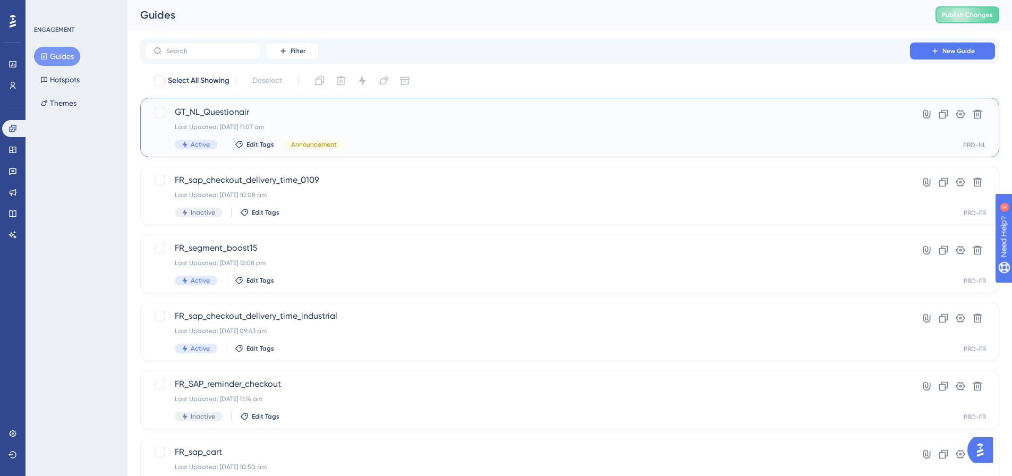
click at [236, 111] on span "GT_NL_Questionair" at bounding box center [527, 112] width 705 height 13
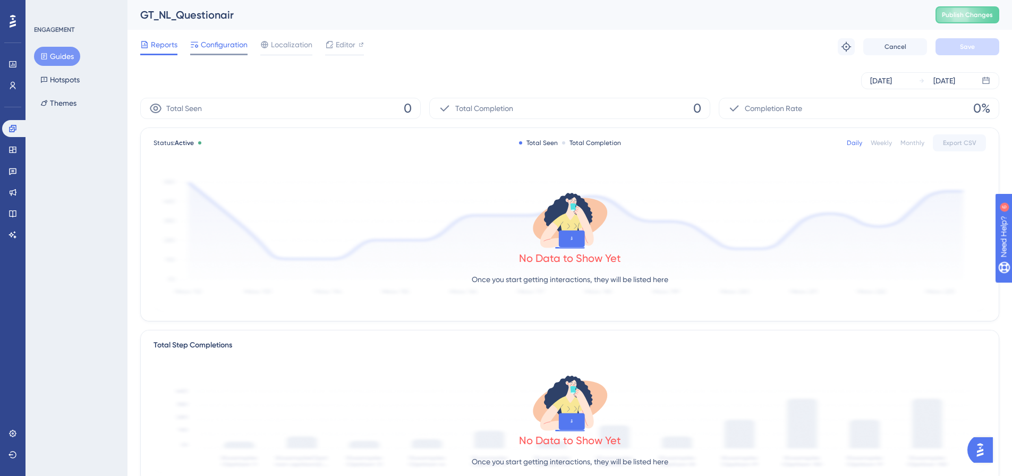
click at [227, 44] on span "Configuration" at bounding box center [224, 44] width 47 height 13
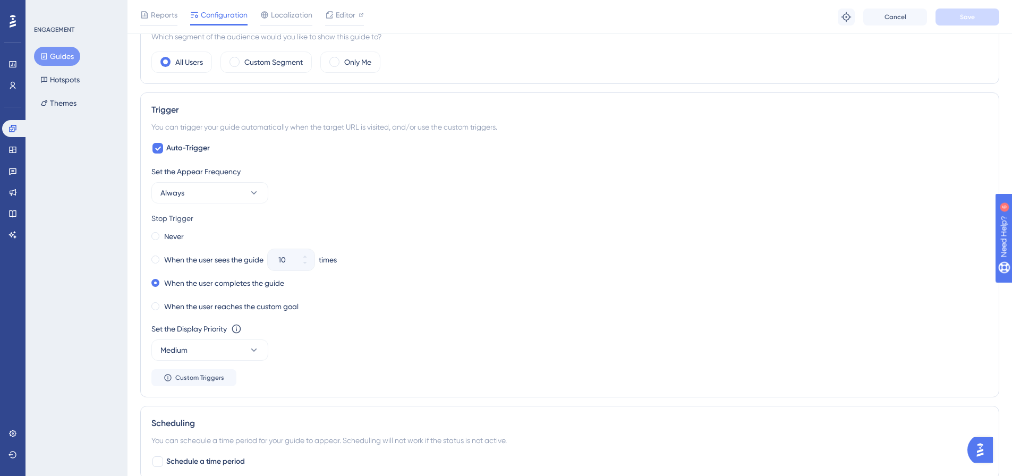
scroll to position [531, 0]
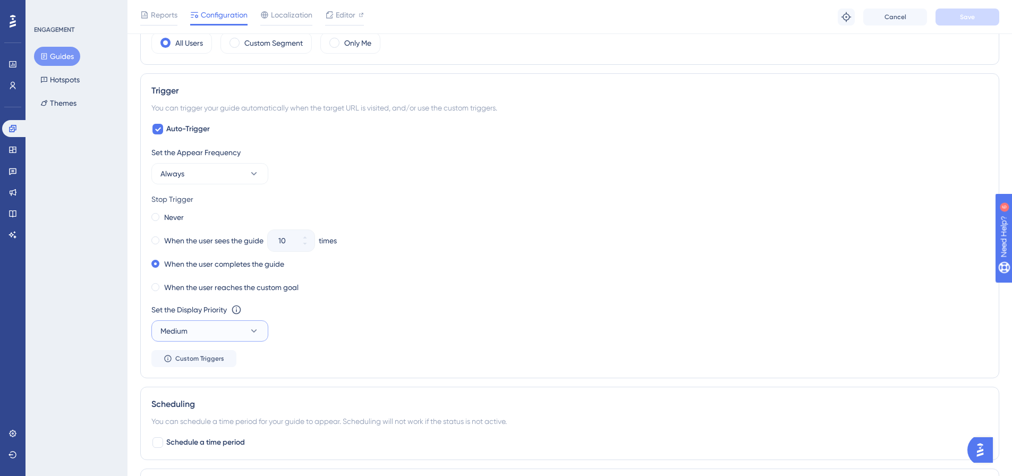
click at [260, 338] on button "Medium" at bounding box center [209, 330] width 117 height 21
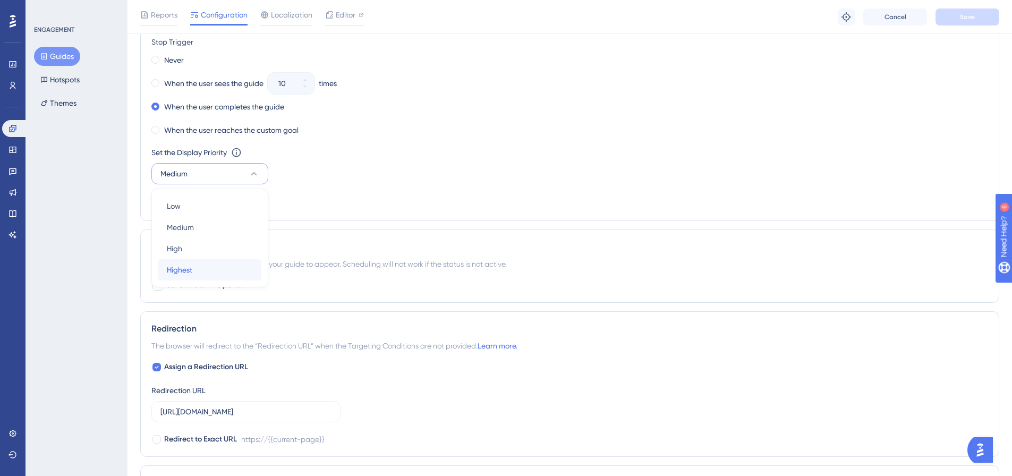
click at [214, 268] on div "Highest Highest" at bounding box center [210, 269] width 86 height 21
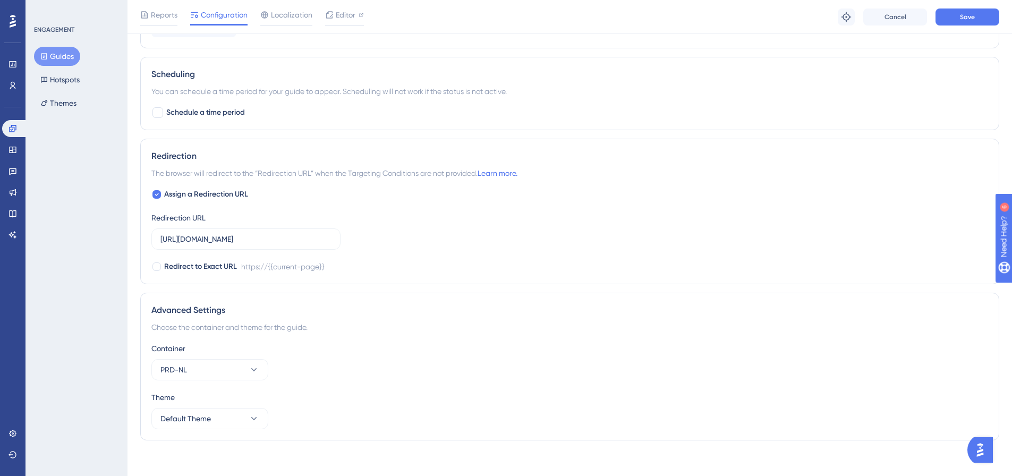
scroll to position [868, 0]
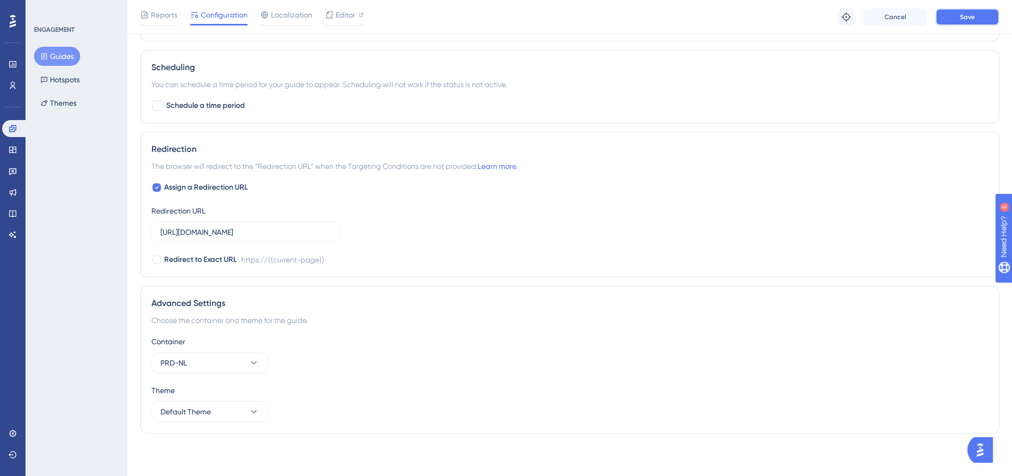
click at [961, 10] on button "Save" at bounding box center [968, 17] width 64 height 17
click at [331, 22] on icon at bounding box center [329, 19] width 11 height 11
click at [345, 14] on span "Editor" at bounding box center [346, 15] width 20 height 13
click at [302, 9] on span "Localization" at bounding box center [291, 15] width 41 height 13
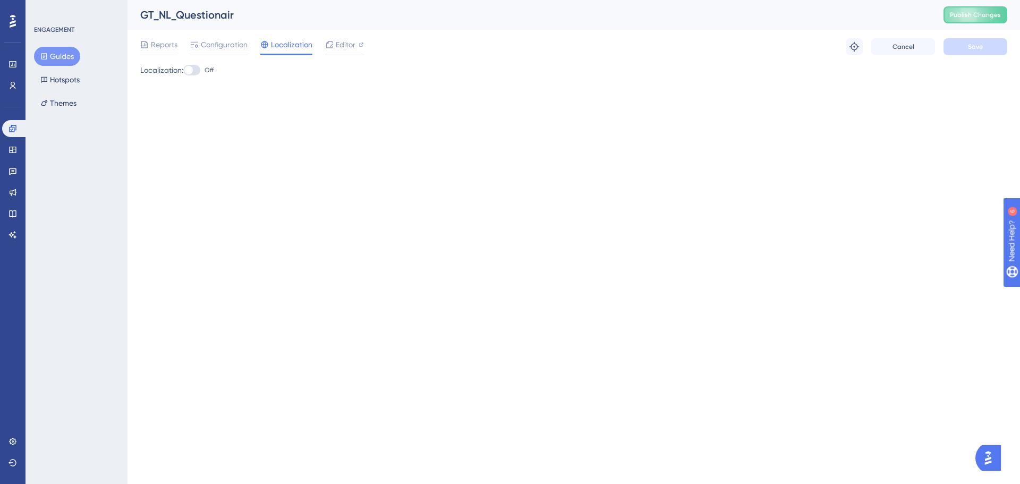
drag, startPoint x: 177, startPoint y: 45, endPoint x: 189, endPoint y: 44, distance: 11.7
click at [185, 44] on div "Reports Configuration Localization Editor" at bounding box center [252, 46] width 224 height 17
click at [174, 40] on div "Reports Configuration Localization Editor" at bounding box center [252, 46] width 224 height 17
click at [165, 42] on span "Reports" at bounding box center [164, 44] width 27 height 13
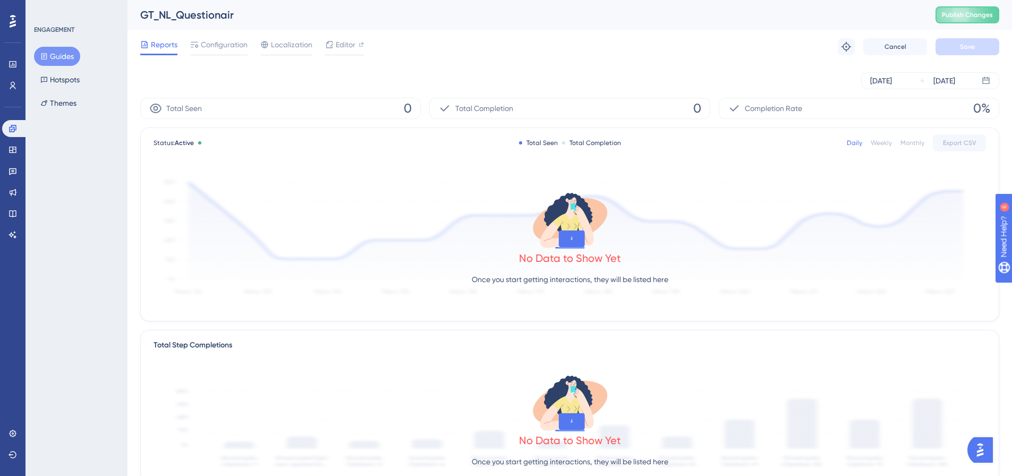
click at [312, 115] on div "Total Seen 0" at bounding box center [280, 108] width 281 height 21
click at [53, 53] on button "Guides" at bounding box center [57, 56] width 46 height 19
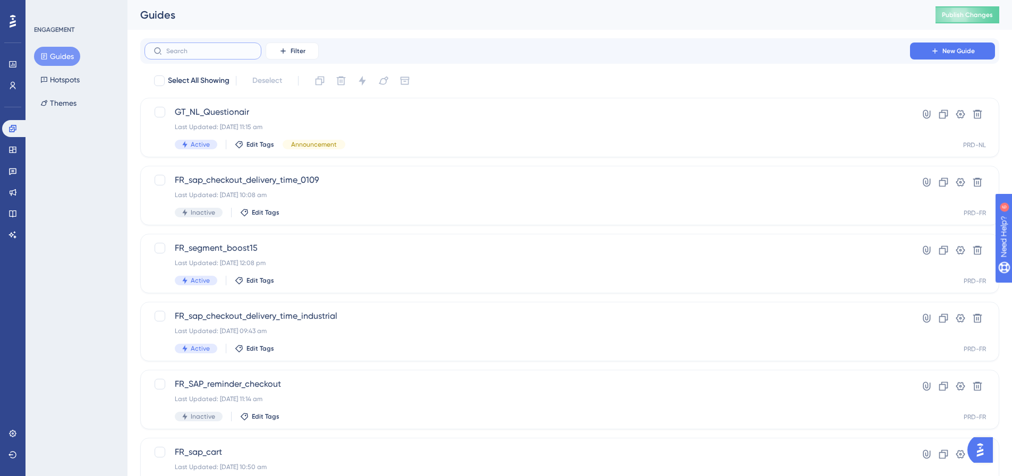
drag, startPoint x: 201, startPoint y: 53, endPoint x: 202, endPoint y: 47, distance: 5.5
click at [203, 52] on input "text" at bounding box center [209, 50] width 86 height 7
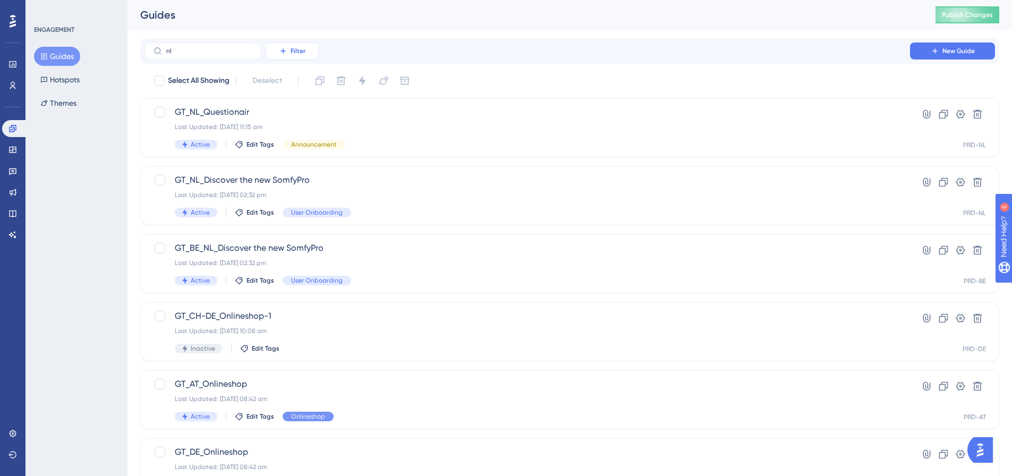
click at [295, 54] on span "Filter" at bounding box center [298, 51] width 15 height 9
click at [200, 50] on input "nl" at bounding box center [209, 50] width 86 height 7
click at [194, 49] on input "nl" at bounding box center [209, 50] width 86 height 7
click at [193, 48] on input "nl" at bounding box center [209, 50] width 86 height 7
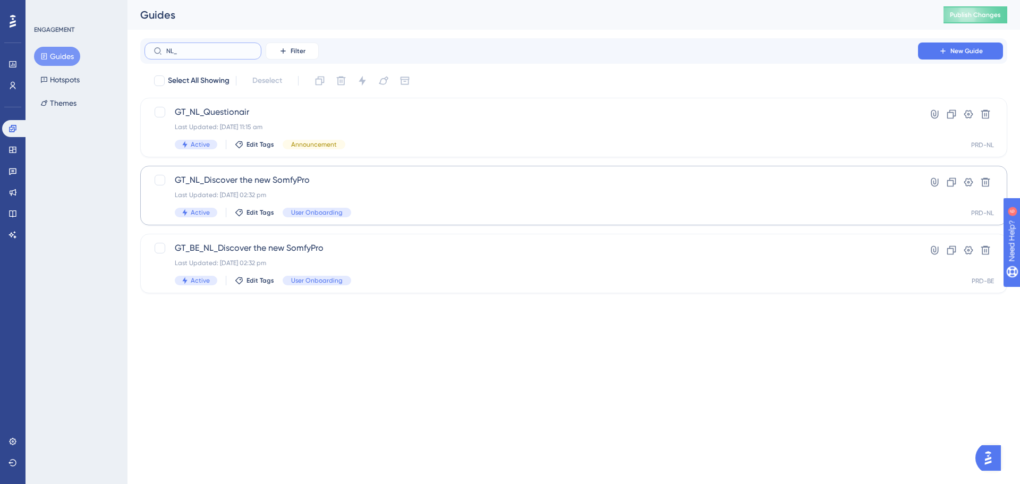
type input "NL_"
click at [276, 185] on span "GT_NL_Discover the new SomfyPro" at bounding box center [531, 180] width 713 height 13
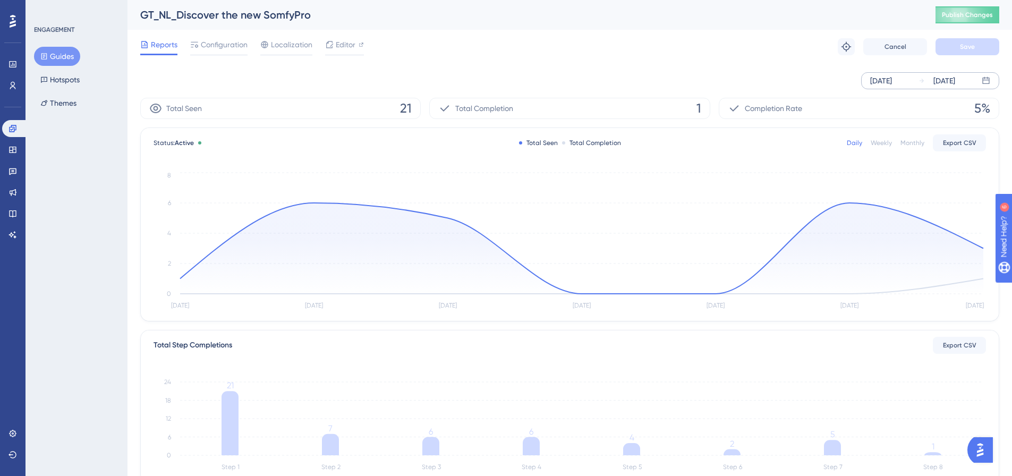
click at [891, 88] on div "Aug 27 2025 Sep 02 2025" at bounding box center [930, 80] width 138 height 17
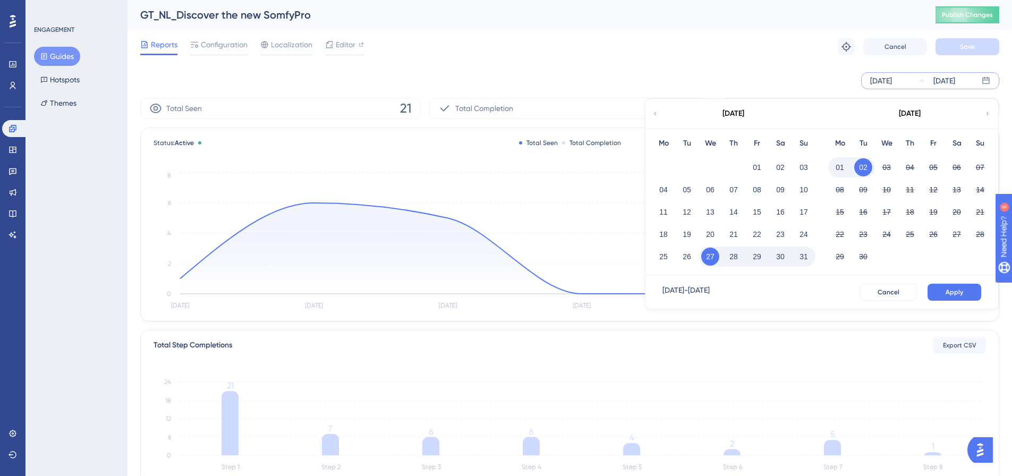
click at [654, 113] on icon at bounding box center [655, 114] width 6 height 10
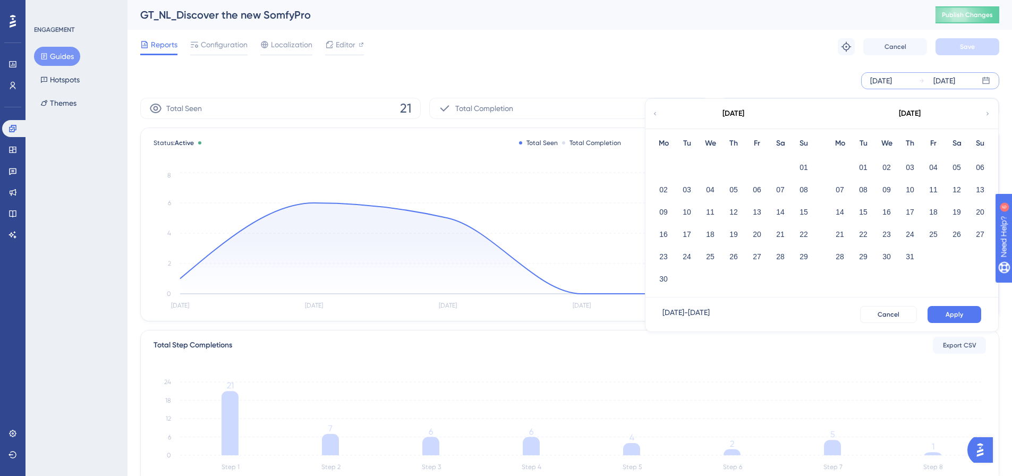
click at [657, 113] on icon at bounding box center [655, 114] width 6 height 10
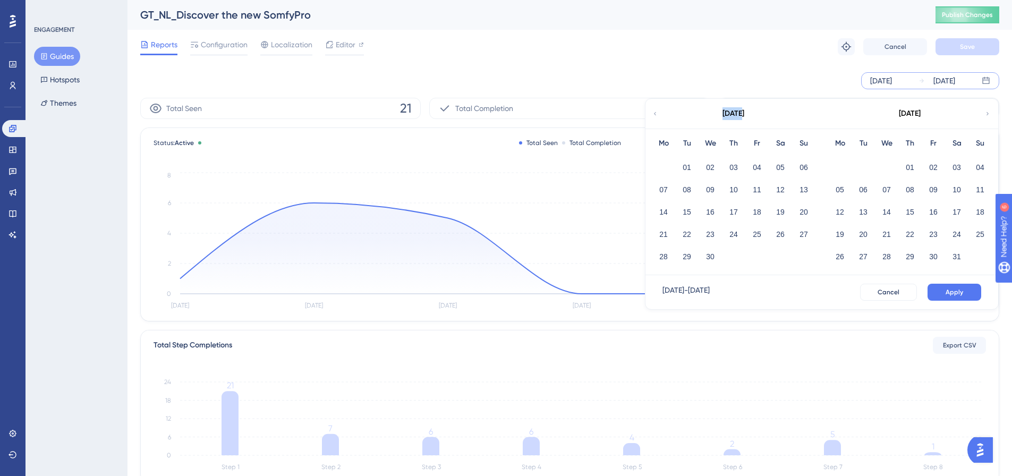
click at [655, 116] on icon at bounding box center [655, 114] width 6 height 10
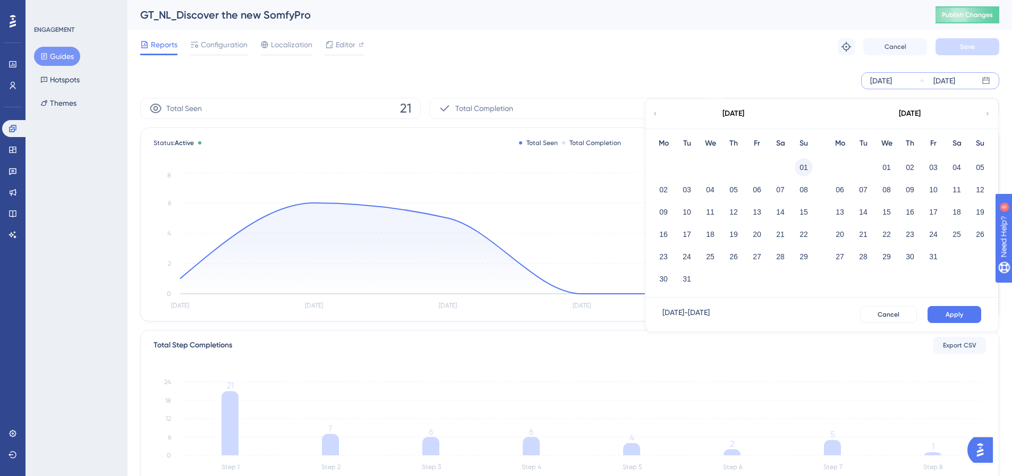
click at [811, 166] on button "01" at bounding box center [804, 167] width 18 height 18
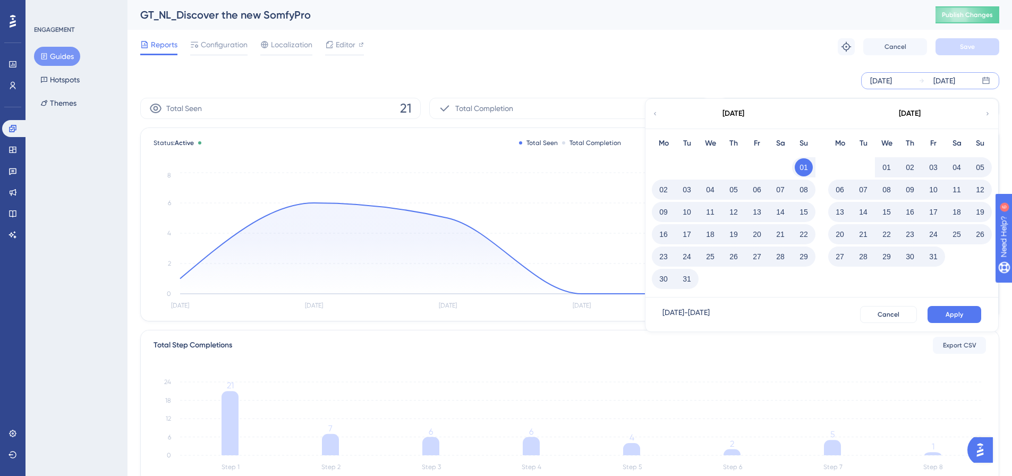
click at [946, 313] on button "Apply" at bounding box center [955, 314] width 54 height 17
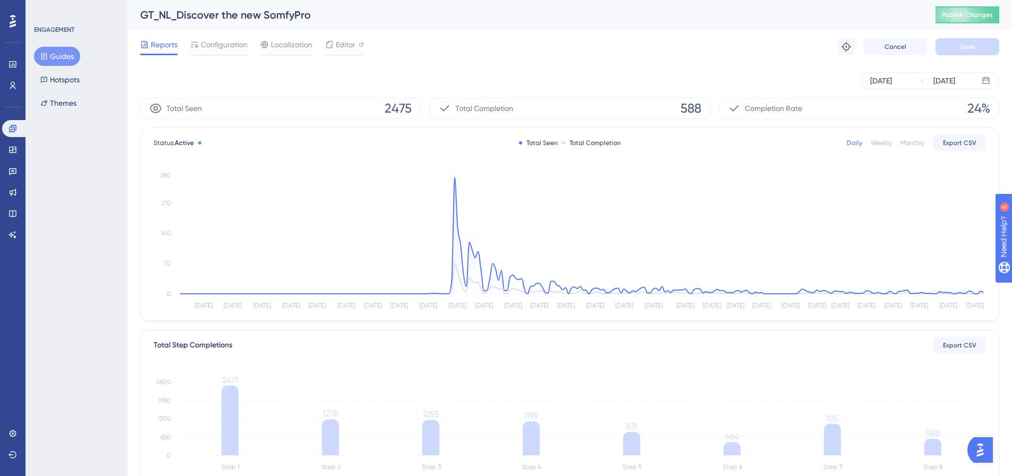
click at [49, 56] on button "Guides" at bounding box center [57, 56] width 46 height 19
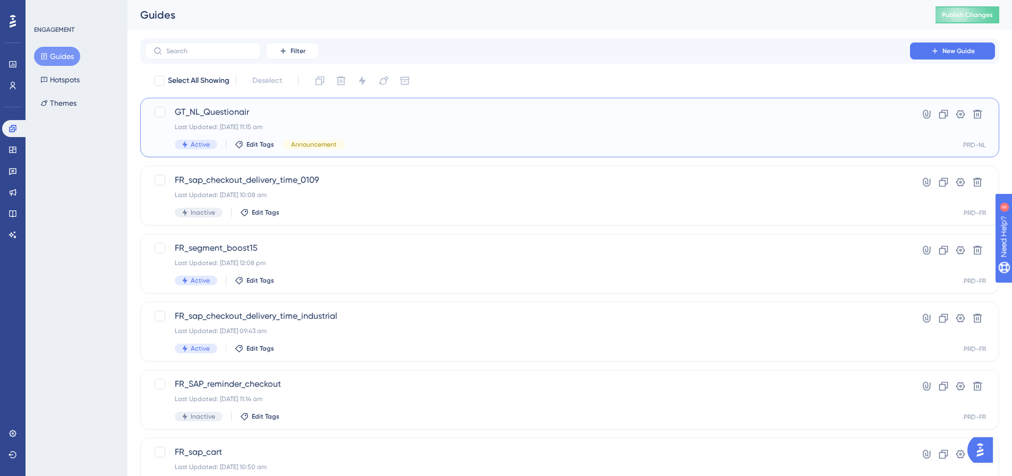
click at [234, 116] on span "GT_NL_Questionair" at bounding box center [527, 112] width 705 height 13
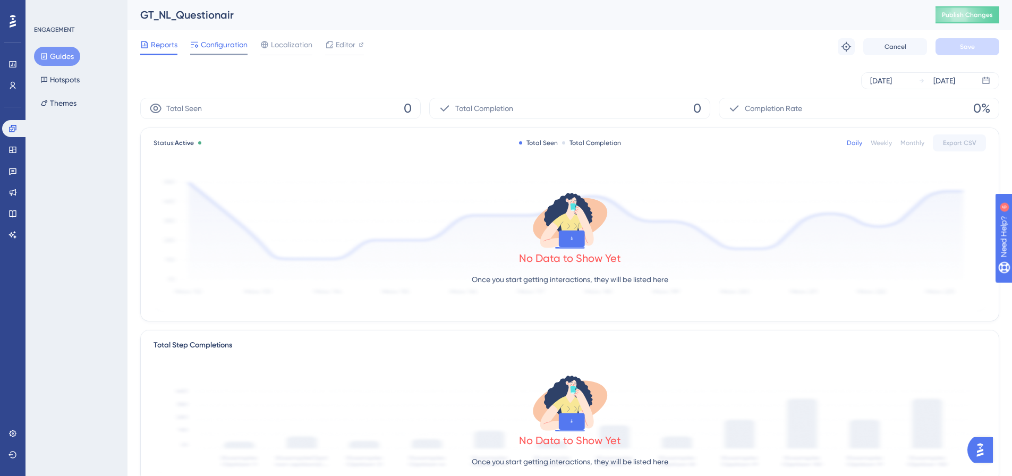
click at [221, 43] on span "Configuration" at bounding box center [224, 44] width 47 height 13
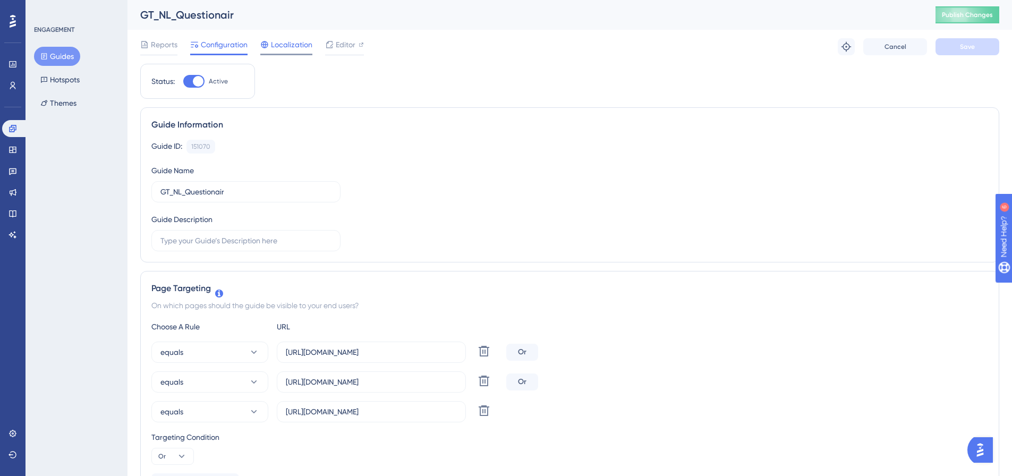
click at [295, 49] on span "Localization" at bounding box center [291, 44] width 41 height 13
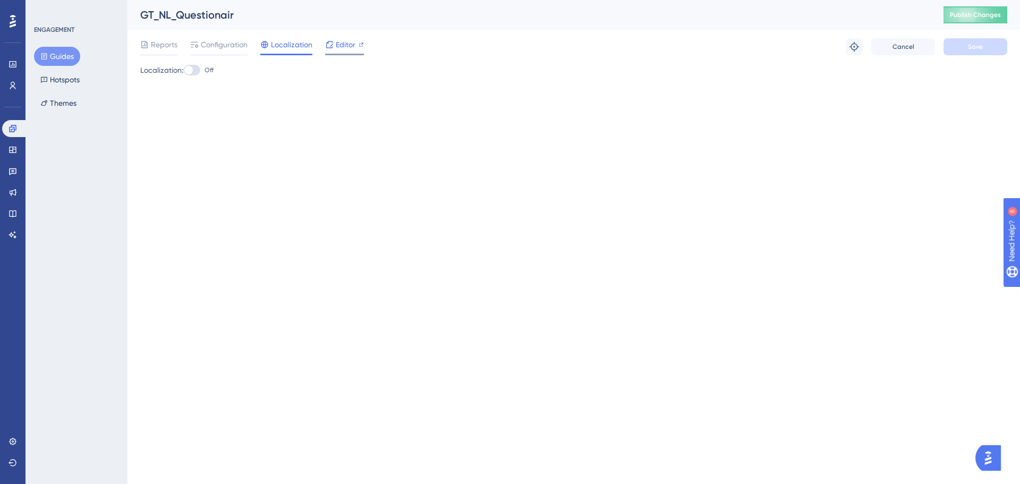
click at [336, 48] on span "Editor" at bounding box center [346, 44] width 20 height 13
